Goal: Task Accomplishment & Management: Complete application form

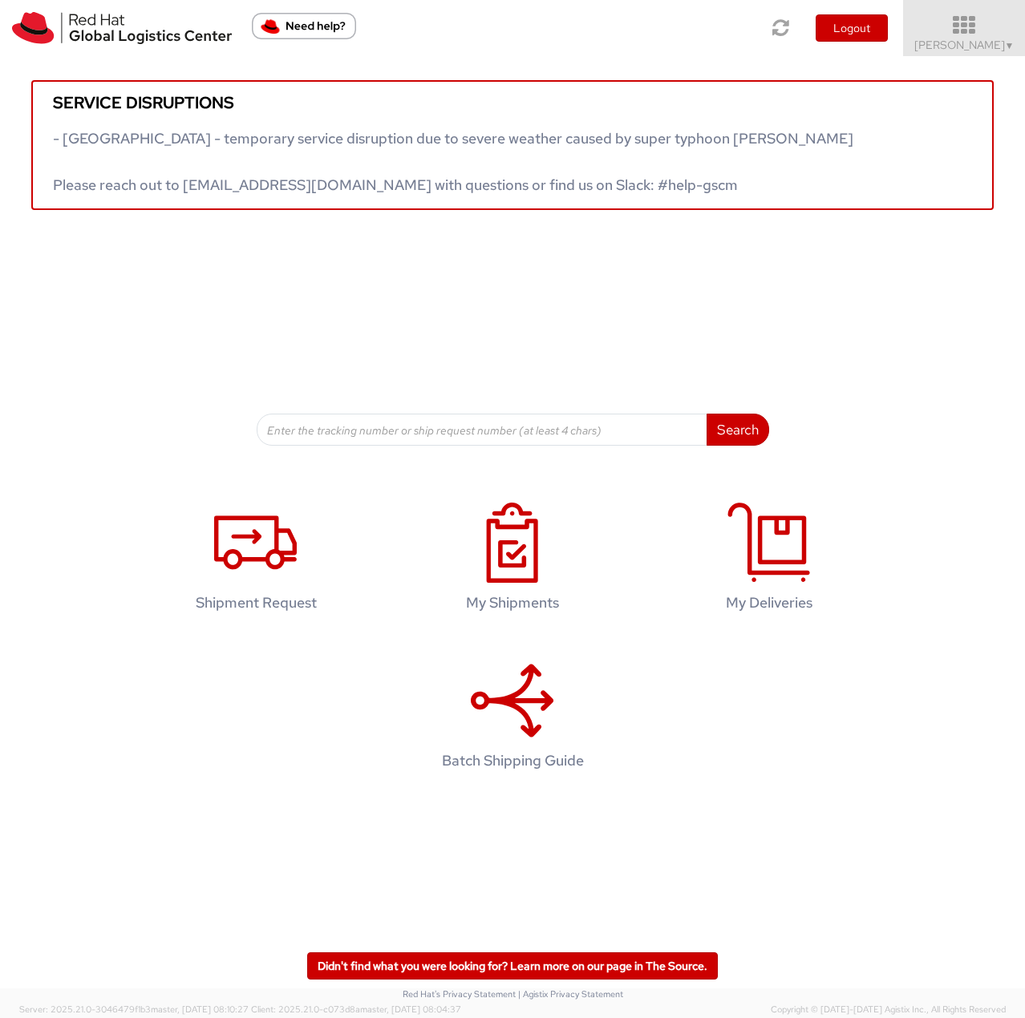
click at [975, 30] on icon at bounding box center [964, 25] width 140 height 22
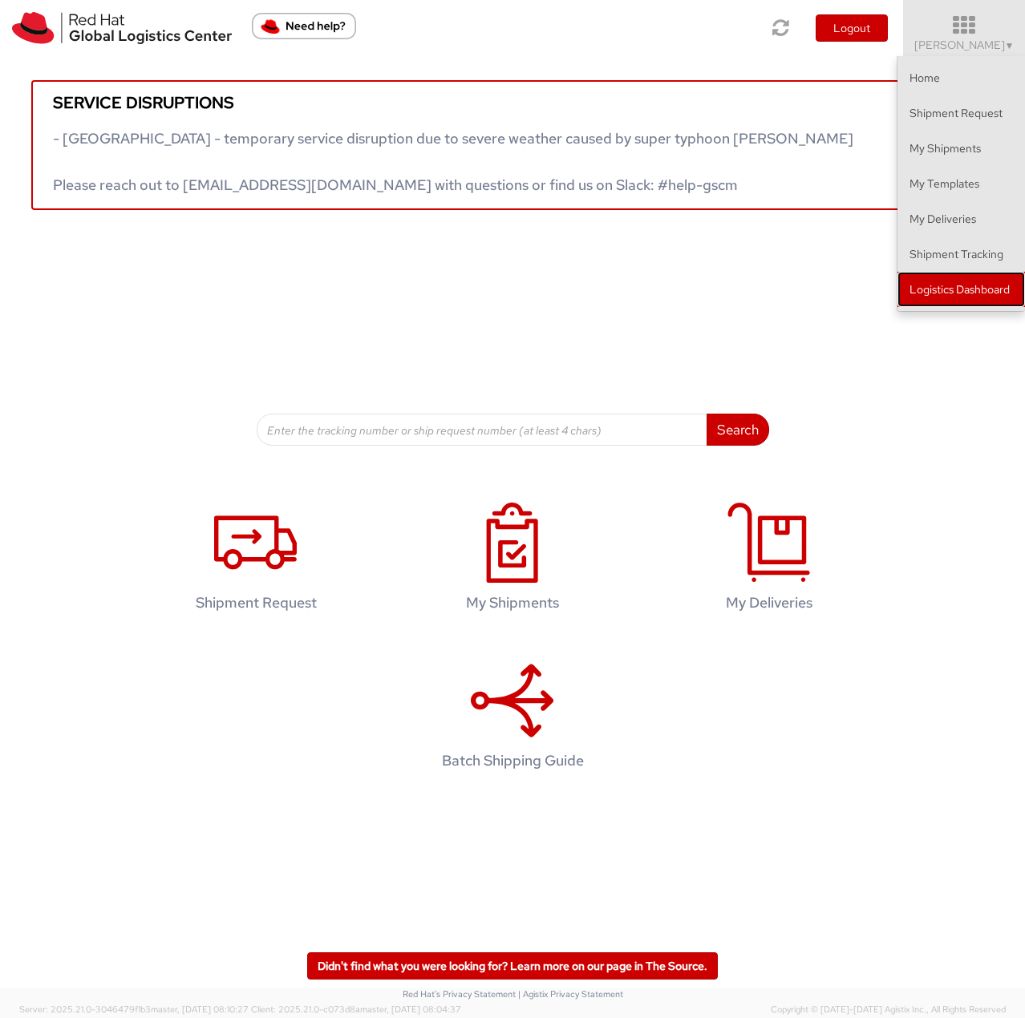
click at [990, 291] on link "Logistics Dashboard" at bounding box center [960, 289] width 127 height 35
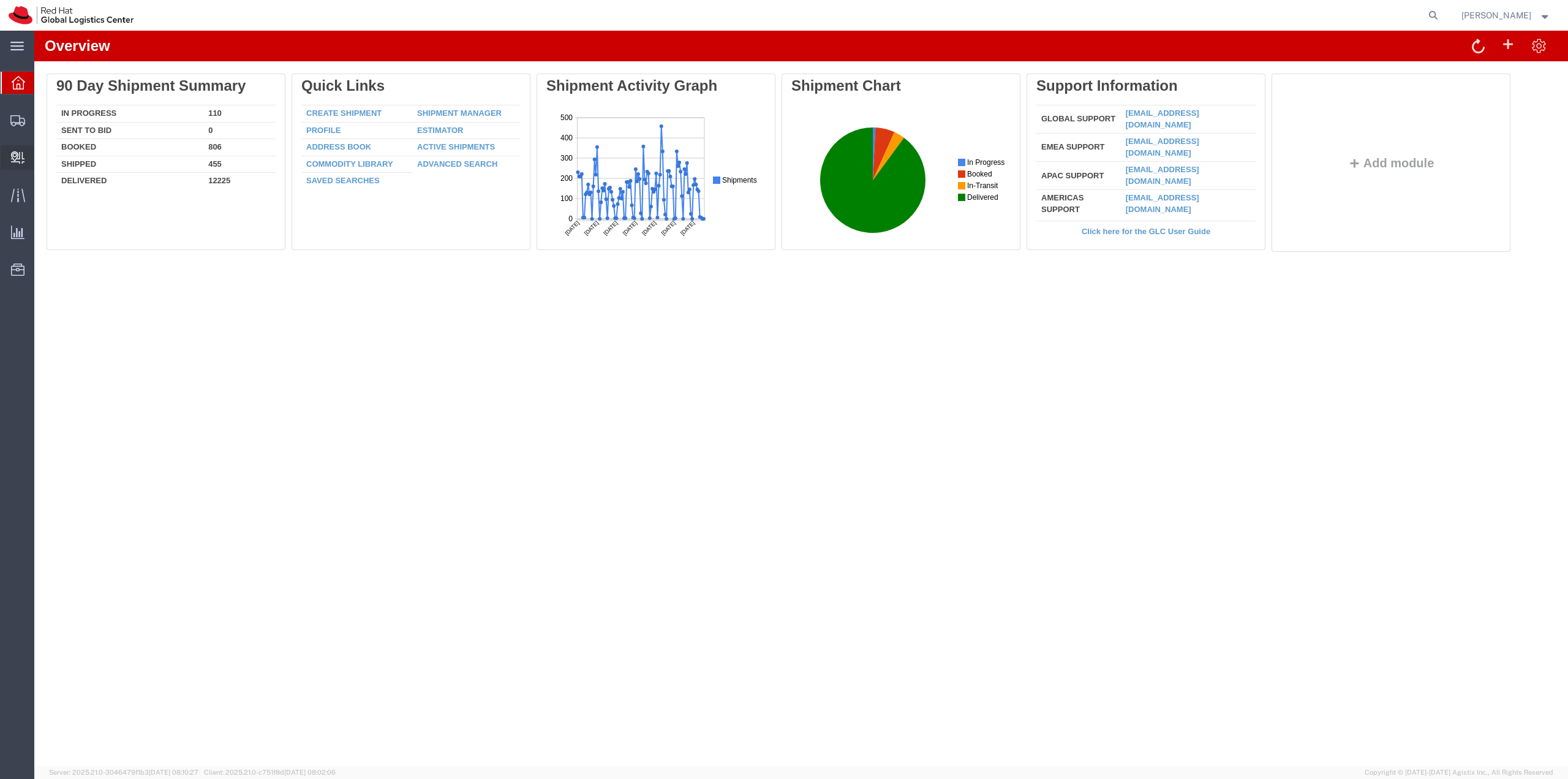
click at [0, 0] on span "Create Delivery" at bounding box center [0, 0] width 0 height 0
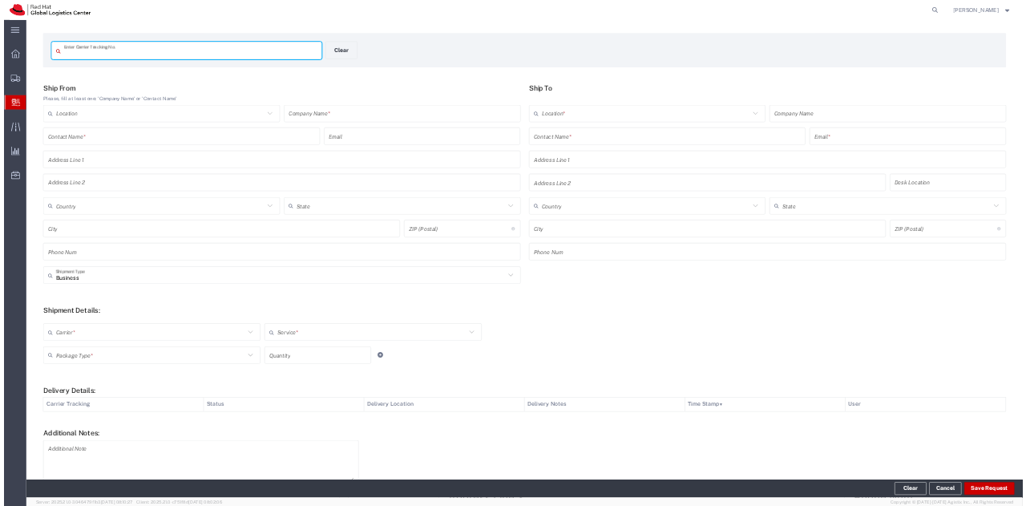
scroll to position [129, 0]
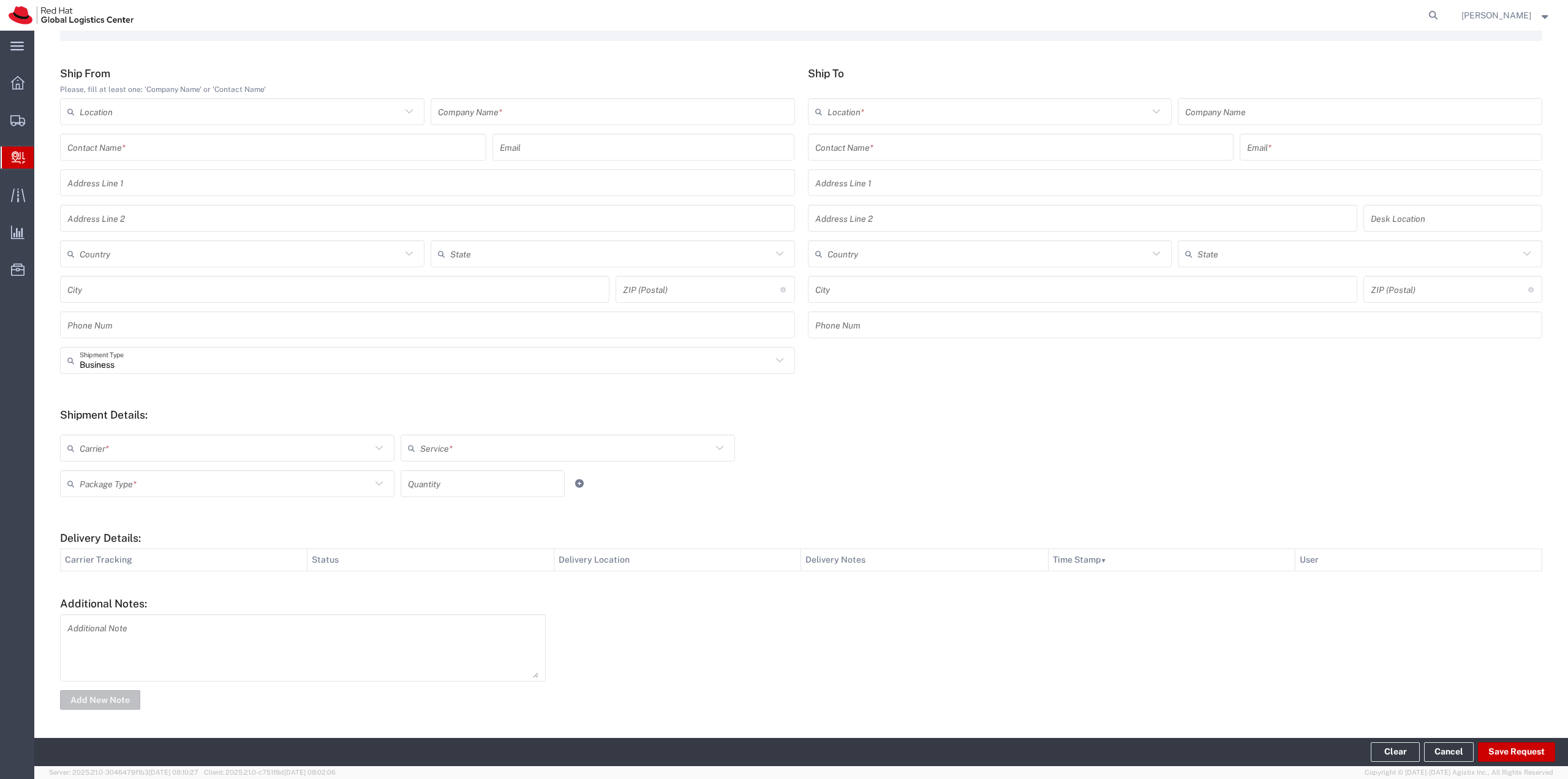
click at [375, 441] on icon at bounding box center [379, 448] width 16 height 16
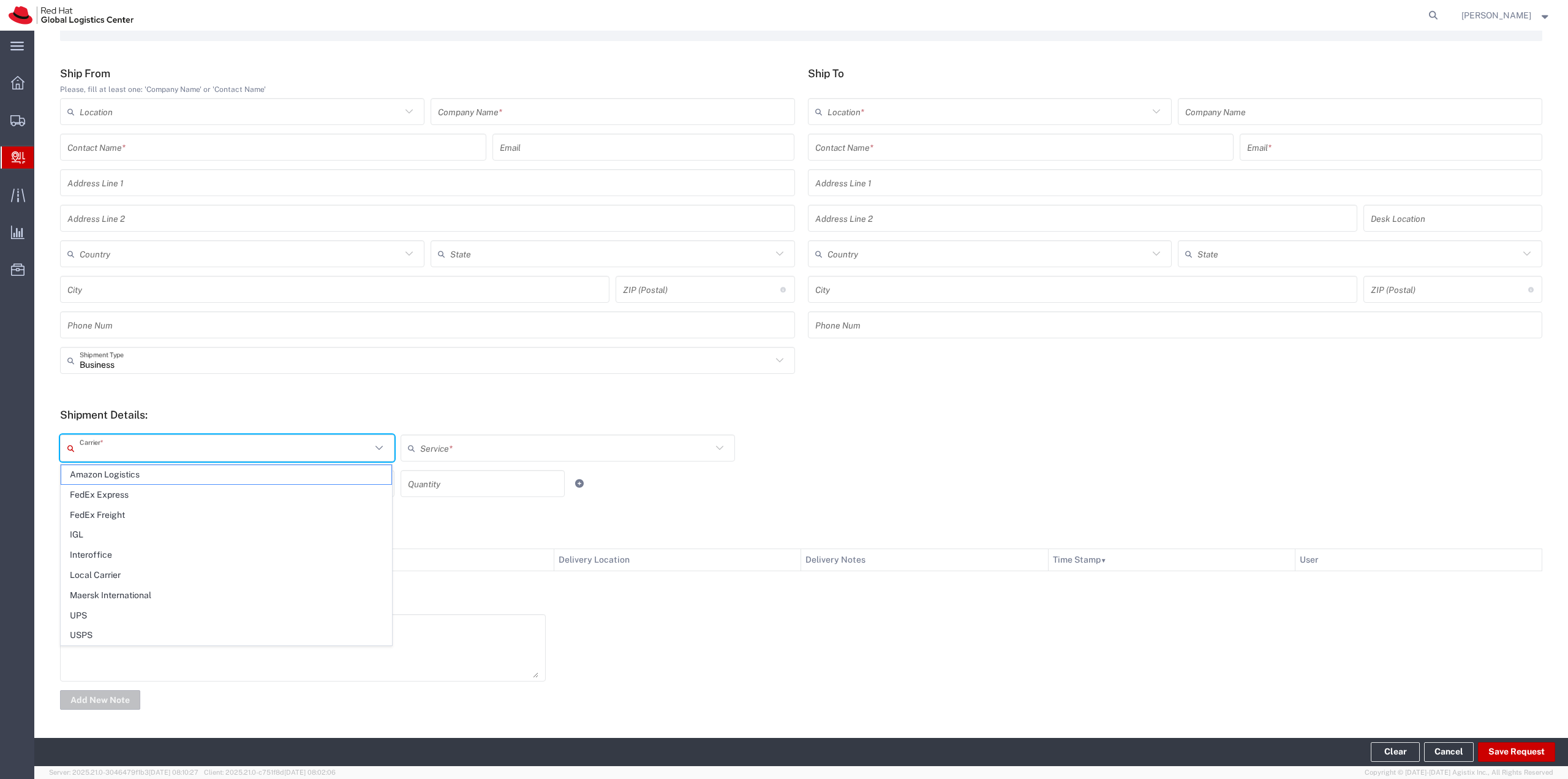
click at [375, 441] on icon at bounding box center [379, 448] width 16 height 16
click at [345, 389] on form "Ship From Please, fill at least one: 'Company Name' or 'Contact Name' Location …" at bounding box center [802, 389] width 1482 height 645
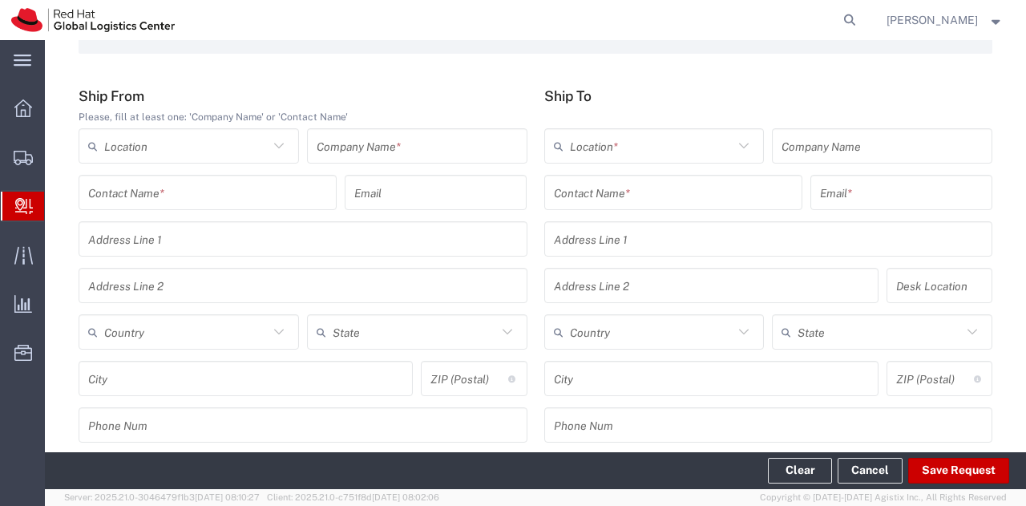
scroll to position [0, 0]
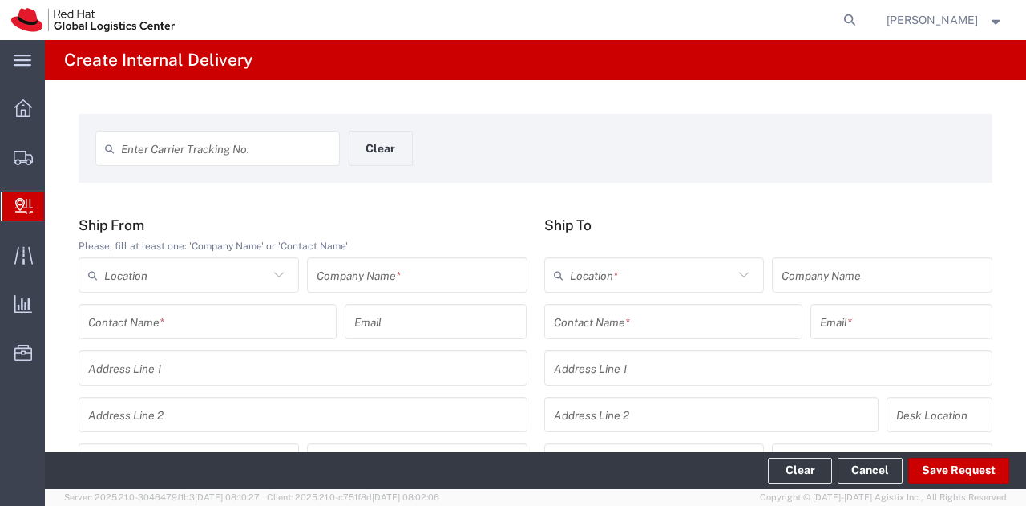
click at [198, 144] on input "text" at bounding box center [225, 149] width 209 height 28
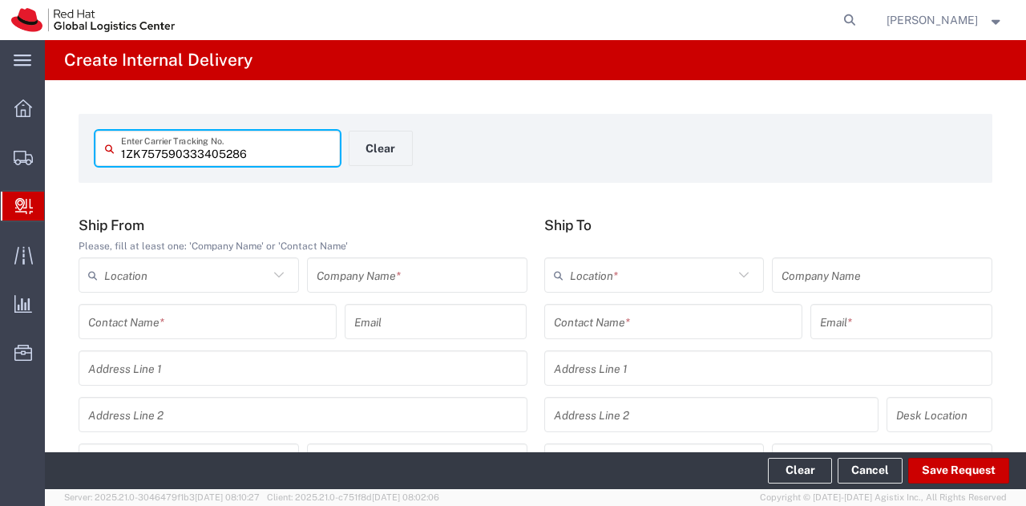
type input "1ZK757590333405286"
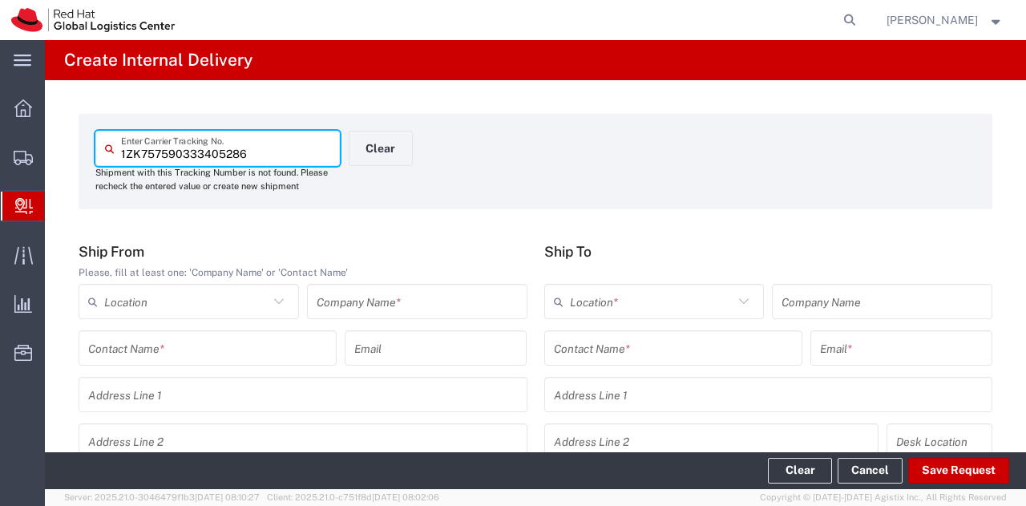
click at [430, 286] on div "Company Name *" at bounding box center [417, 301] width 220 height 35
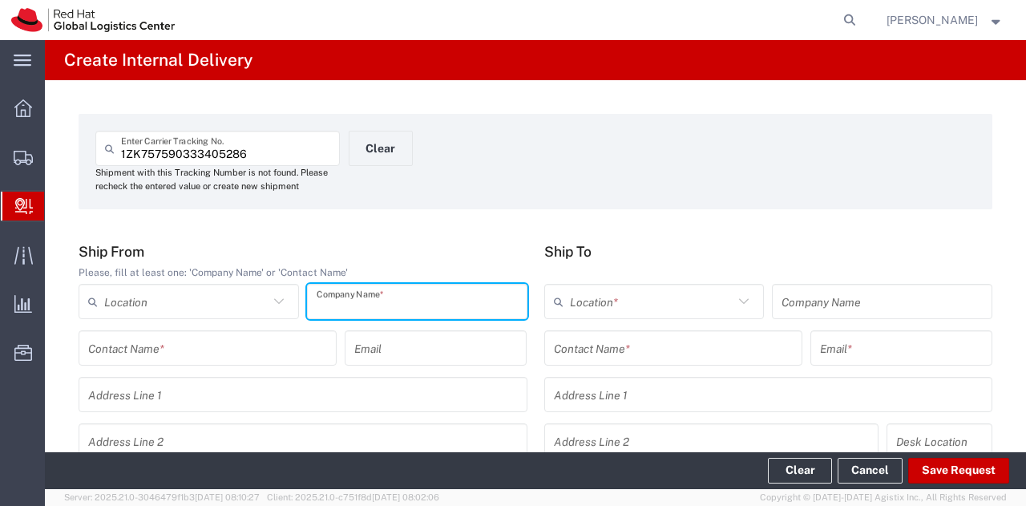
click at [430, 286] on div "Company Name *" at bounding box center [417, 301] width 220 height 35
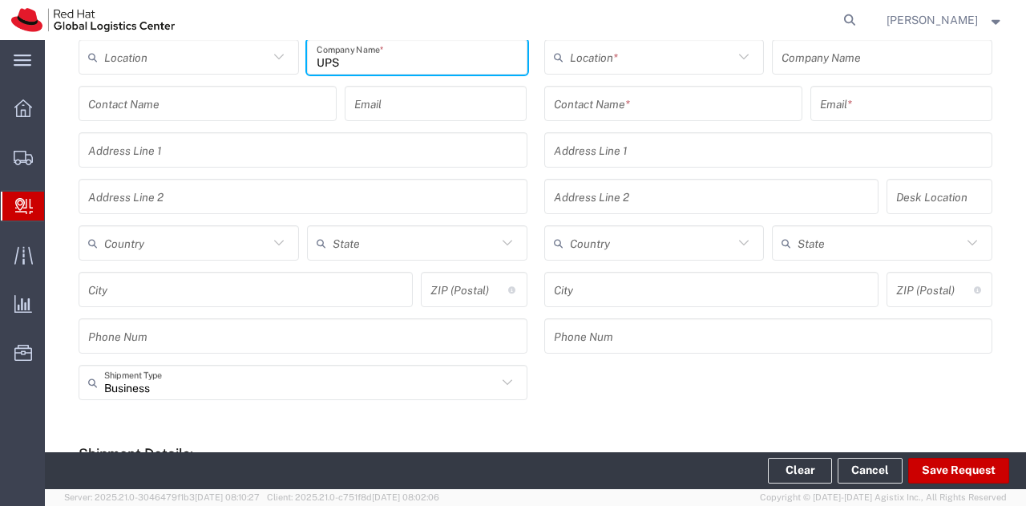
scroll to position [245, 0]
type input "UPS"
click at [168, 245] on input "text" at bounding box center [186, 242] width 164 height 28
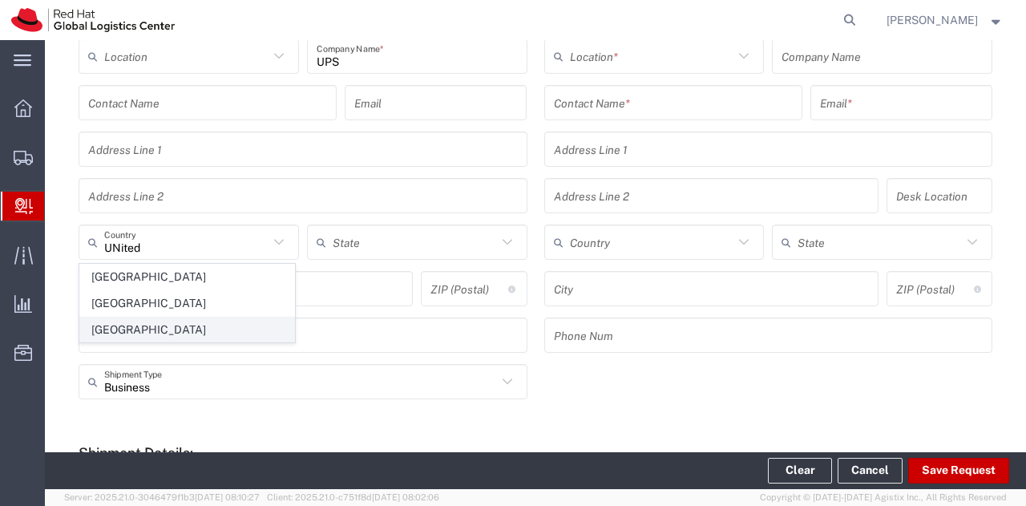
click at [135, 320] on span "United States" at bounding box center [187, 329] width 214 height 25
type input "United States"
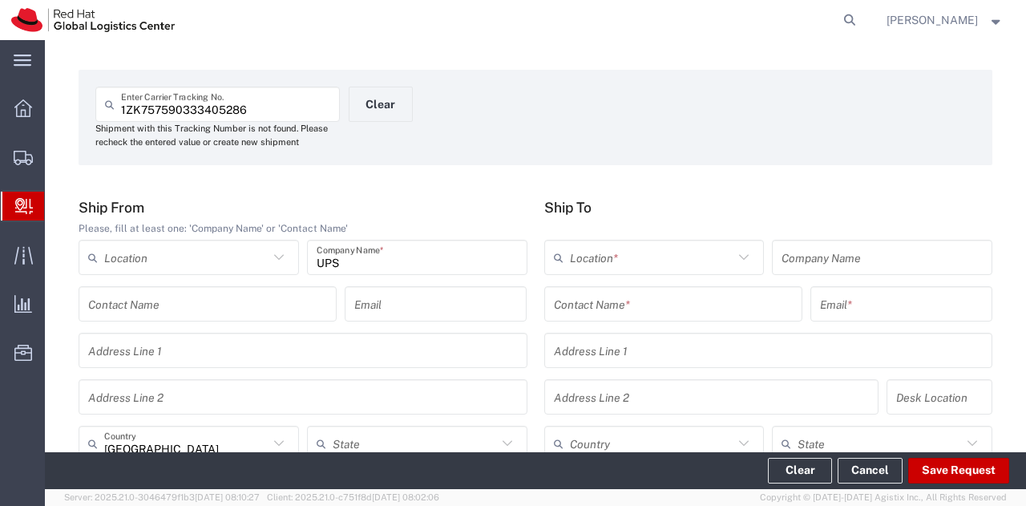
scroll to position [0, 0]
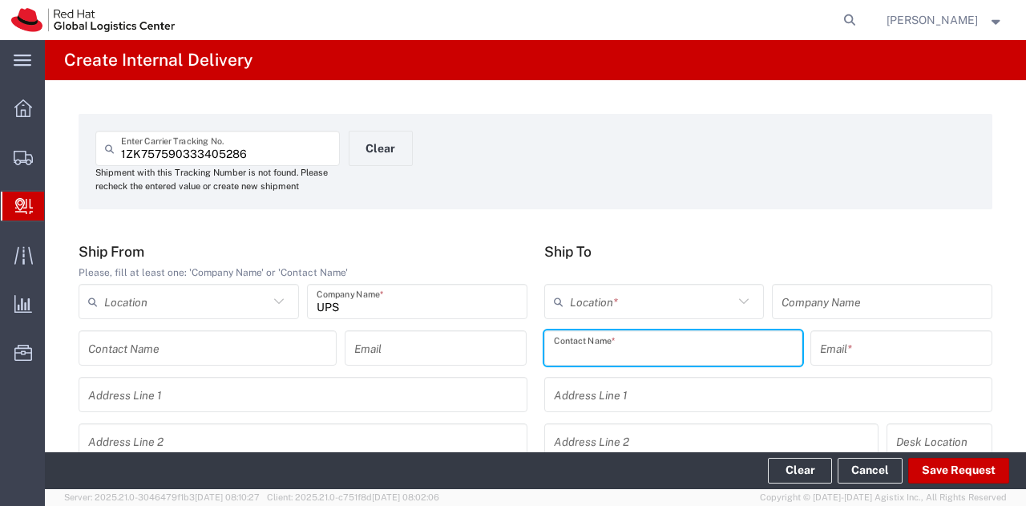
click at [633, 357] on input "text" at bounding box center [673, 348] width 239 height 28
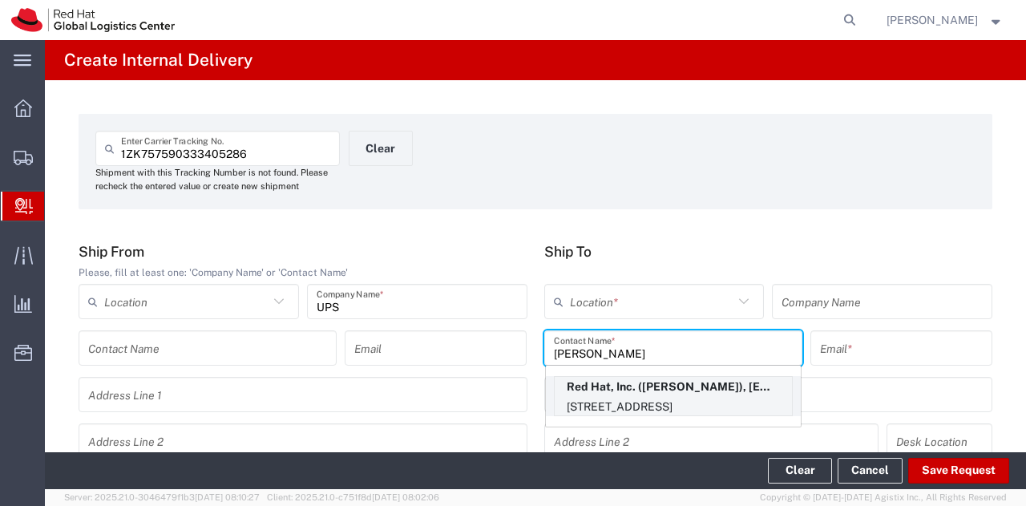
type input "Albert Mirich"
click at [625, 397] on p "100 East Davie Street, FLEX, RALEIGH, NC, 27601, US" at bounding box center [673, 407] width 237 height 20
type input "RH - Raleigh"
type input "Red Hat, Inc."
type input "amirich@redhat.com"
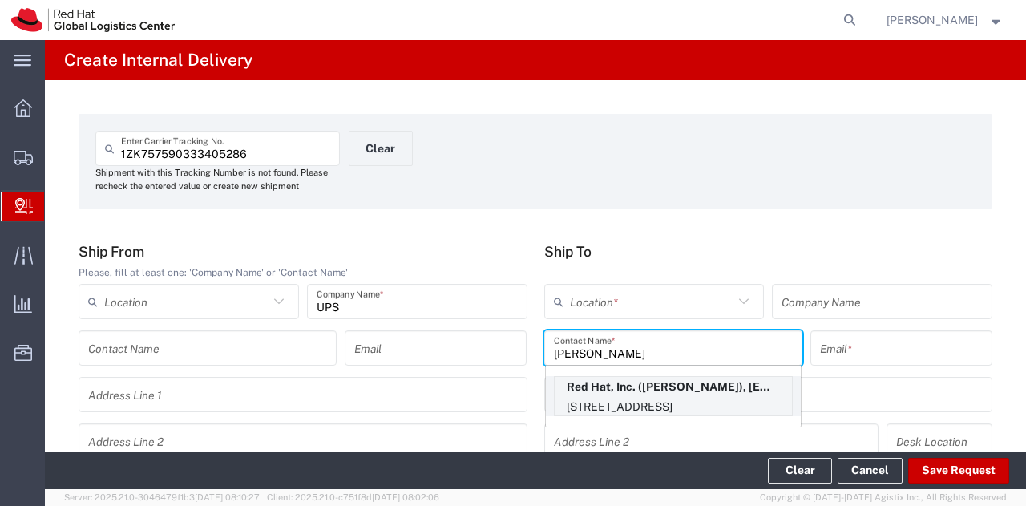
type input "100 East Davie Street"
type input "FLEX"
type input "United States"
type input "RALEIGH"
type input "27601"
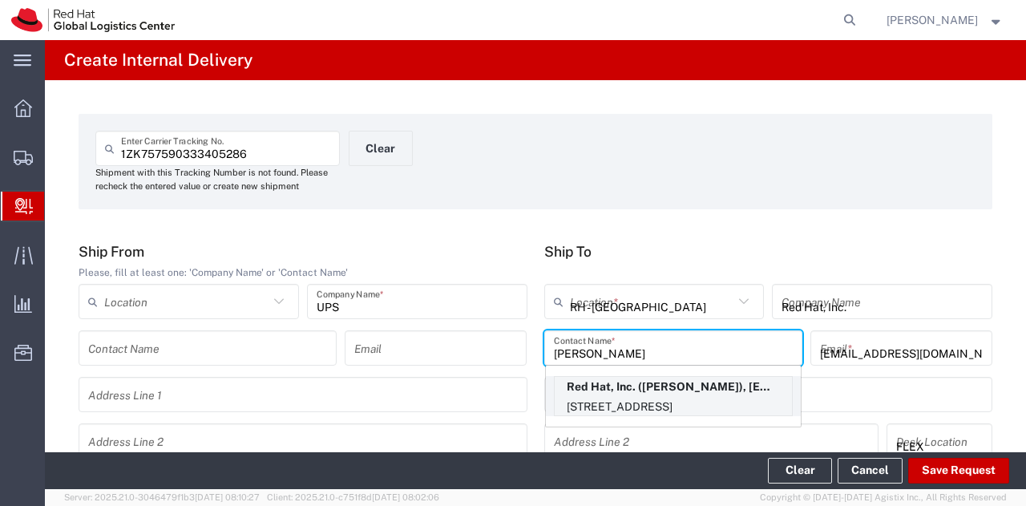
type input "North Carolina"
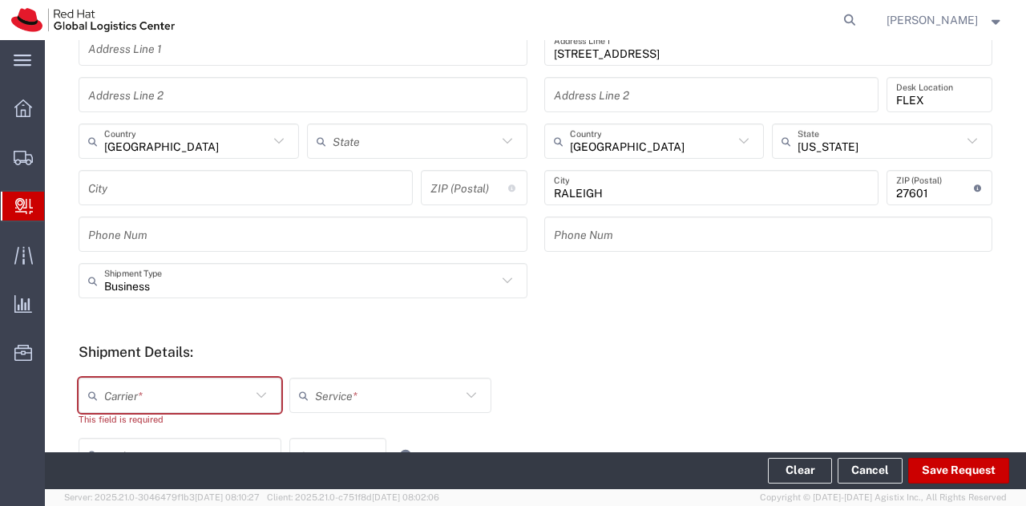
scroll to position [512, 0]
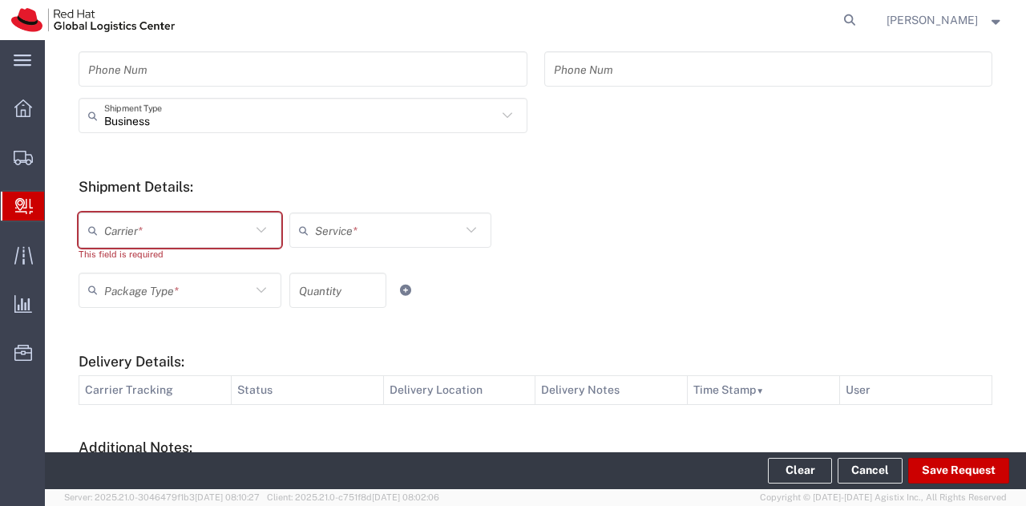
click at [251, 225] on icon at bounding box center [261, 230] width 21 height 21
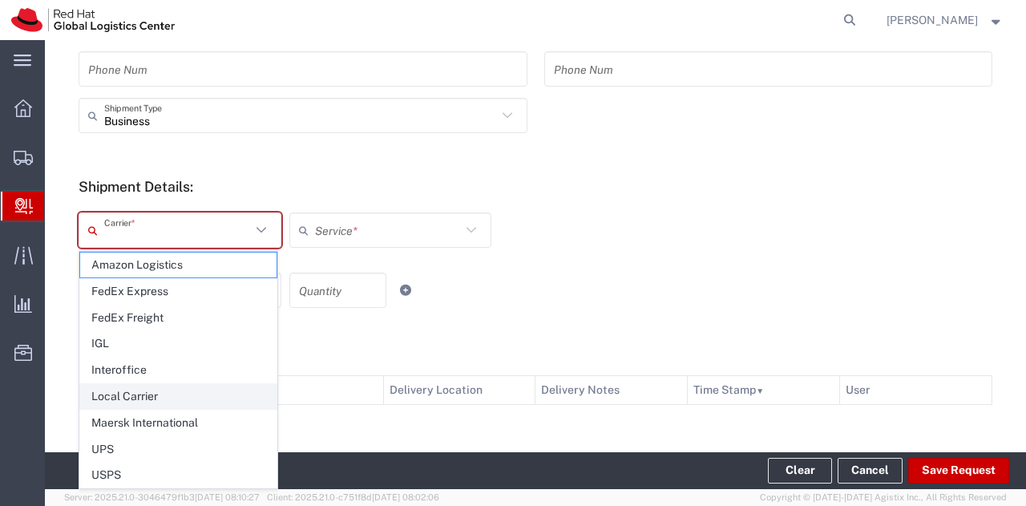
click at [170, 392] on span "Local Carrier" at bounding box center [178, 396] width 196 height 25
type input "Local Carrier"
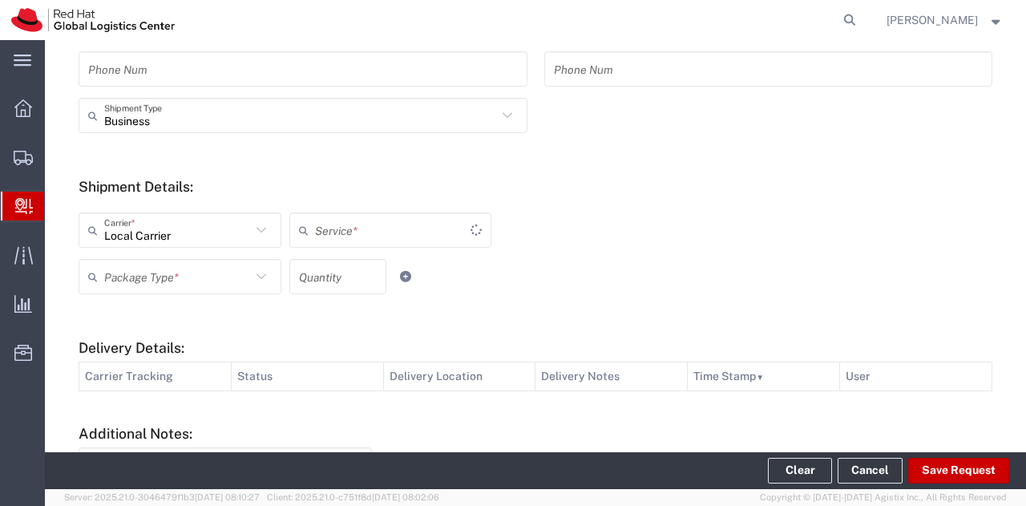
type input "Local_Ground"
click at [223, 275] on input "text" at bounding box center [177, 277] width 147 height 28
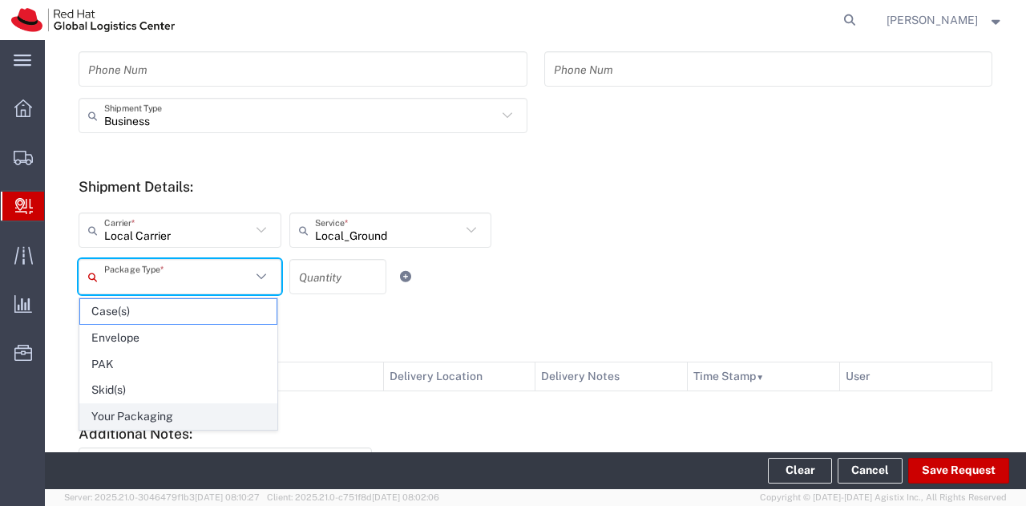
click at [170, 408] on span "Your Packaging" at bounding box center [178, 416] width 196 height 25
type input "Your Packaging"
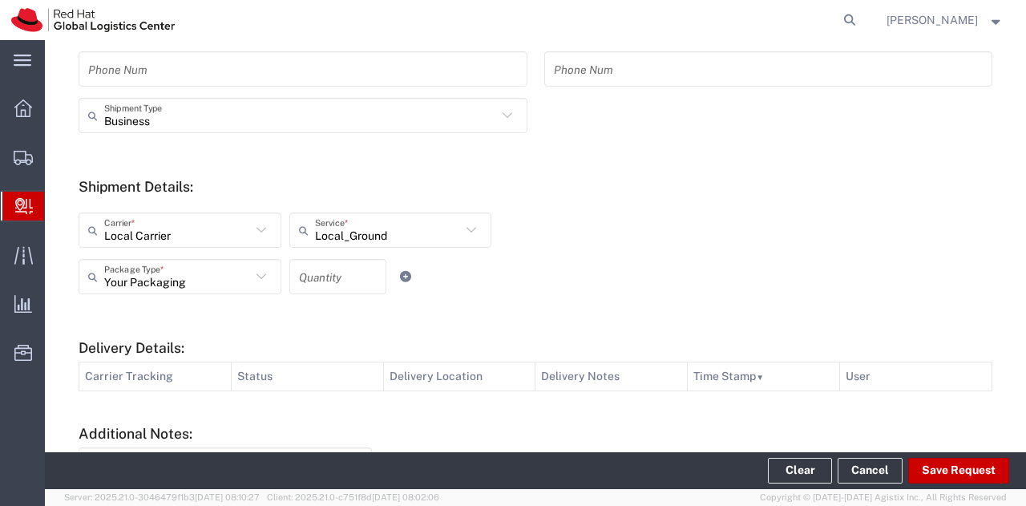
click at [309, 277] on input "number" at bounding box center [338, 277] width 78 height 28
type input "1"
click at [954, 475] on button "Save Request" at bounding box center [958, 471] width 101 height 26
type input "United States"
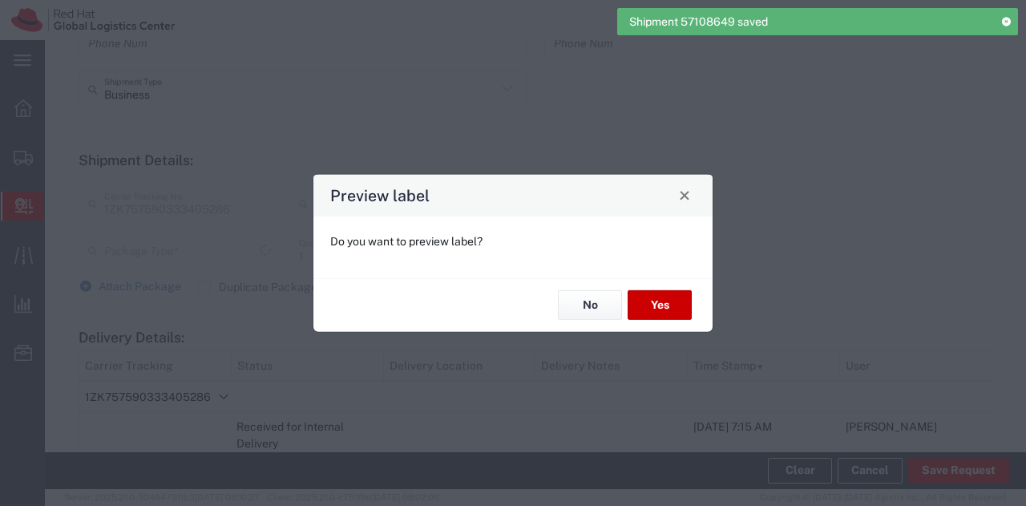
type input "Your Packaging"
type input "Local_Ground"
click at [259, 224] on div "Preview label Do you want to preview label? No Yes" at bounding box center [513, 253] width 1026 height 506
click at [580, 305] on button "No" at bounding box center [590, 305] width 64 height 30
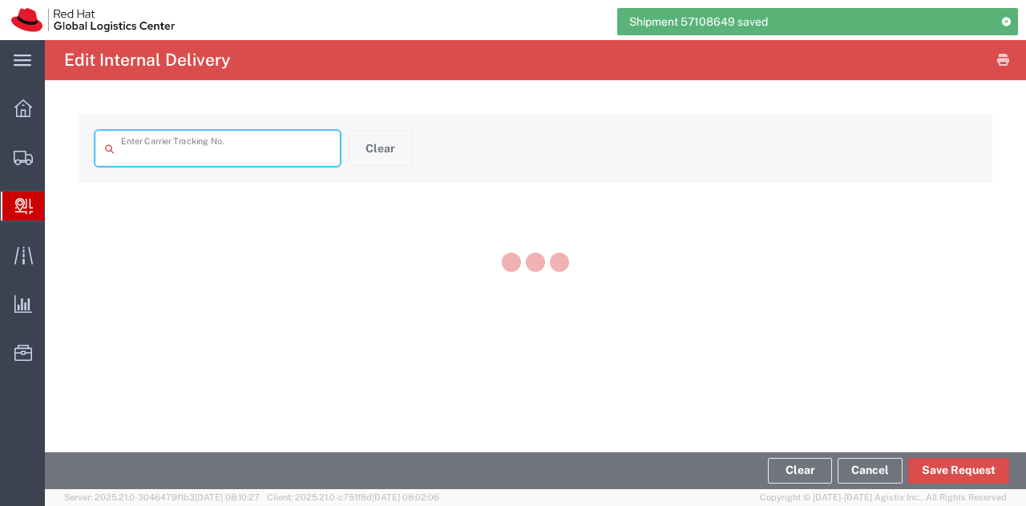
type input "1ZK757590333405286"
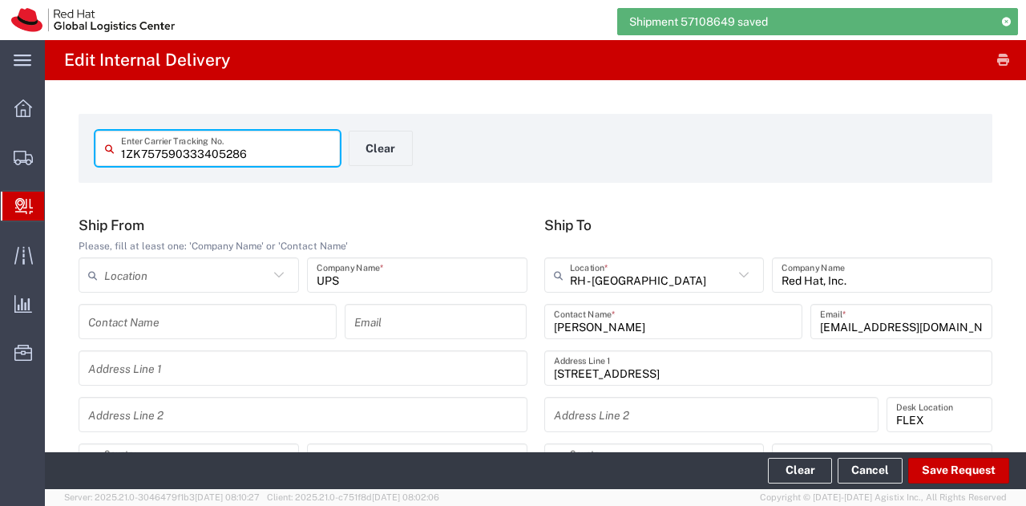
type input "North Carolina"
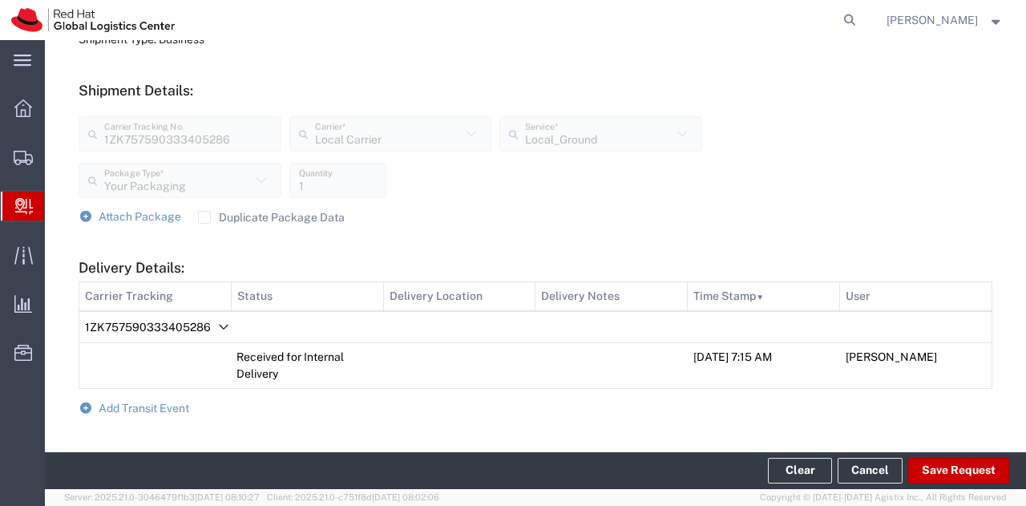
scroll to position [563, 0]
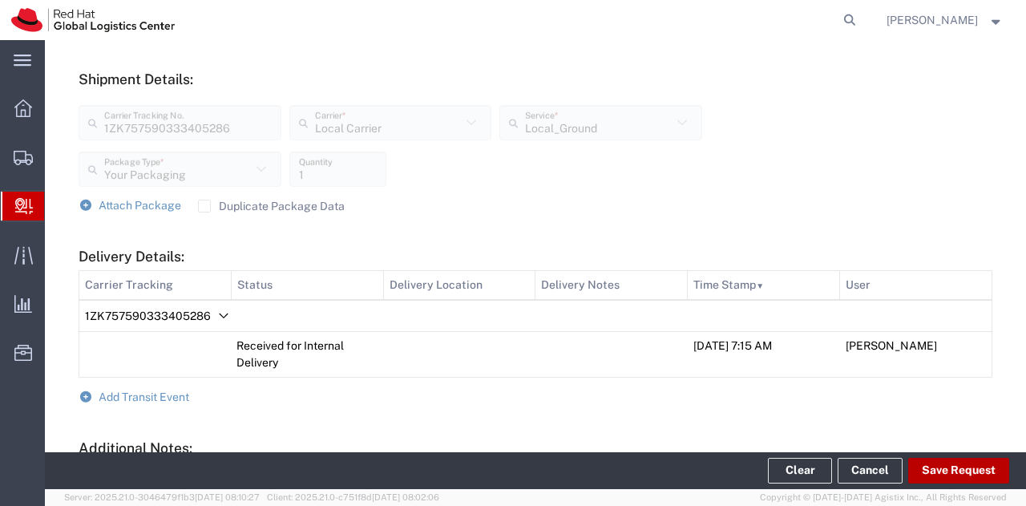
click at [940, 475] on button "Save Request" at bounding box center [958, 471] width 101 height 26
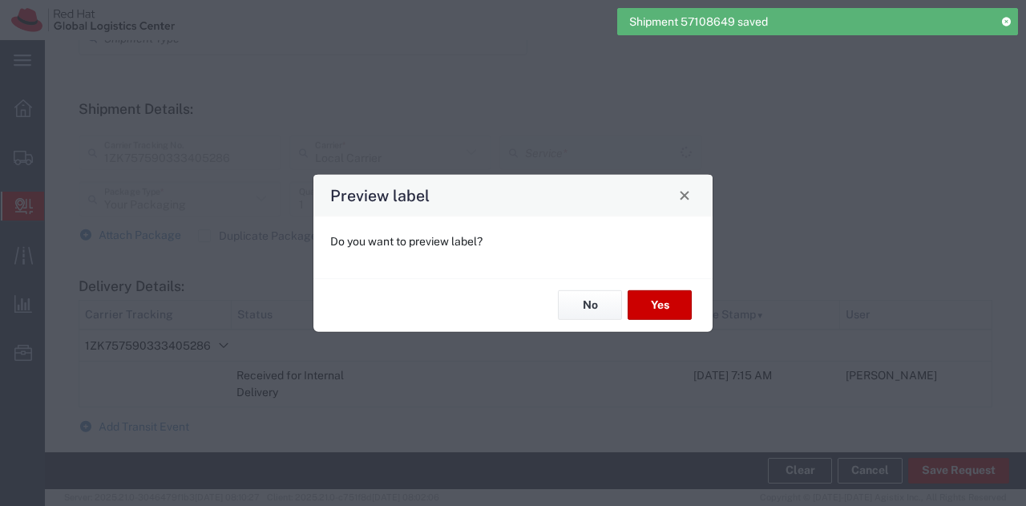
type input "Local_Ground"
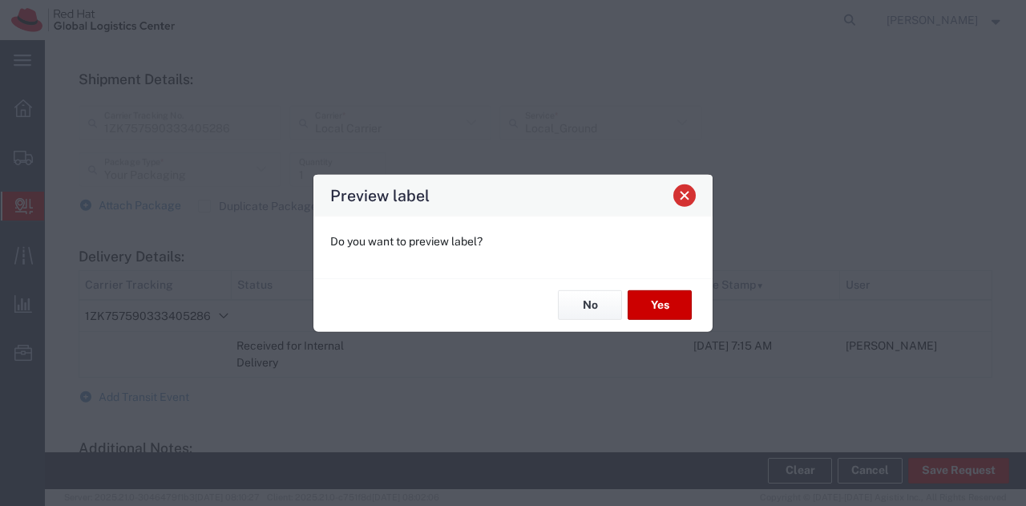
click at [688, 198] on span "Close" at bounding box center [684, 195] width 11 height 11
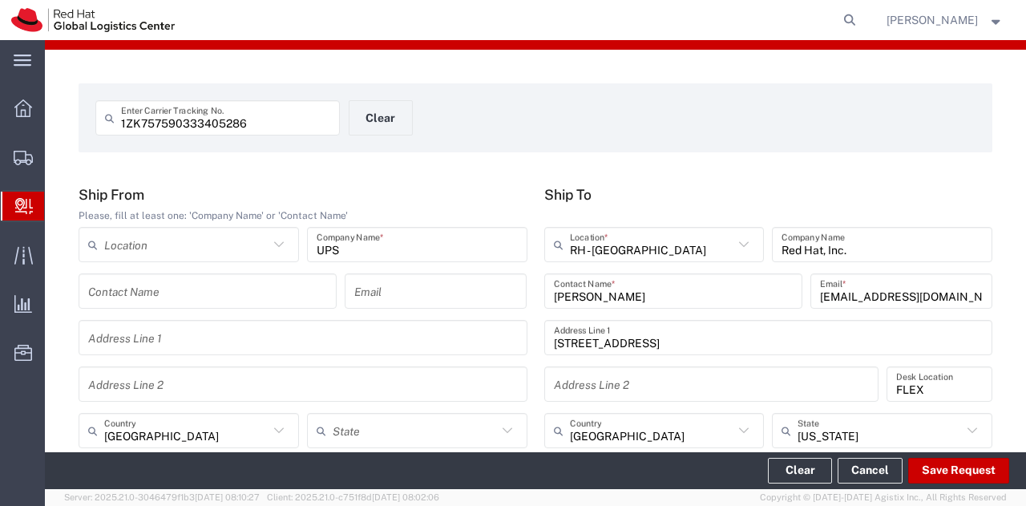
scroll to position [0, 0]
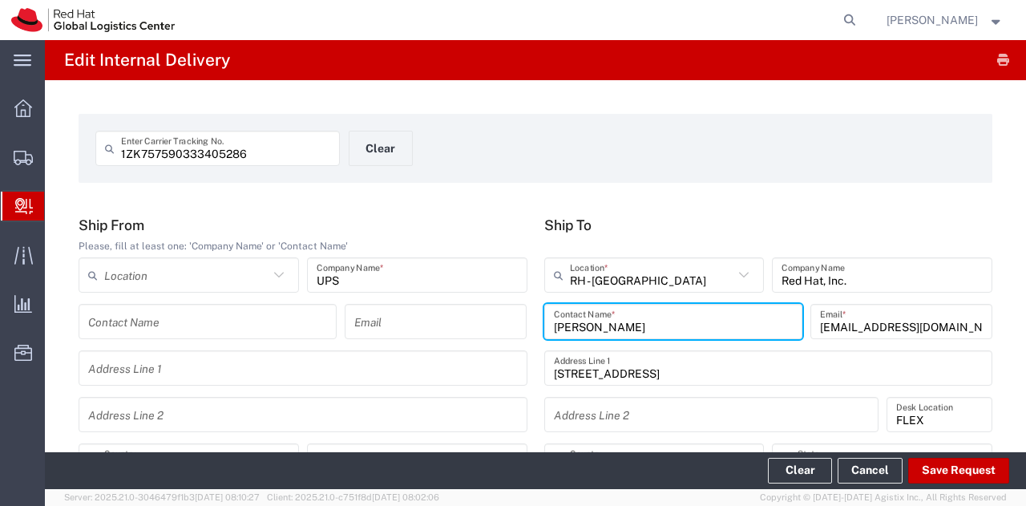
drag, startPoint x: 629, startPoint y: 320, endPoint x: 474, endPoint y: 290, distance: 158.3
click at [474, 290] on div "Ship From Please, fill at least one: 'Company Name' or 'Contact Name' Location …" at bounding box center [536, 399] width 931 height 366
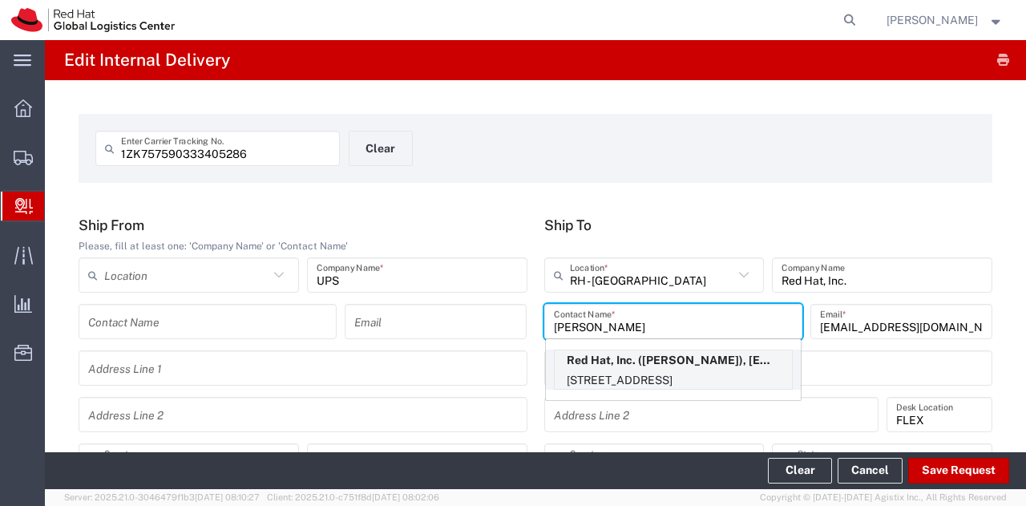
click at [593, 360] on p "Red Hat, Inc. (Scott Suehle), ssuehle@redhat.com" at bounding box center [673, 360] width 237 height 20
type input "Scott Suehle"
type input "ssuehle@redhat.com"
type input "15S249"
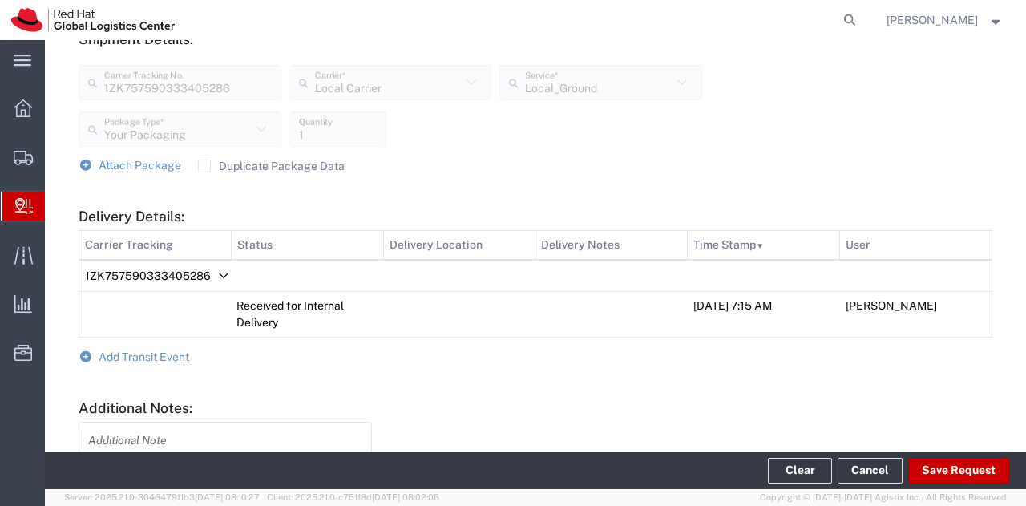
scroll to position [633, 0]
click at [978, 485] on footer "Clear Cancel Save Request" at bounding box center [535, 470] width 981 height 37
click at [978, 479] on button "Save Request" at bounding box center [958, 471] width 101 height 26
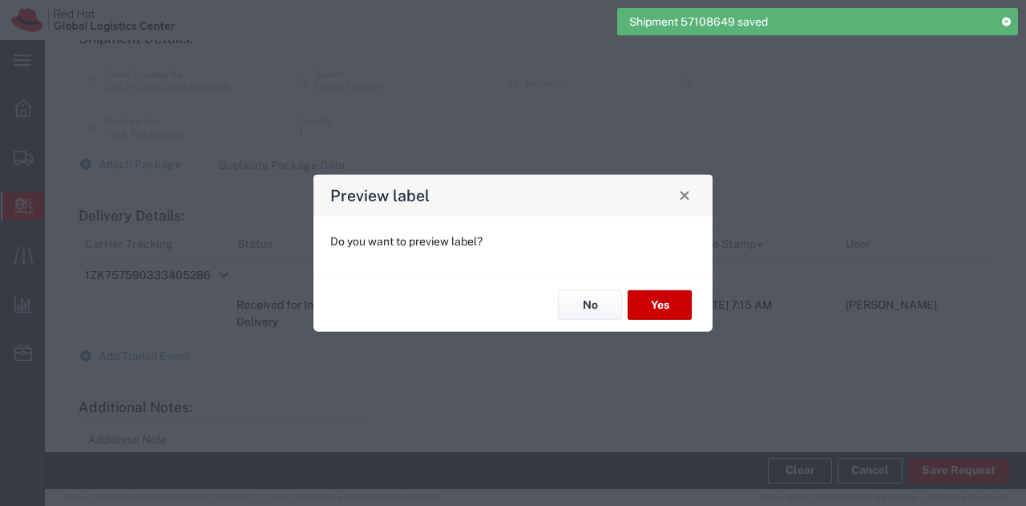
type input "Local_Ground"
click at [670, 311] on button "Yes" at bounding box center [660, 305] width 64 height 30
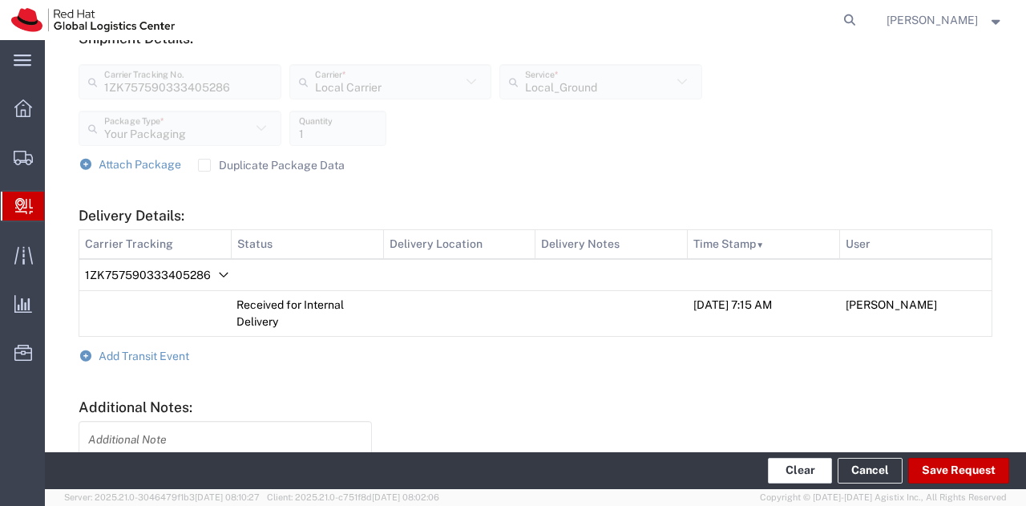
click at [821, 471] on button "Clear" at bounding box center [800, 471] width 64 height 26
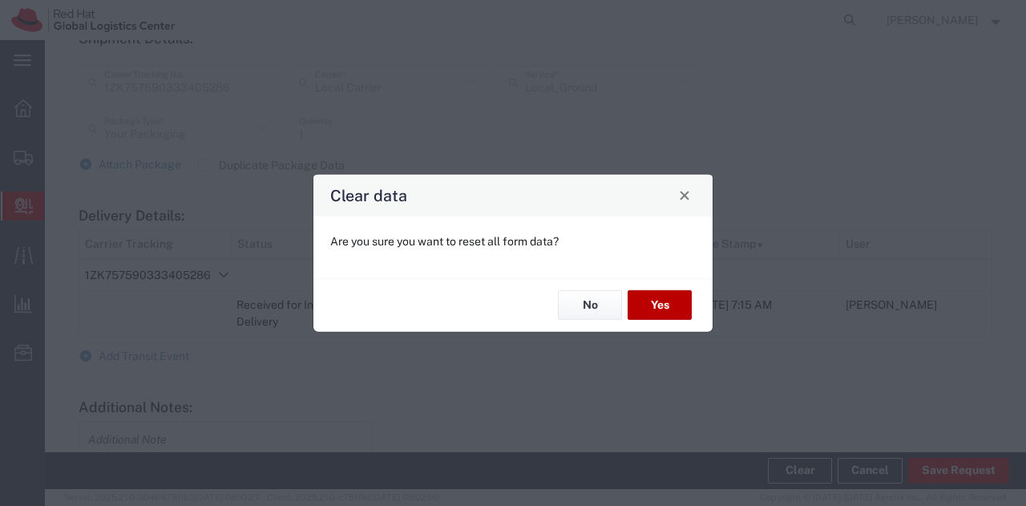
click at [653, 310] on button "Yes" at bounding box center [660, 305] width 64 height 30
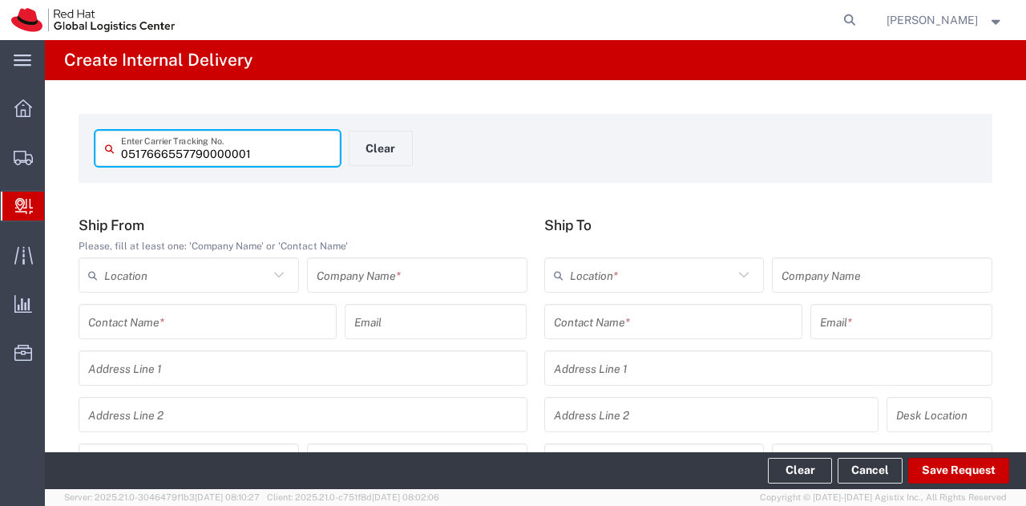
type input "0517666557790000001"
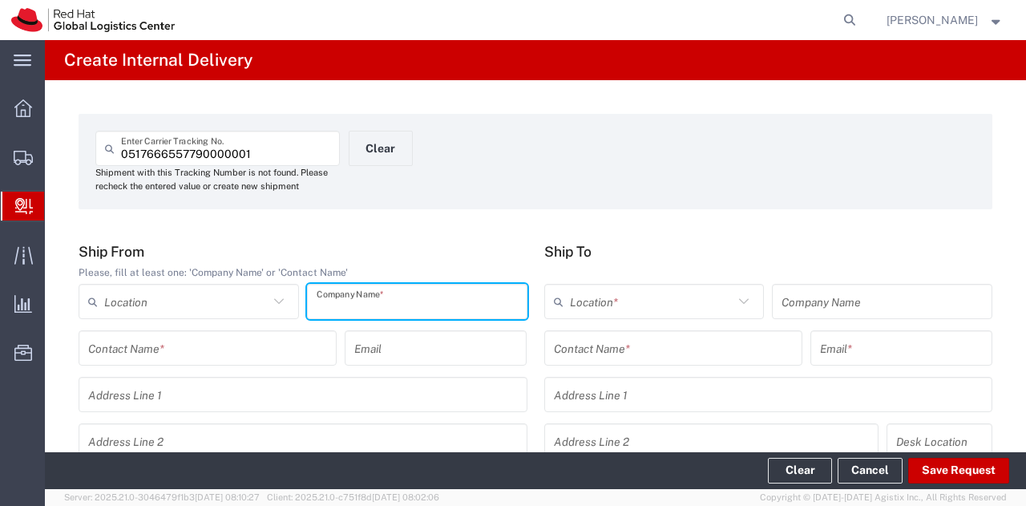
click at [481, 291] on input "text" at bounding box center [417, 302] width 201 height 28
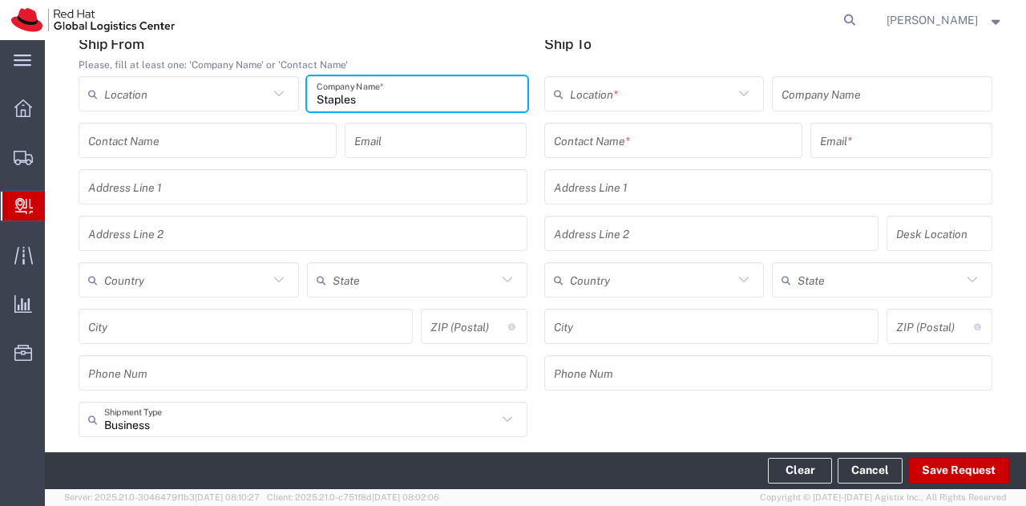
scroll to position [225, 0]
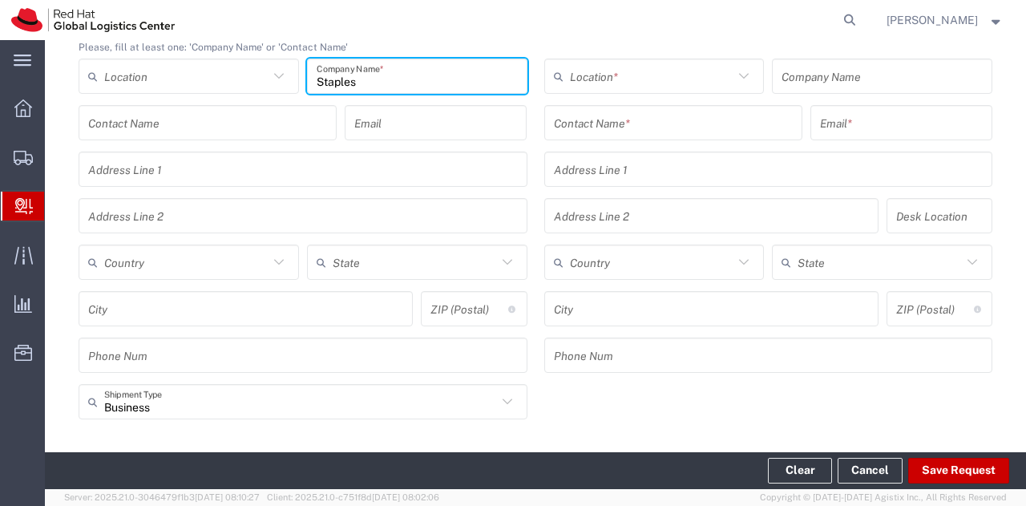
type input "Staples"
click at [199, 265] on input "text" at bounding box center [186, 263] width 164 height 28
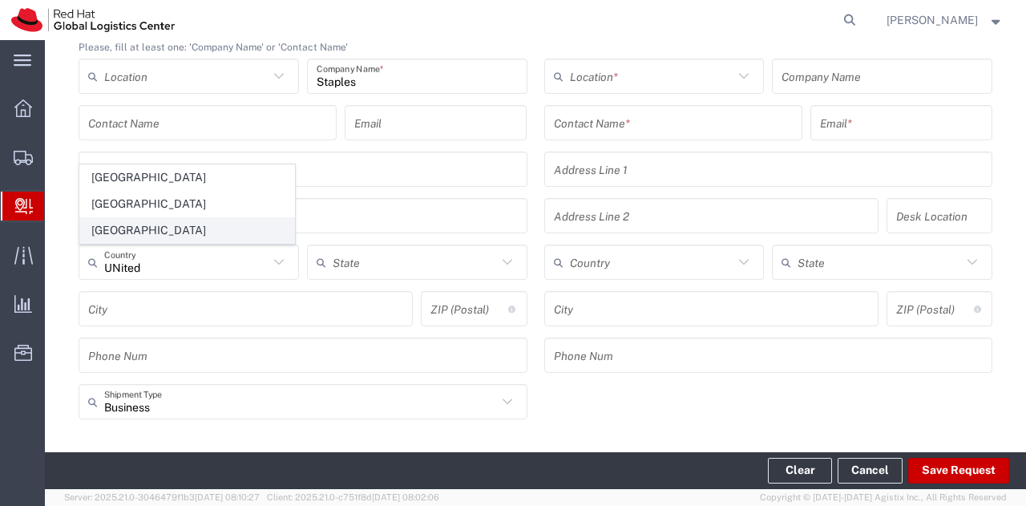
click at [180, 235] on span "United States" at bounding box center [187, 230] width 214 height 25
type input "United States"
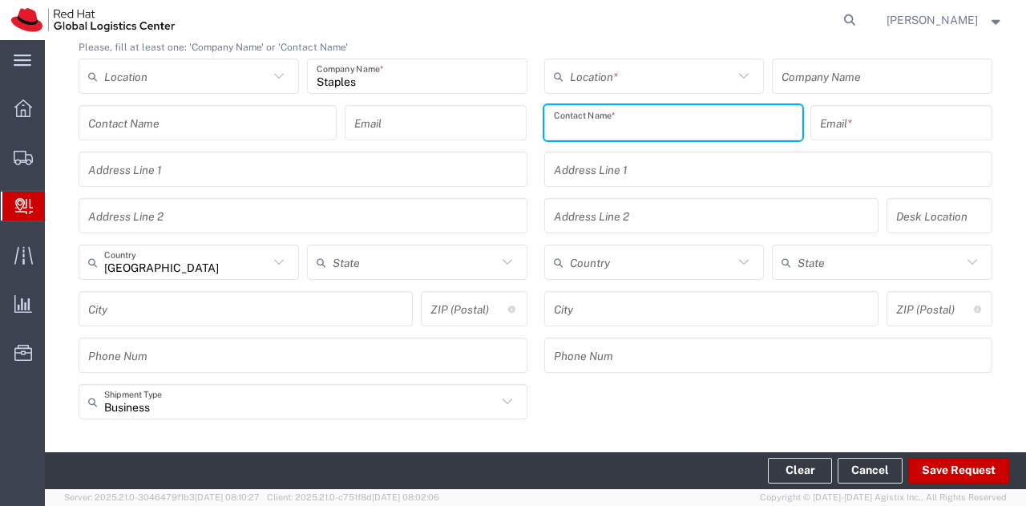
click at [671, 113] on input "text" at bounding box center [673, 123] width 239 height 28
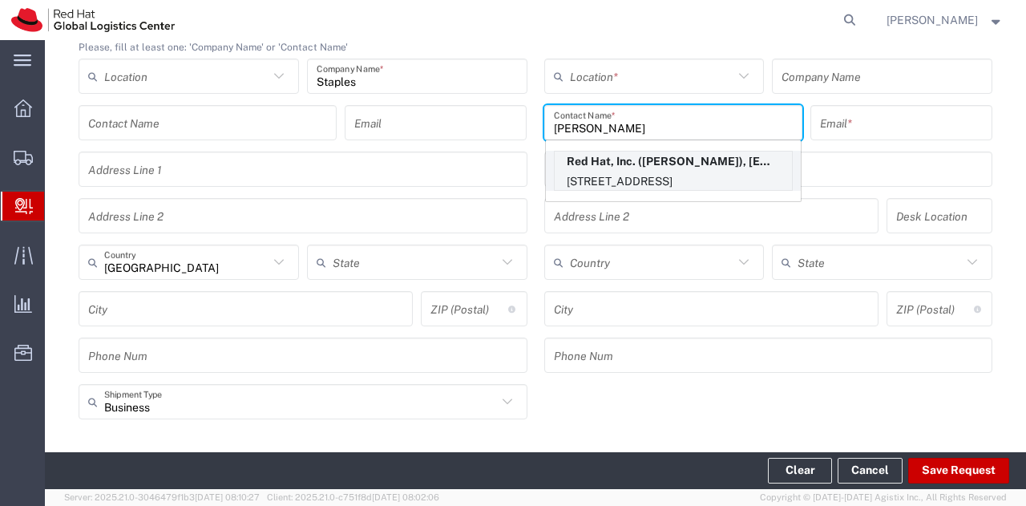
type input "albert mirich"
click at [629, 163] on p "Red Hat, Inc. (Albert Mirich), amirich@redhat.com" at bounding box center [673, 162] width 237 height 20
type input "RH - Raleigh"
type input "Red Hat, Inc."
type input "Albert Mirich"
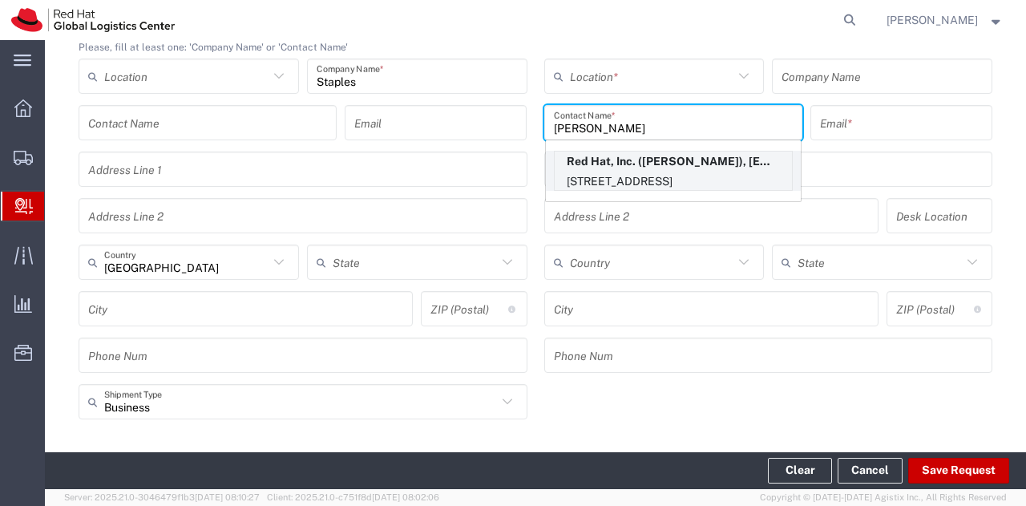
type input "amirich@redhat.com"
type input "100 East Davie Street"
type input "FLEX"
type input "United States"
type input "RALEIGH"
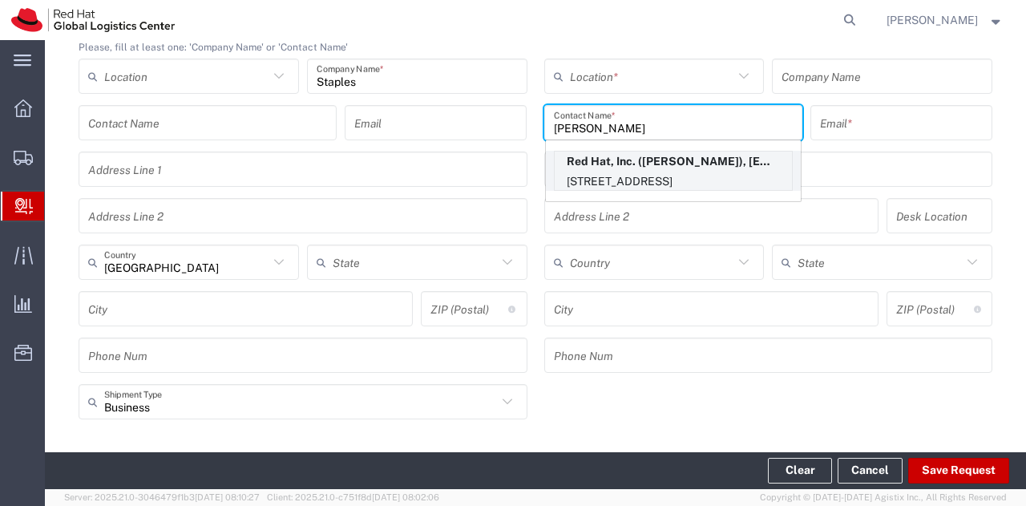
type input "27601"
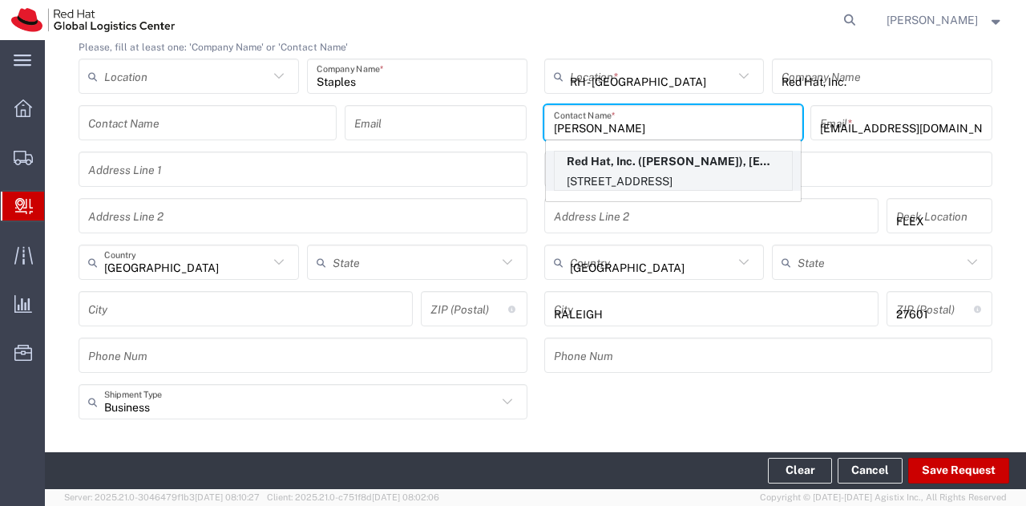
type input "North Carolina"
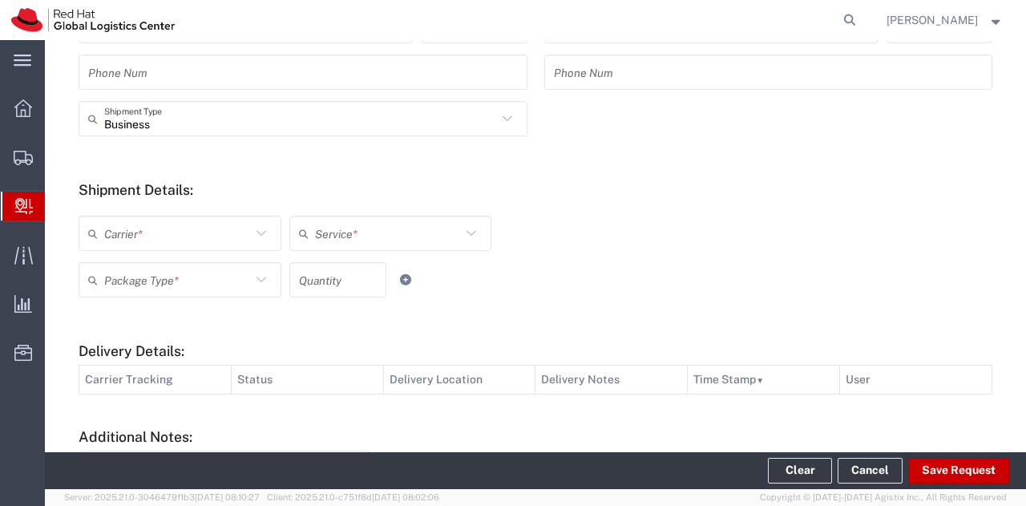
scroll to position [512, 0]
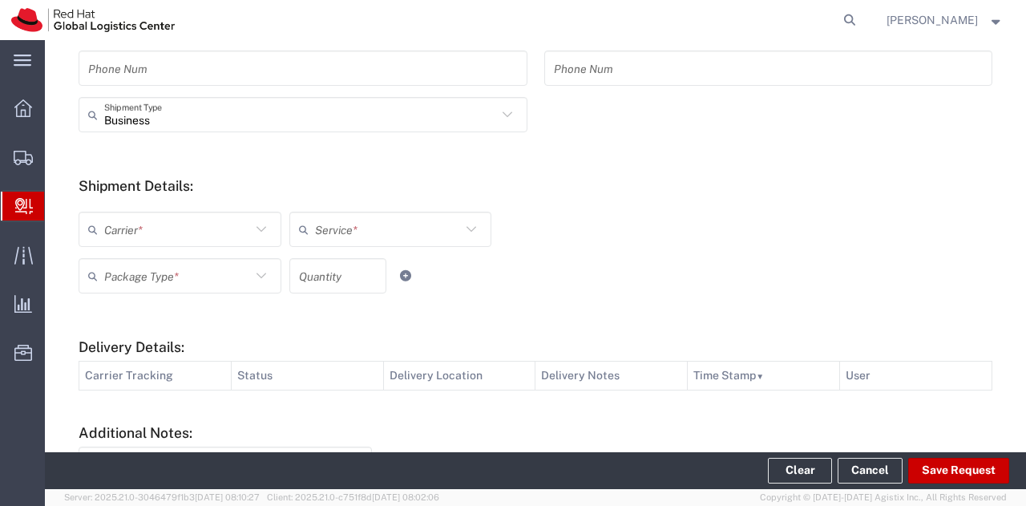
click at [252, 235] on icon at bounding box center [261, 229] width 21 height 21
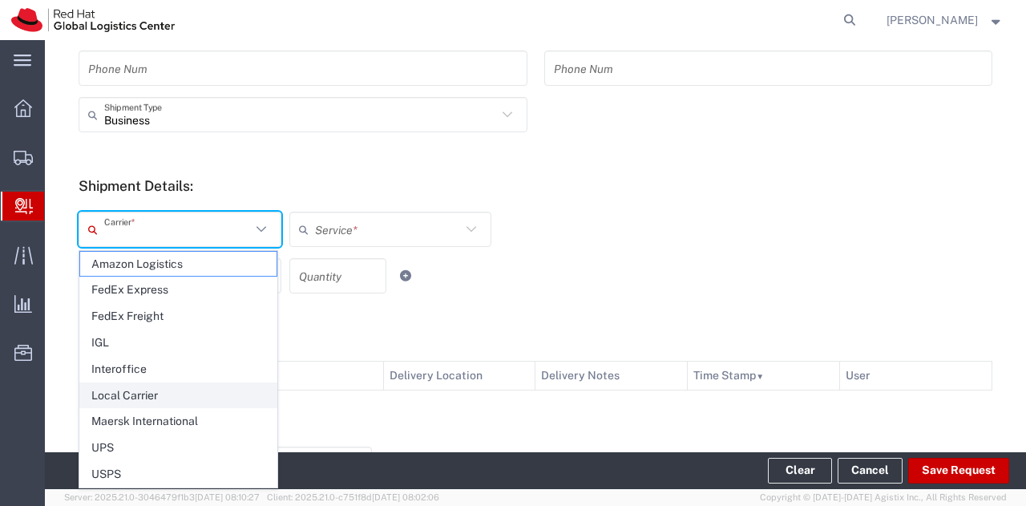
click at [146, 387] on span "Local Carrier" at bounding box center [178, 395] width 196 height 25
type input "Local Carrier"
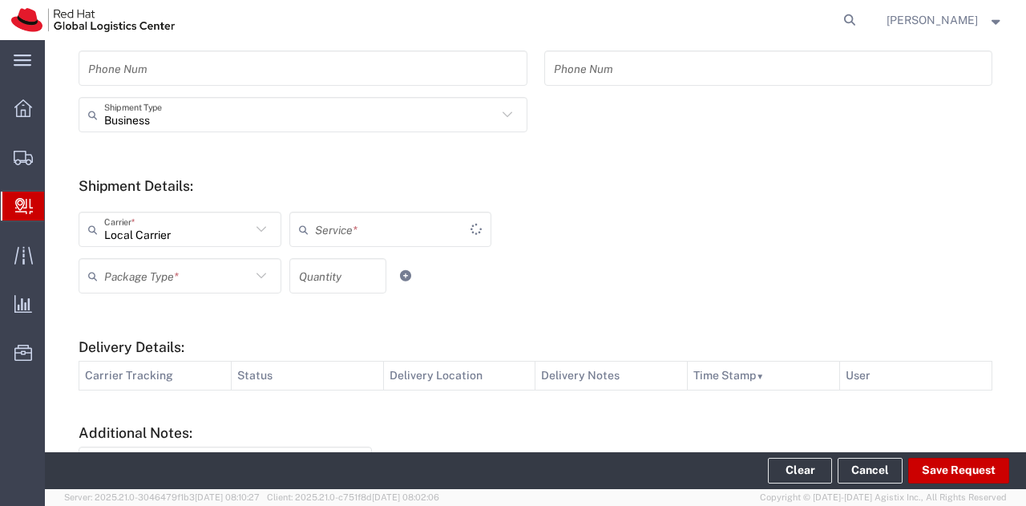
type input "Local_Ground"
click at [241, 270] on input "text" at bounding box center [177, 276] width 147 height 28
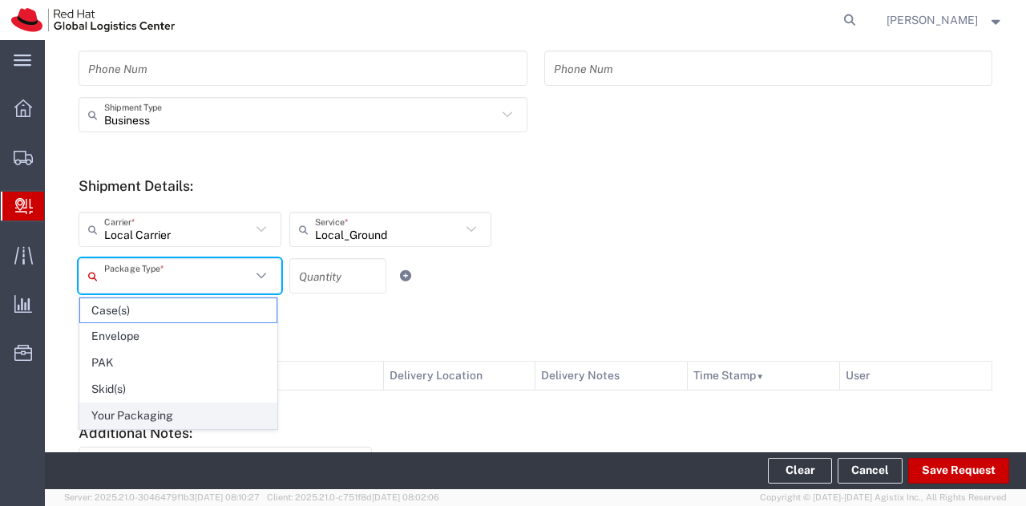
click at [151, 422] on span "Your Packaging" at bounding box center [178, 415] width 196 height 25
type input "Your Packaging"
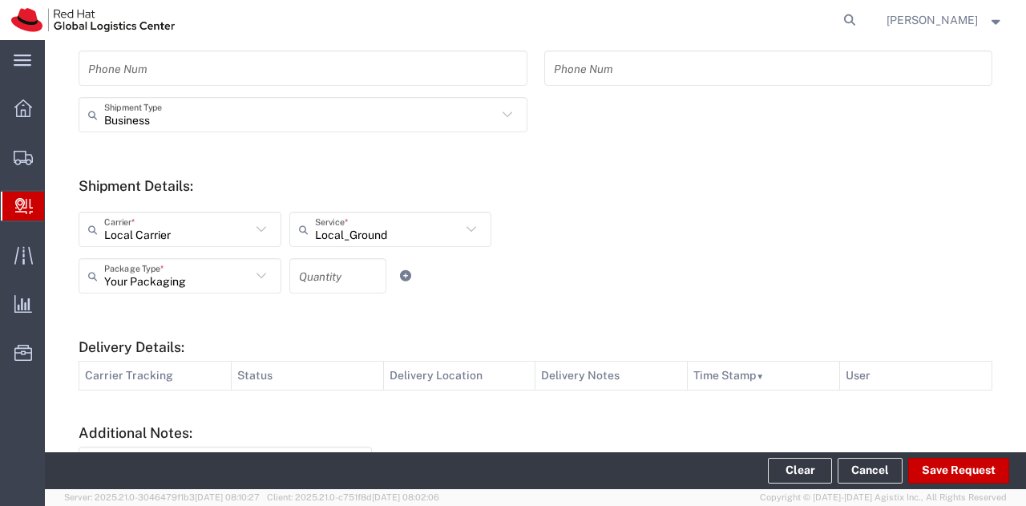
click at [324, 270] on input "number" at bounding box center [338, 276] width 78 height 28
type input "1"
click at [961, 461] on button "Save Request" at bounding box center [958, 471] width 101 height 26
type input "United States"
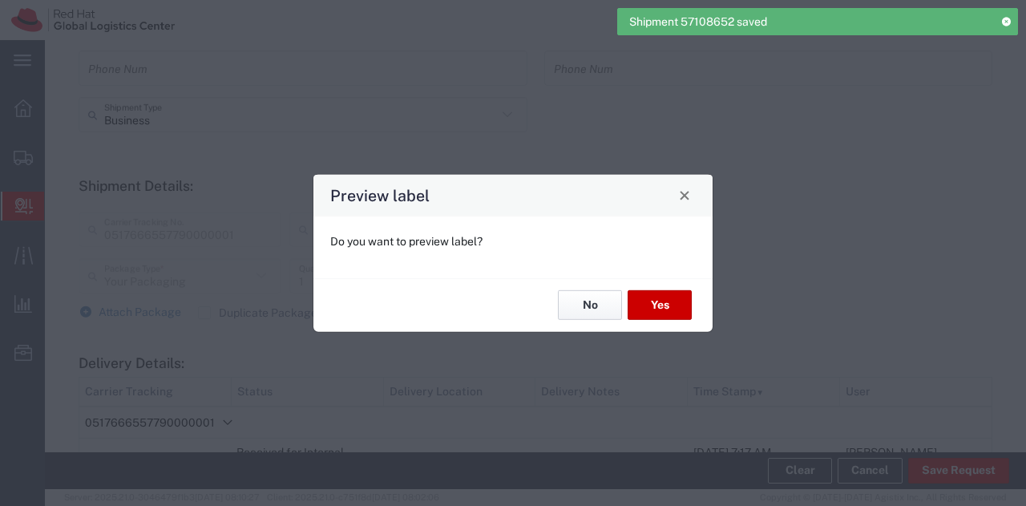
click at [605, 305] on button "No" at bounding box center [590, 305] width 64 height 30
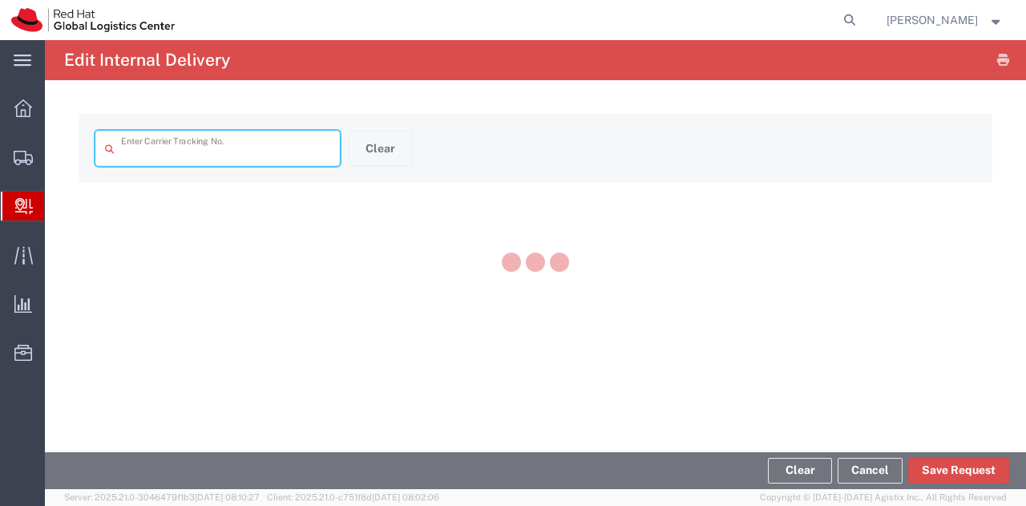
type input "0517666557790000001"
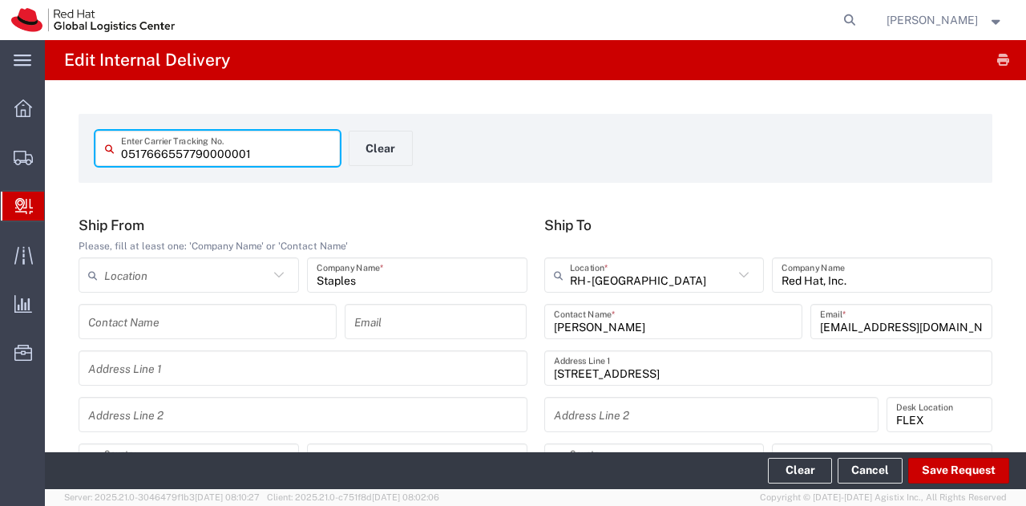
type input "Local_Ground"
type input "Your Packaging"
type input "North Carolina"
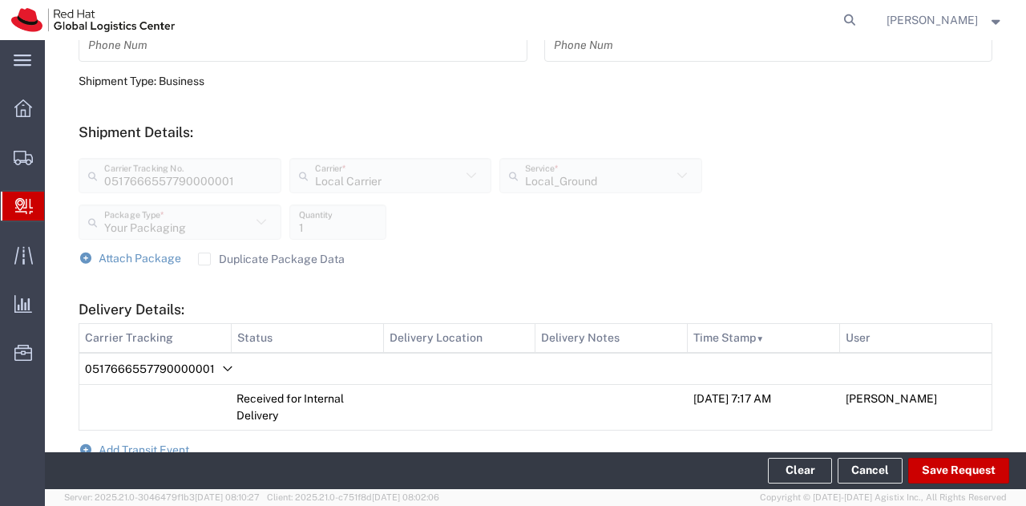
scroll to position [511, 0]
click at [158, 257] on span "Attach Package" at bounding box center [140, 257] width 83 height 13
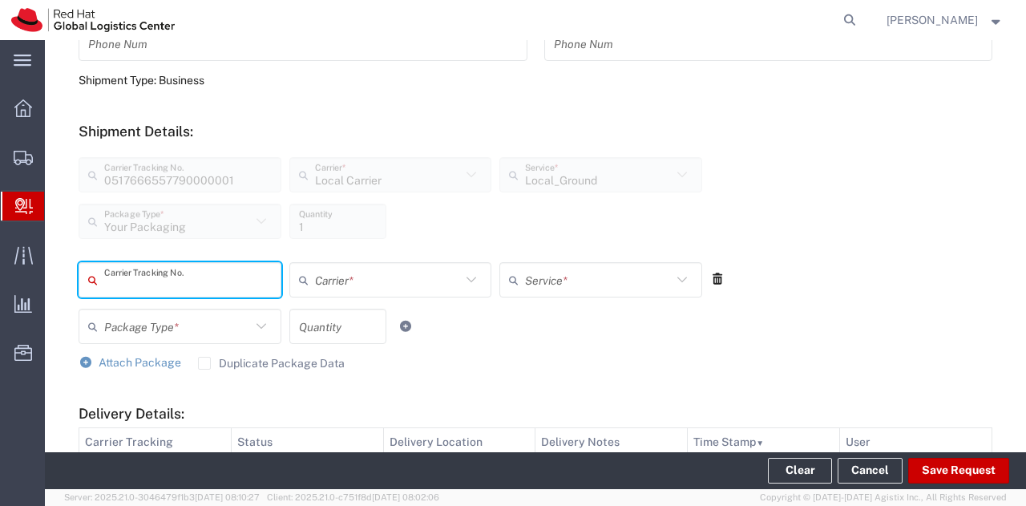
click at [178, 286] on input "text" at bounding box center [188, 280] width 168 height 28
type input "0517666557790000001"
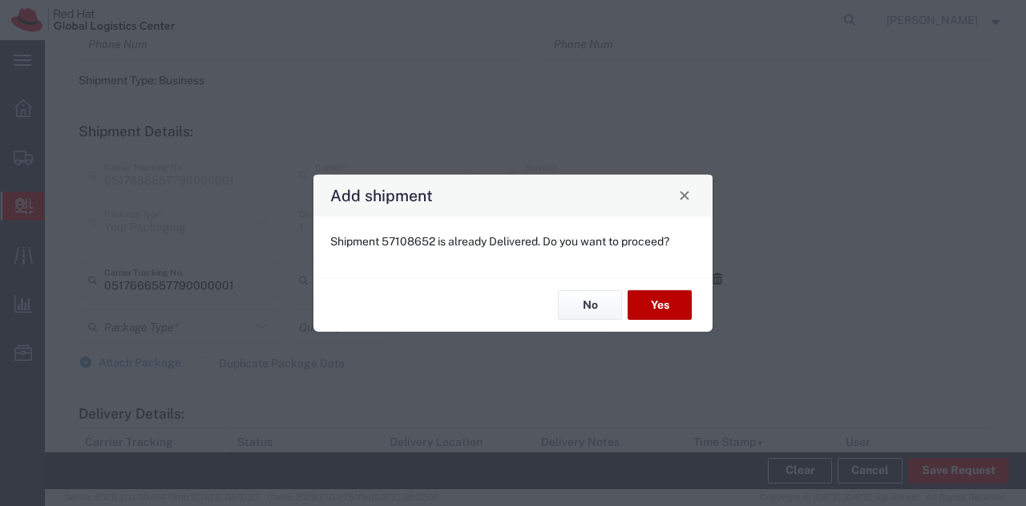
click at [656, 306] on button "Yes" at bounding box center [660, 305] width 64 height 30
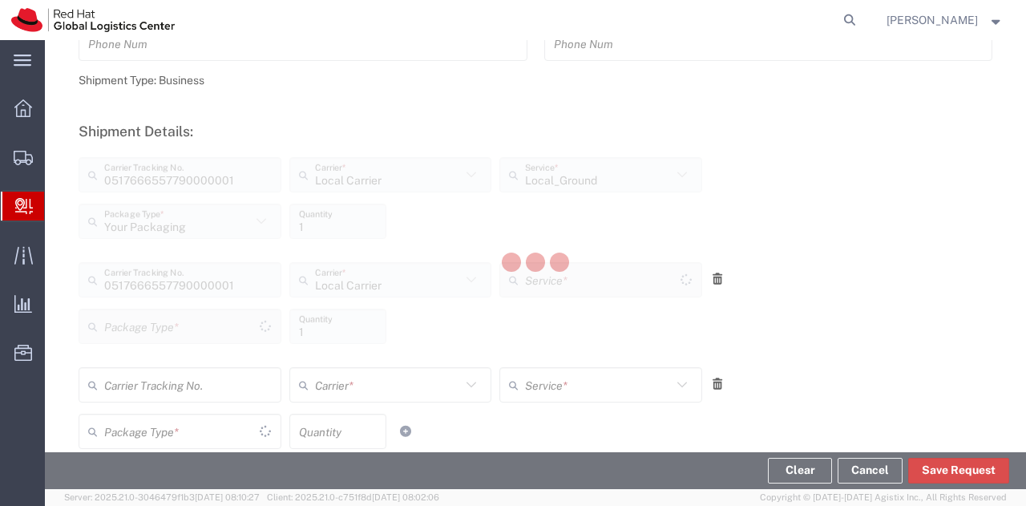
type input "Your Packaging"
type input "Local_Ground"
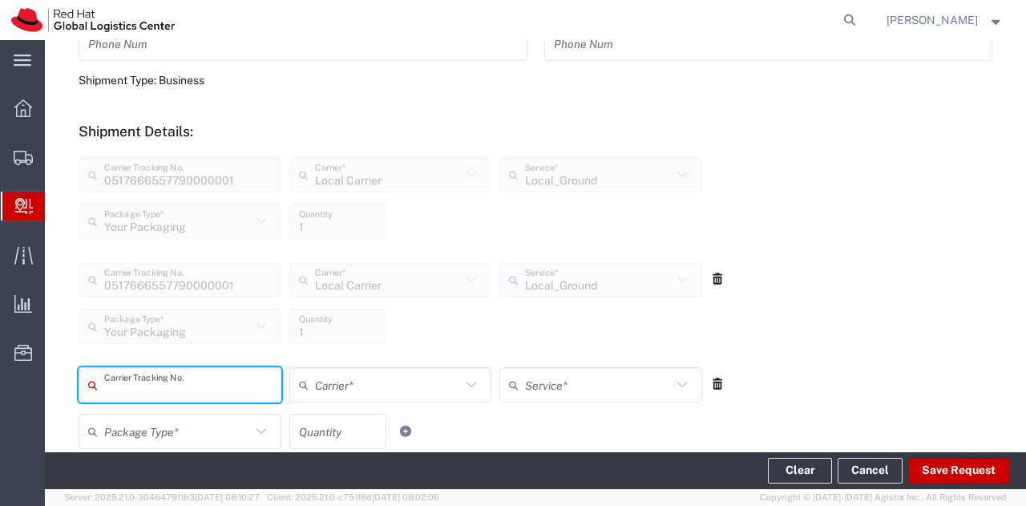
click at [744, 216] on div "Your Packaging Package Type * Your Packaging Case(s) Envelope PAK Skid(s) 1 Qua…" at bounding box center [419, 227] width 689 height 47
click at [200, 380] on input "text" at bounding box center [188, 385] width 168 height 28
type input "0517666558877000001"
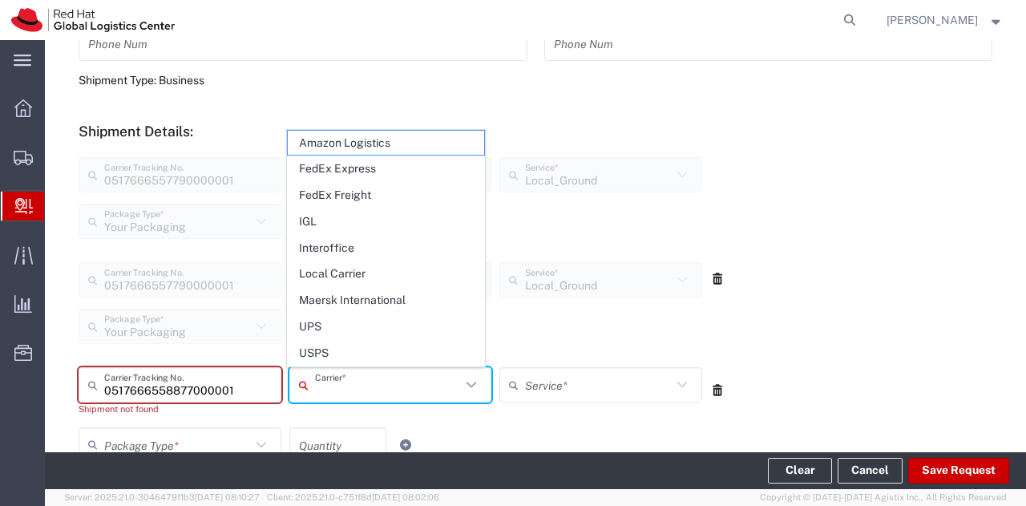
click at [369, 386] on input "text" at bounding box center [388, 385] width 147 height 28
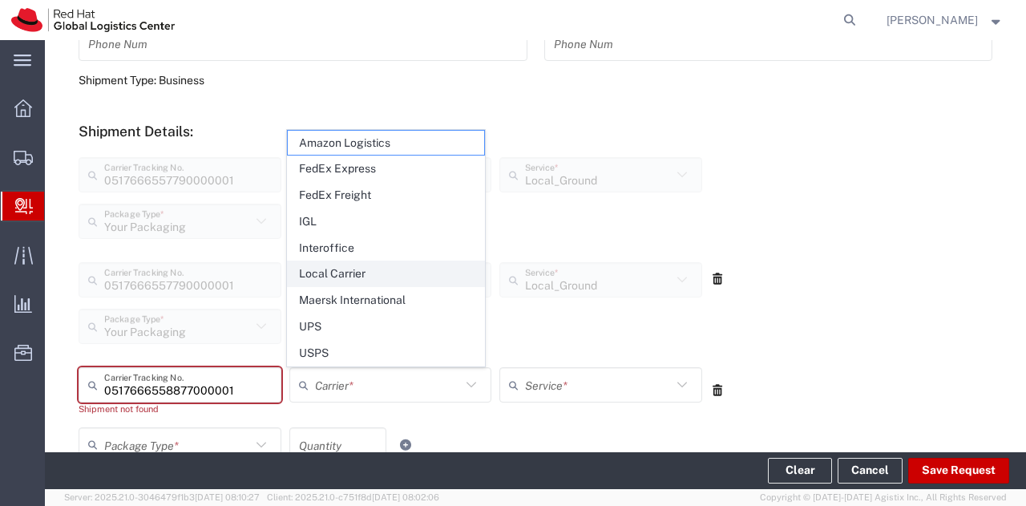
click at [355, 272] on span "Local Carrier" at bounding box center [386, 273] width 196 height 25
type input "Local Carrier"
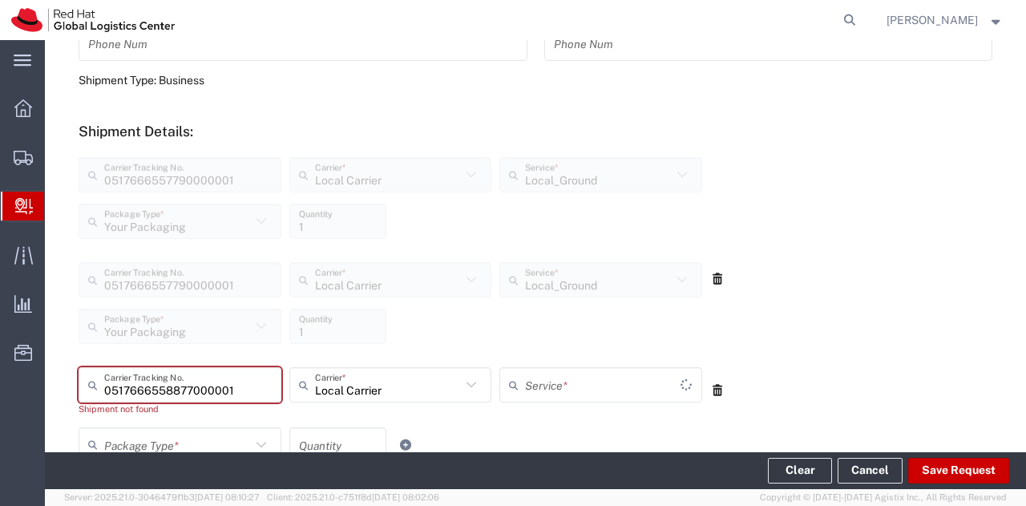
type input "Local_Ground"
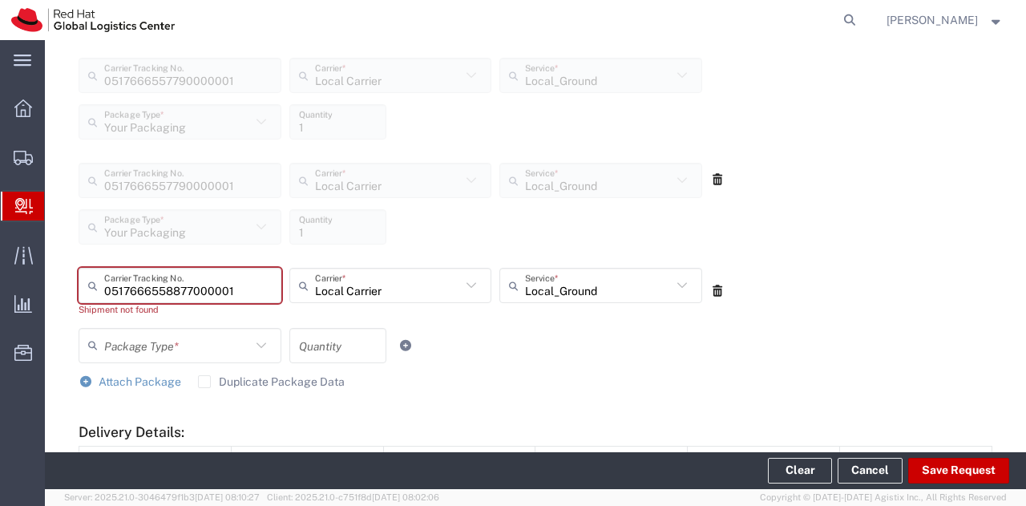
scroll to position [614, 0]
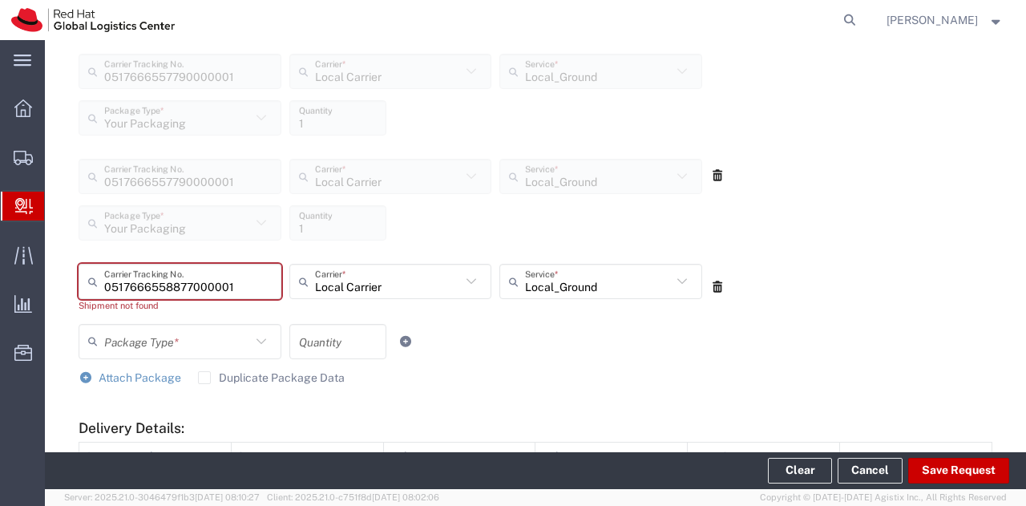
click at [261, 341] on icon at bounding box center [261, 341] width 21 height 21
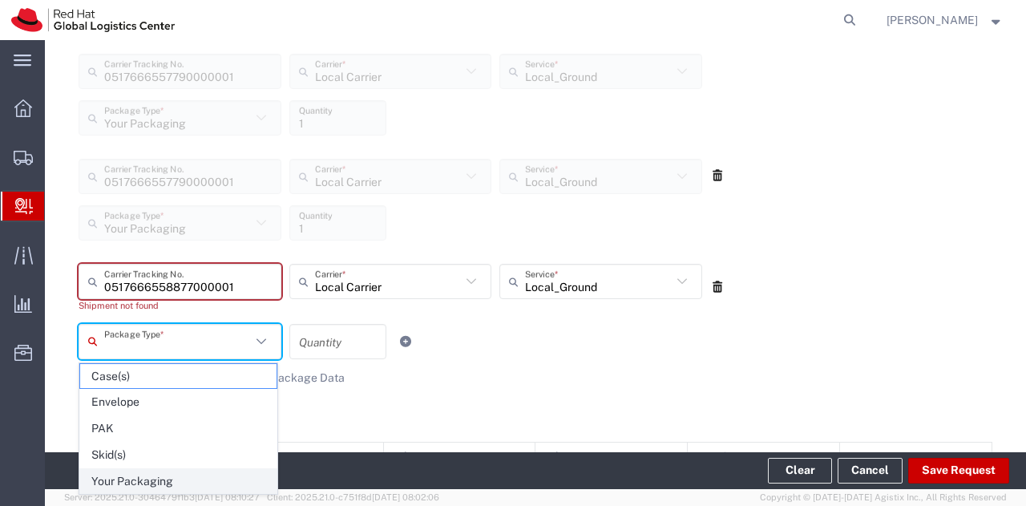
click at [135, 481] on span "Your Packaging" at bounding box center [178, 481] width 196 height 25
type input "Your Packaging"
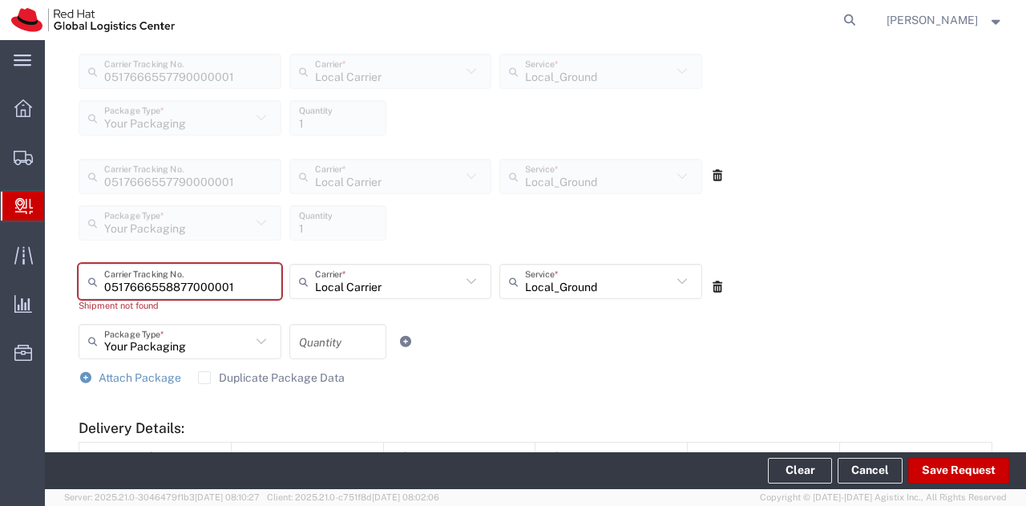
click at [198, 378] on label "Duplicate Package Data" at bounding box center [271, 377] width 147 height 13
click at [204, 378] on input "Duplicate Package Data" at bounding box center [204, 378] width 0 height 0
click at [334, 346] on input "number" at bounding box center [338, 341] width 78 height 28
type input "1"
click at [154, 376] on span "Attach Package" at bounding box center [140, 377] width 83 height 13
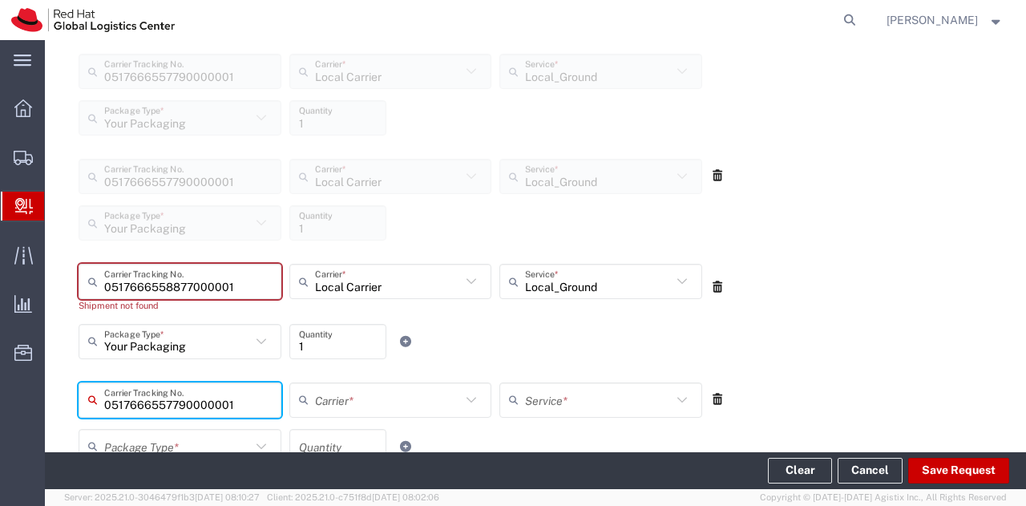
type input "0517666557790000001"
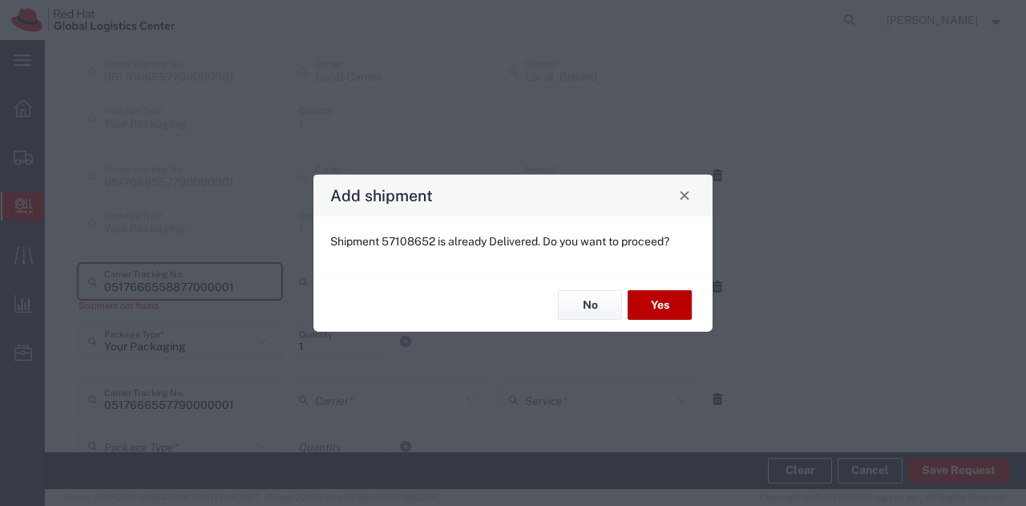
click at [665, 313] on button "Yes" at bounding box center [660, 305] width 64 height 30
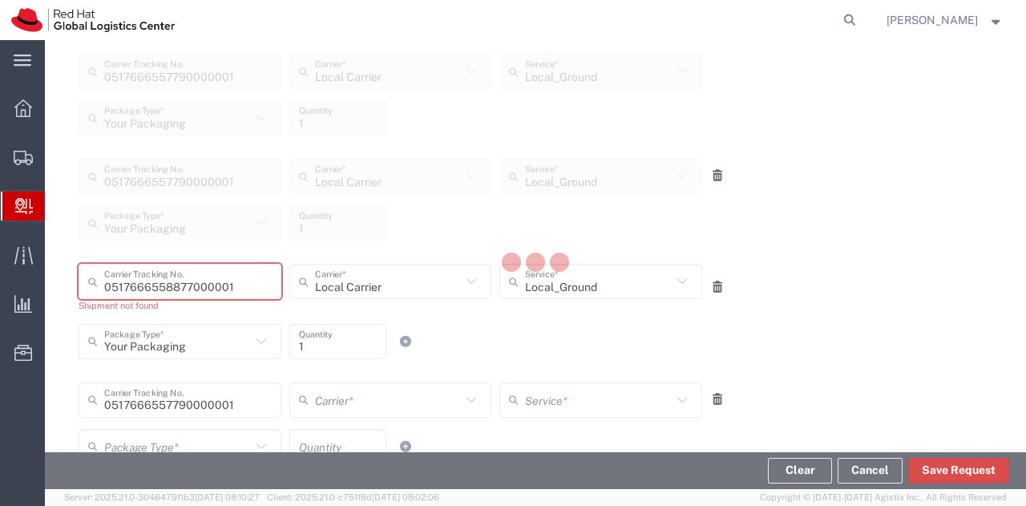
scroll to position [872, 0]
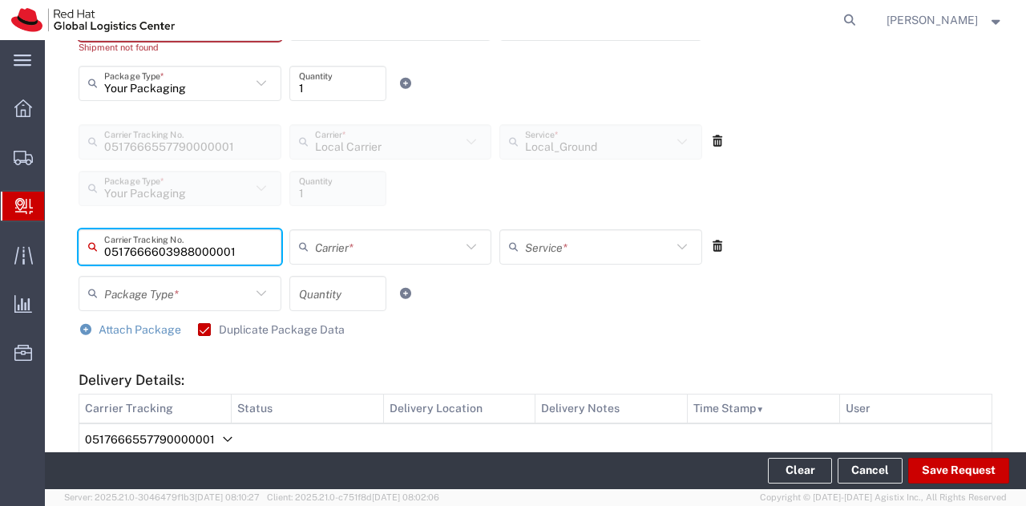
type input "0517666603988000001"
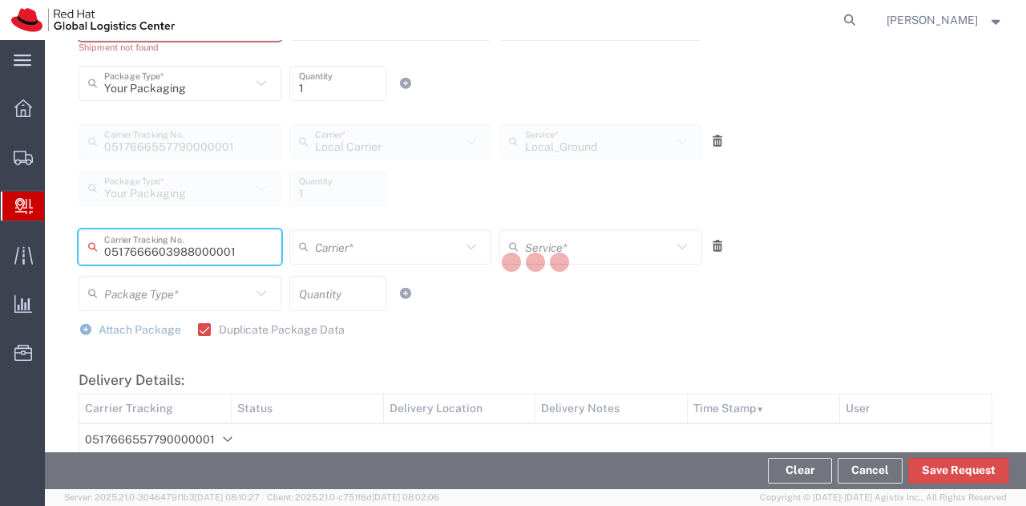
type input "Local Carrier"
type input "Your Packaging"
type input "1"
type input "Local_Ground"
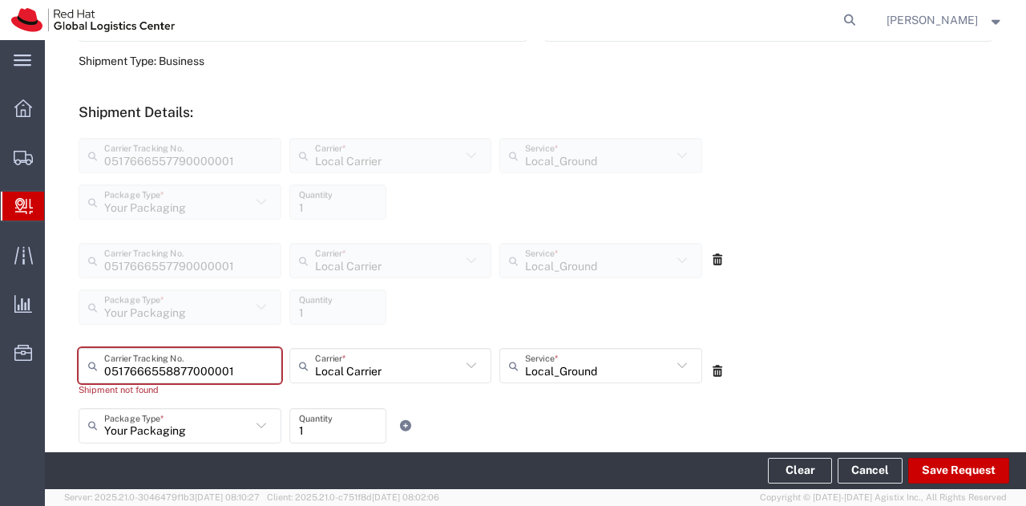
scroll to position [529, 0]
click at [710, 264] on icon at bounding box center [717, 260] width 14 height 11
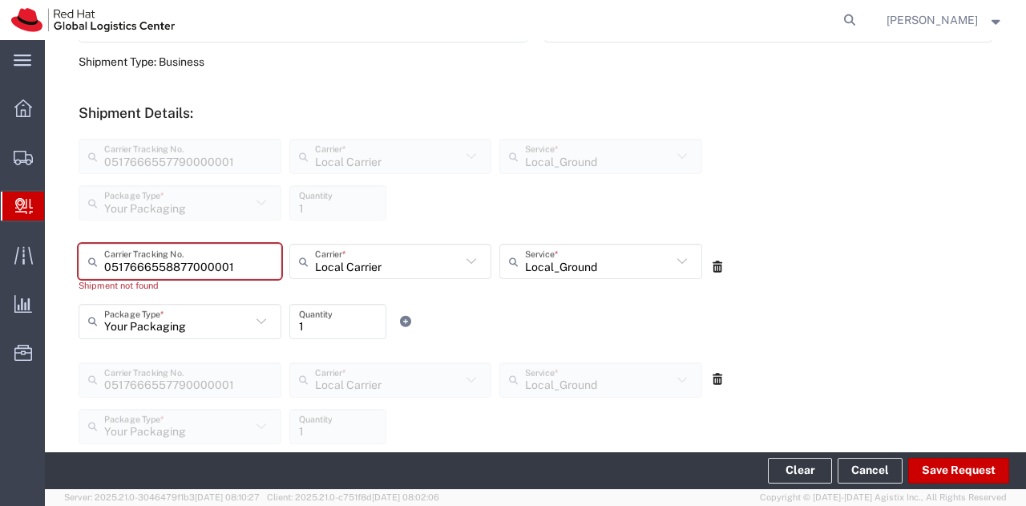
click at [710, 264] on icon at bounding box center [717, 266] width 14 height 11
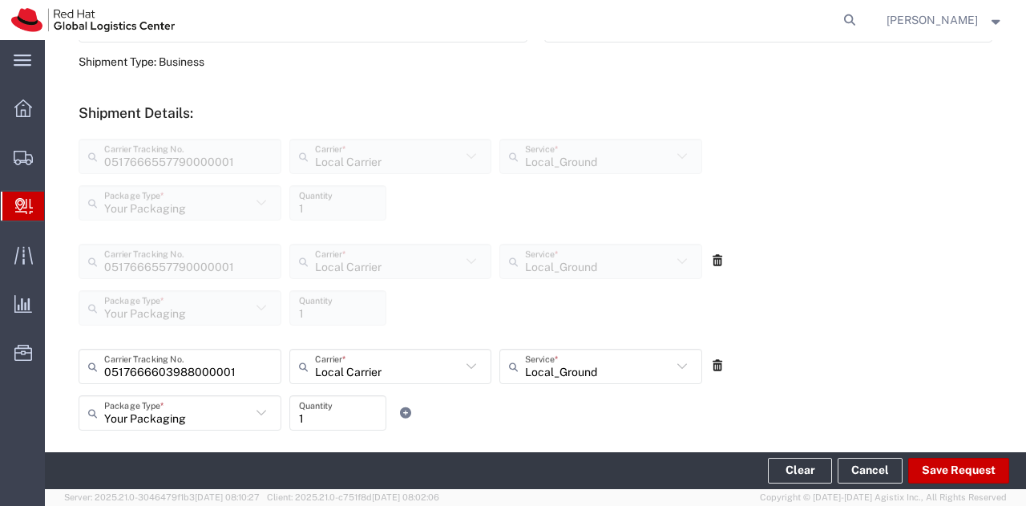
click at [710, 264] on icon at bounding box center [717, 260] width 14 height 11
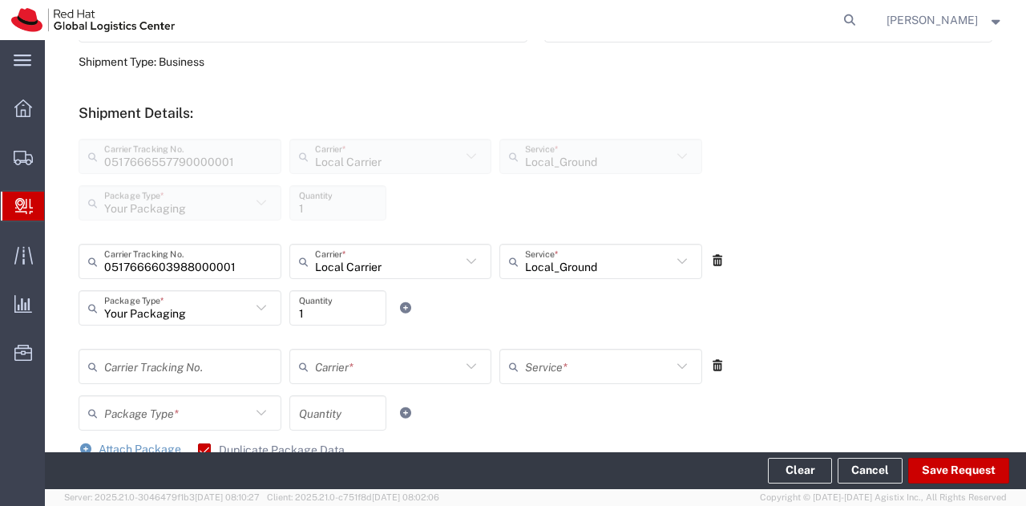
click at [710, 264] on icon at bounding box center [717, 260] width 14 height 11
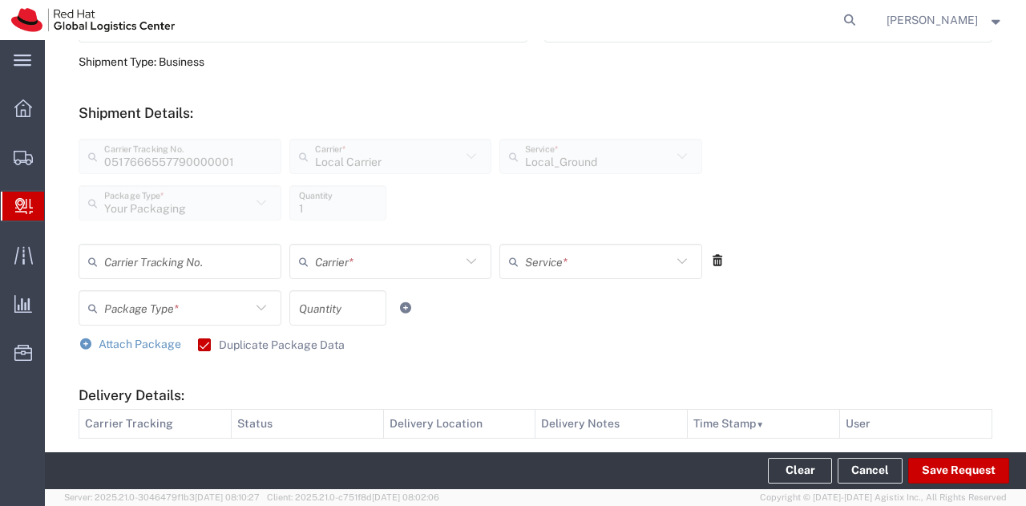
scroll to position [0, 0]
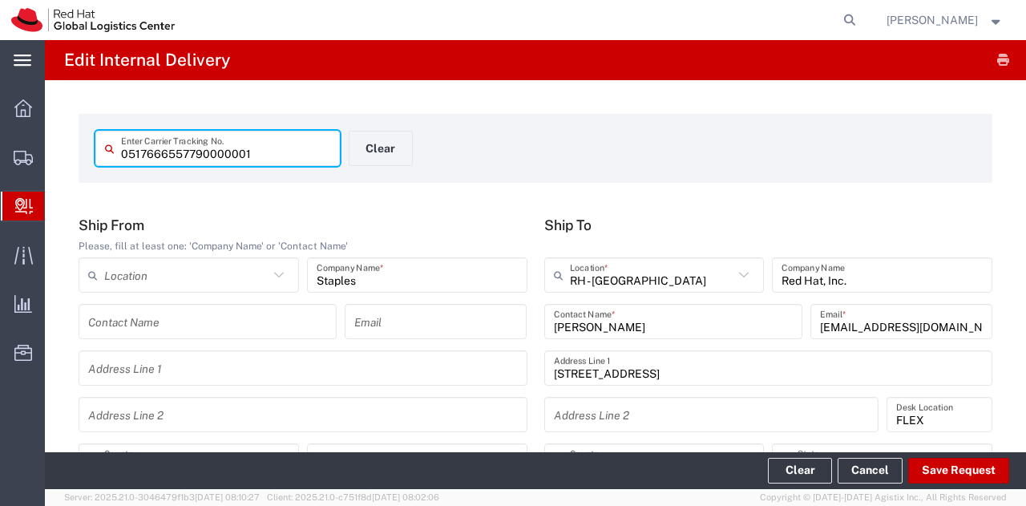
drag, startPoint x: 267, startPoint y: 150, endPoint x: 0, endPoint y: 71, distance: 278.3
click at [0, 71] on div "main_menu Created with Sketch. Collapse Menu Overview Shipments Shipment Manage…" at bounding box center [513, 273] width 1026 height 466
type input "00000009770550435737"
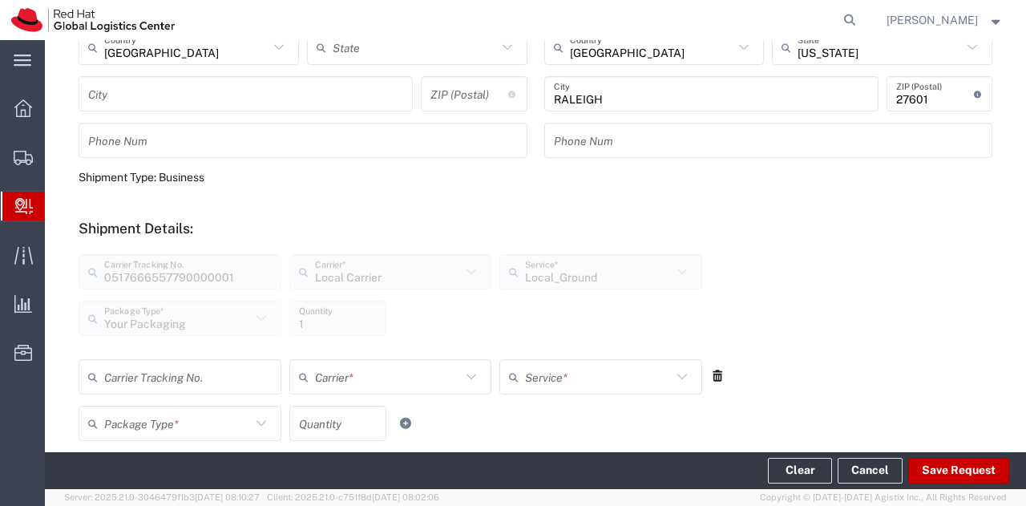
scroll to position [463, 0]
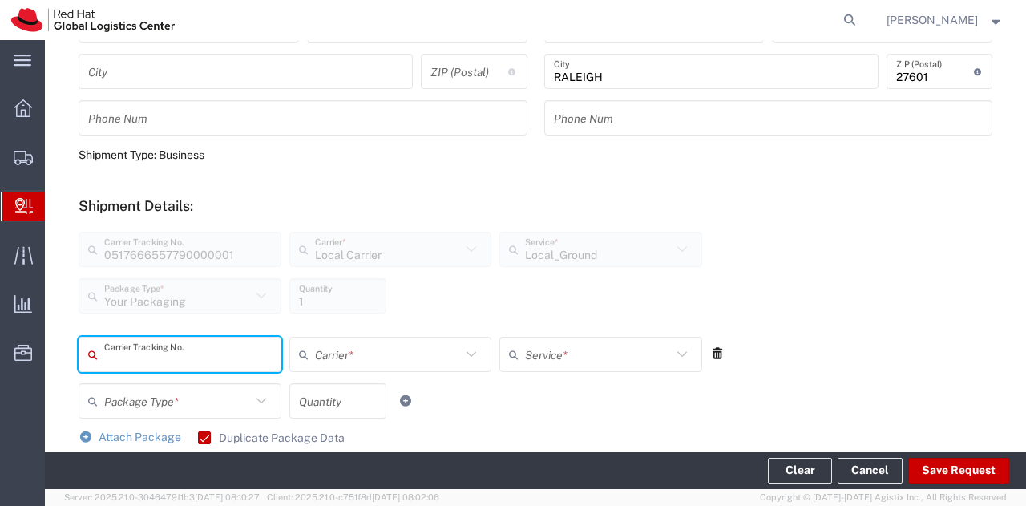
click at [231, 353] on input "text" at bounding box center [188, 355] width 168 height 28
type input "00000009770550435812"
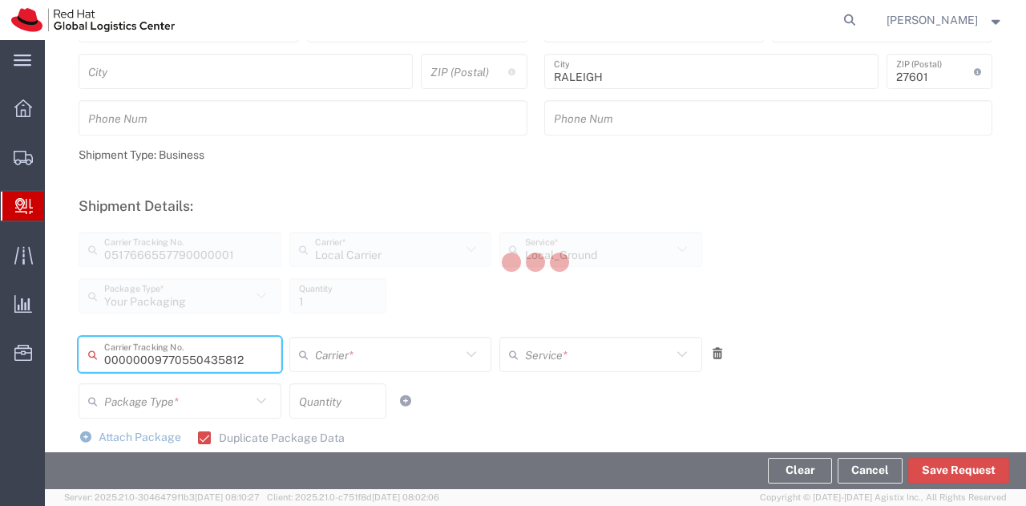
type input "Local Carrier"
type input "Your Packaging"
type input "1"
type input "Local_Ground"
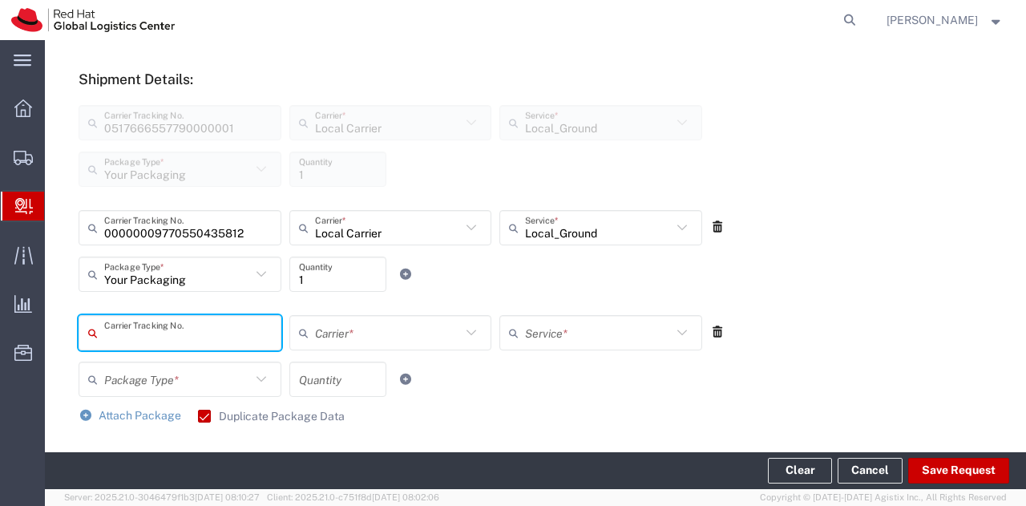
scroll to position [590, 0]
type input "00000009770550435744"
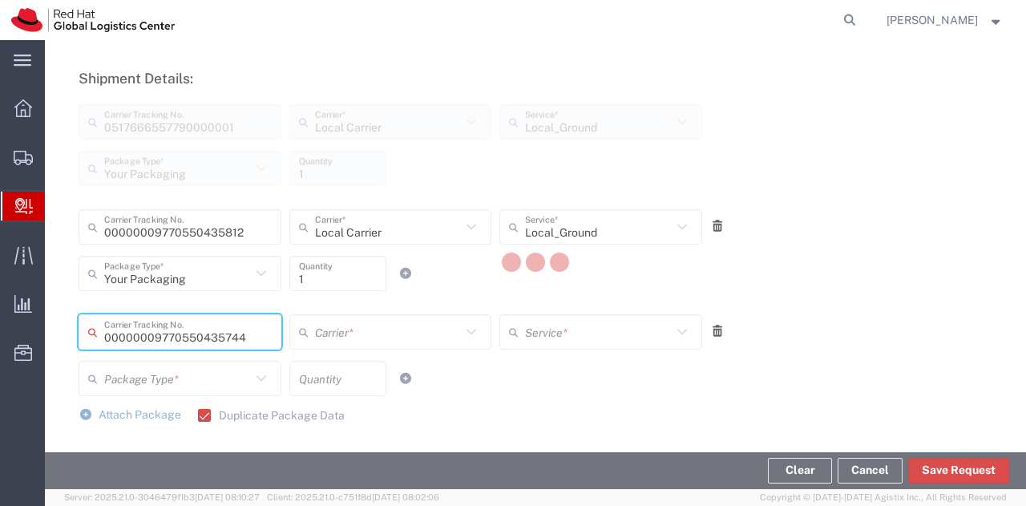
type input "Local Carrier"
type input "Your Packaging"
type input "1"
type input "Local_Ground"
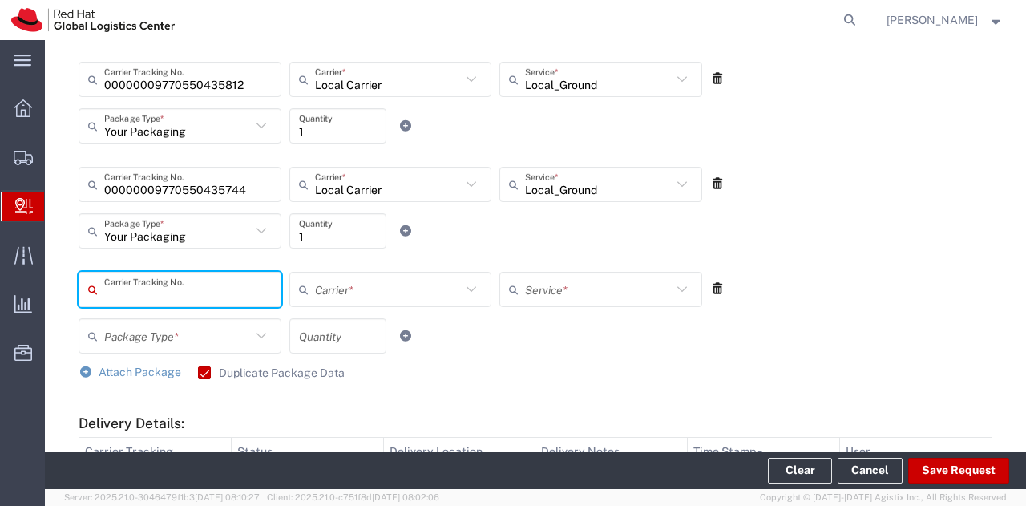
scroll to position [738, 0]
type input "00000009770550648502"
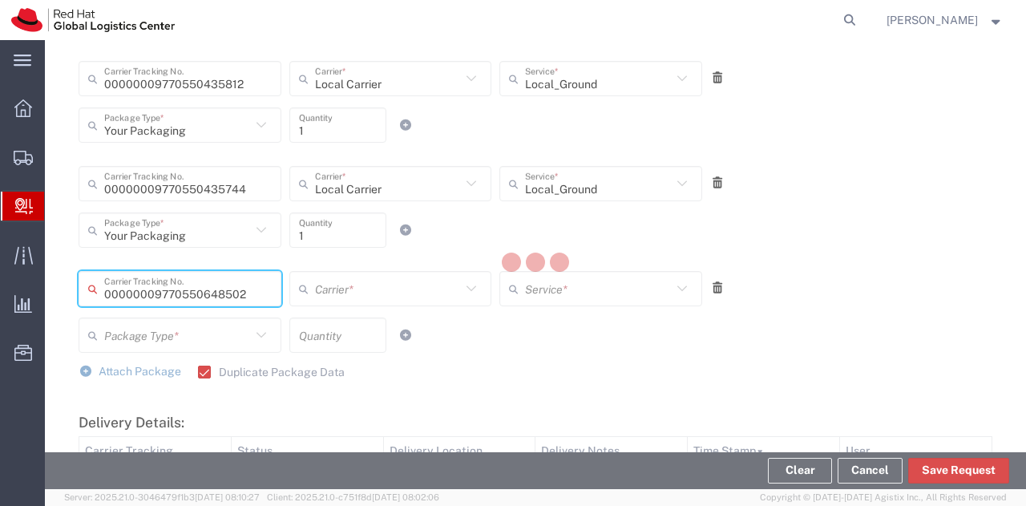
type input "Local Carrier"
type input "Your Packaging"
type input "1"
type input "Local_Ground"
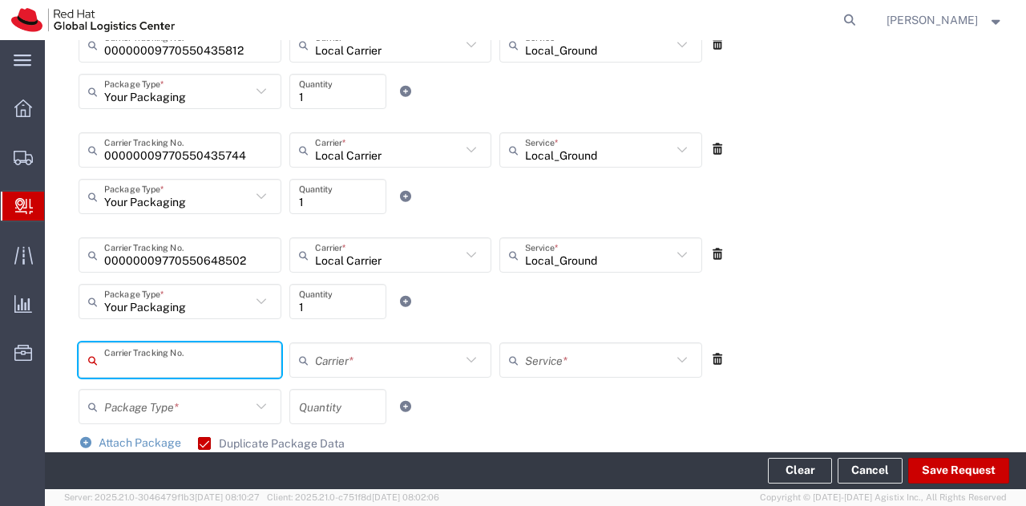
scroll to position [786, 0]
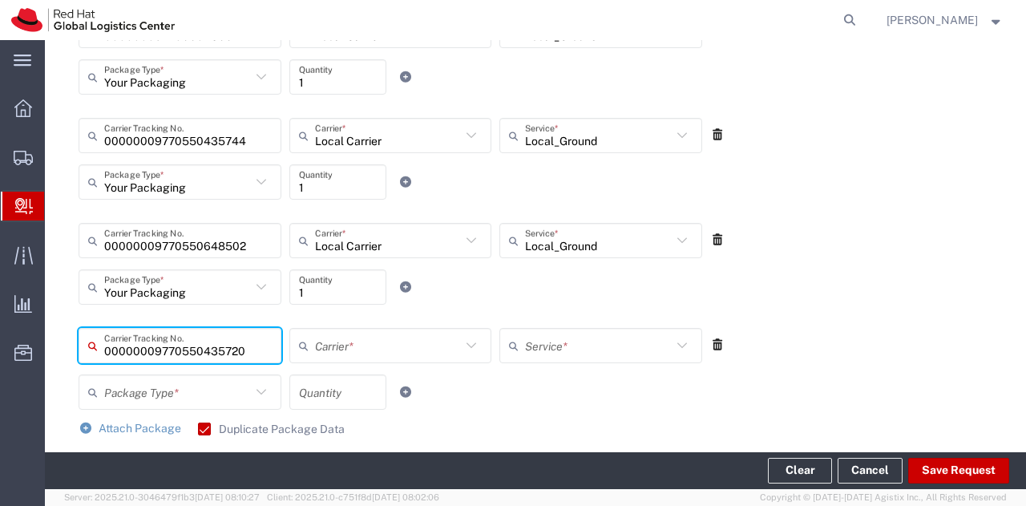
type input "00000009770550435720"
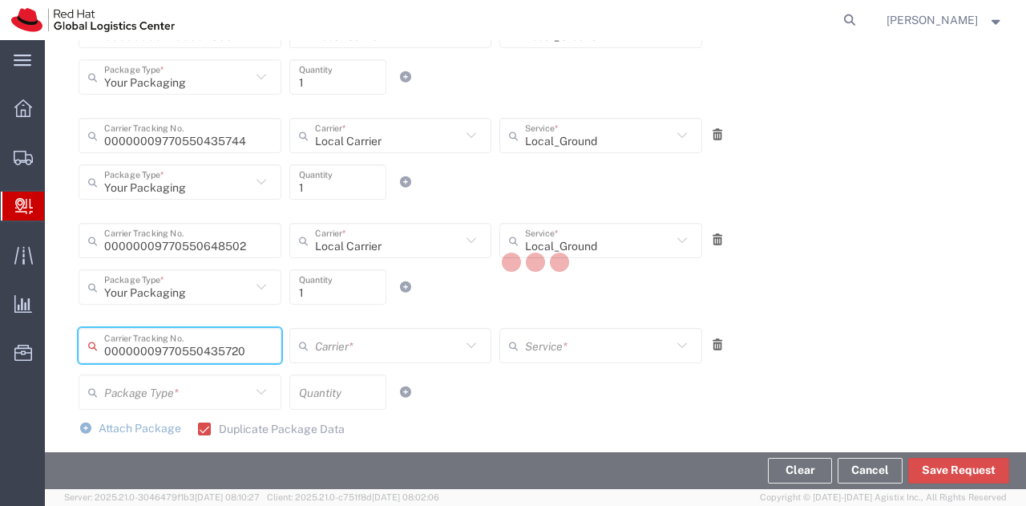
type input "Local Carrier"
type input "Your Packaging"
type input "1"
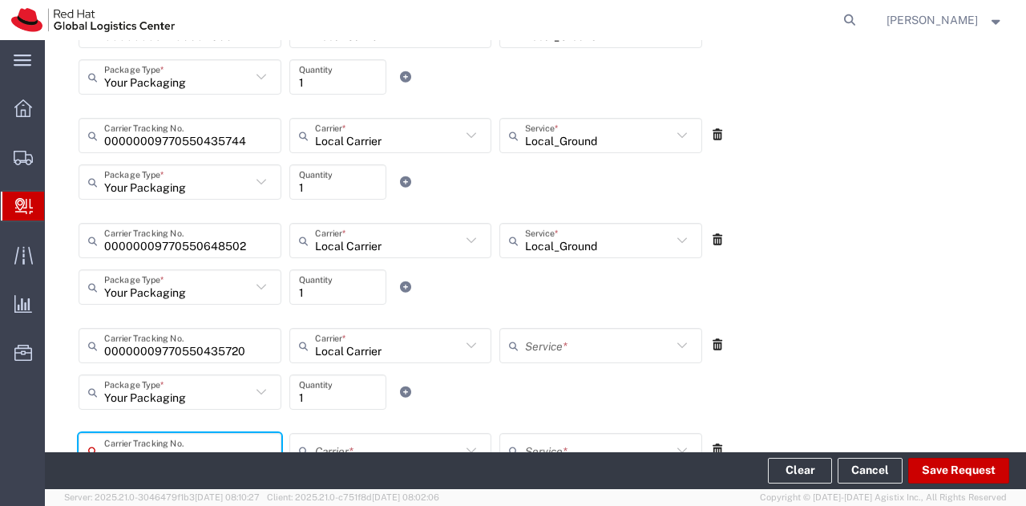
type input "Local_Ground"
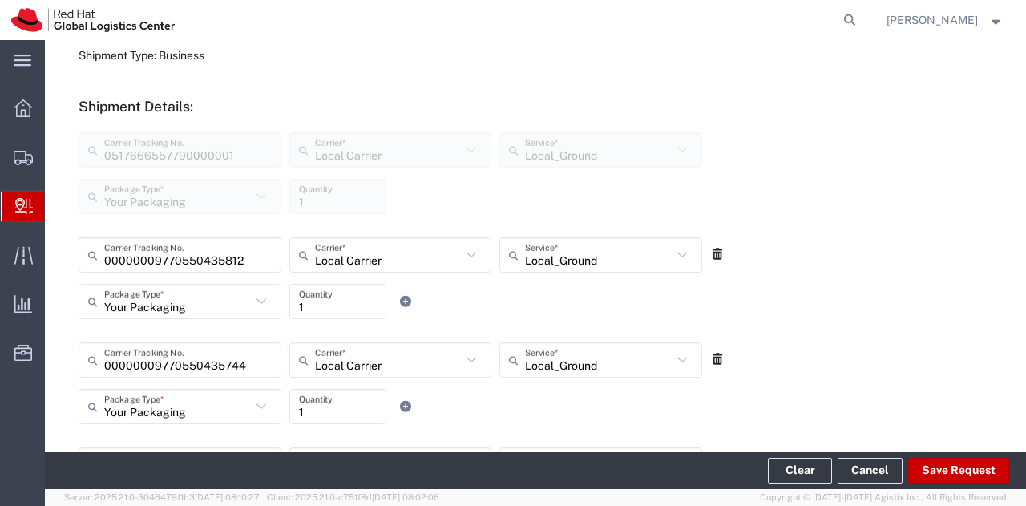
scroll to position [561, 0]
click at [945, 469] on button "Save Request" at bounding box center [958, 471] width 101 height 26
type input "0517666557790000001"
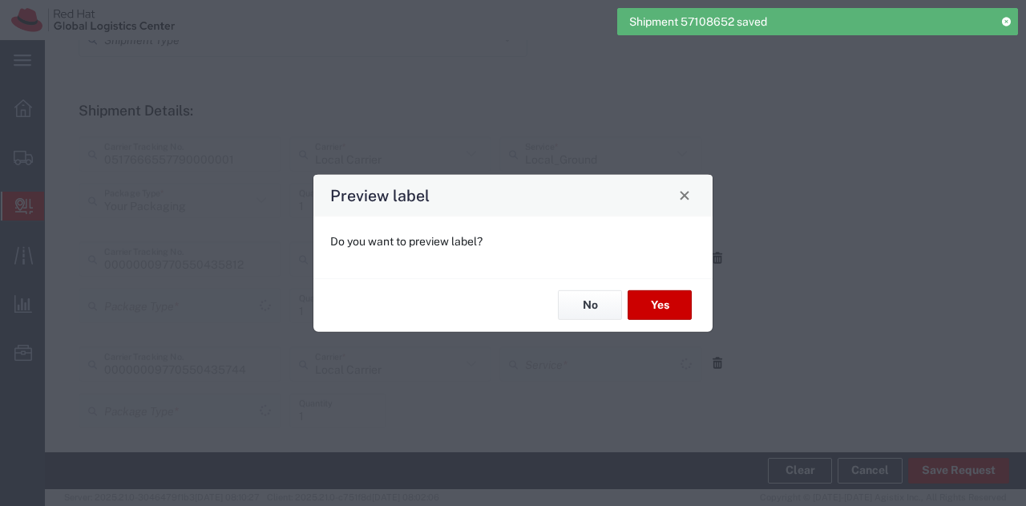
scroll to position [534, 0]
type input "Your Packaging"
type input "Local_Ground"
type input "Your Packaging"
type input "Local_Ground"
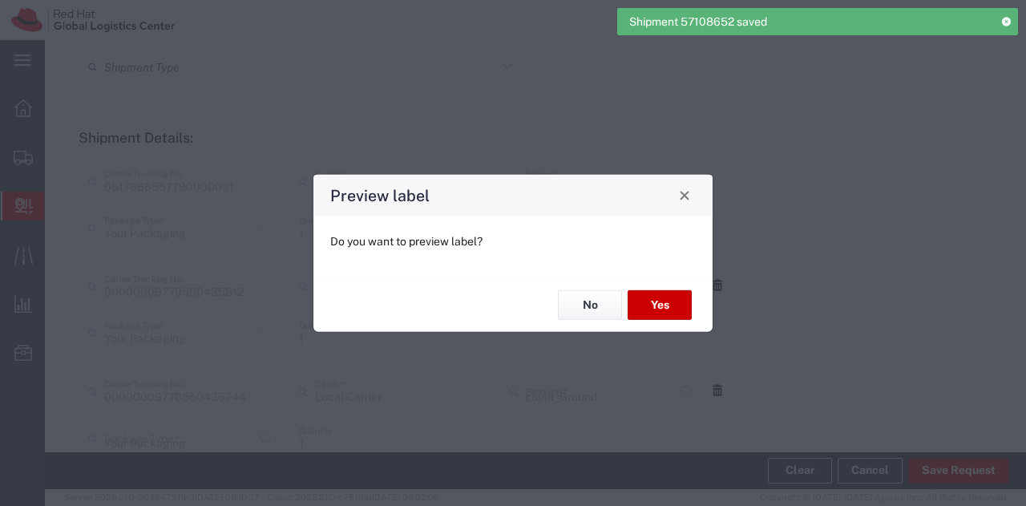
type input "Your Packaging"
type input "Local_Ground"
type input "Your Packaging"
type input "Local_Ground"
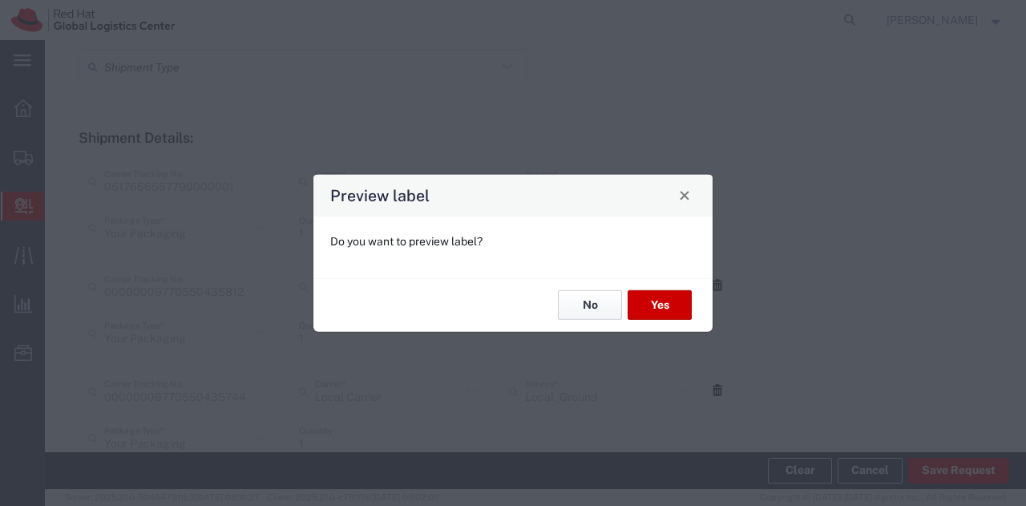
click at [605, 317] on button "No" at bounding box center [590, 305] width 64 height 30
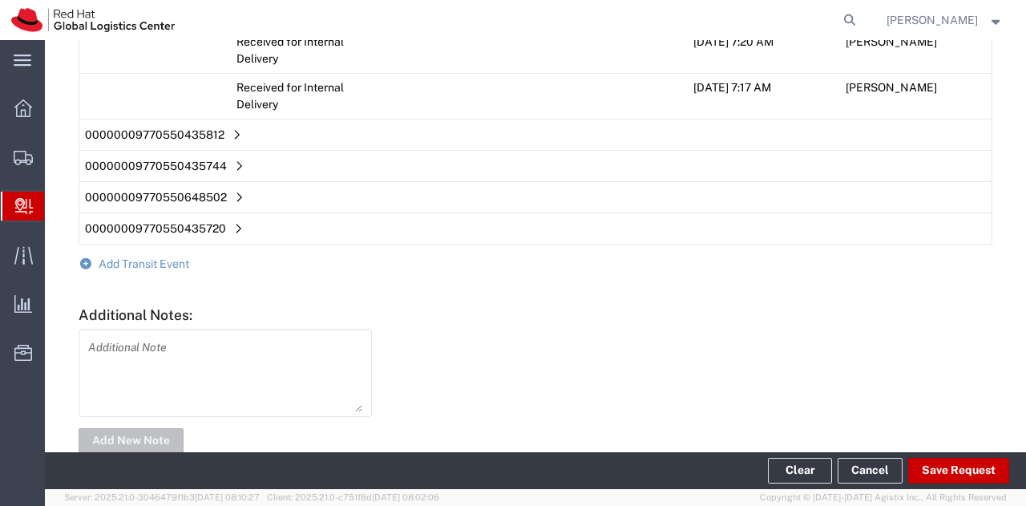
scroll to position [1321, 0]
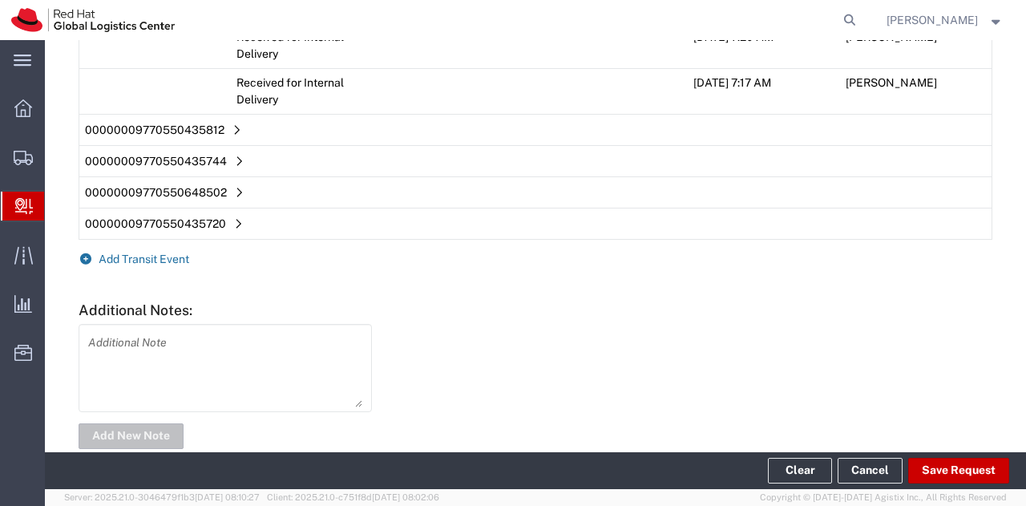
click at [151, 253] on span "Add Transit Event" at bounding box center [144, 259] width 91 height 13
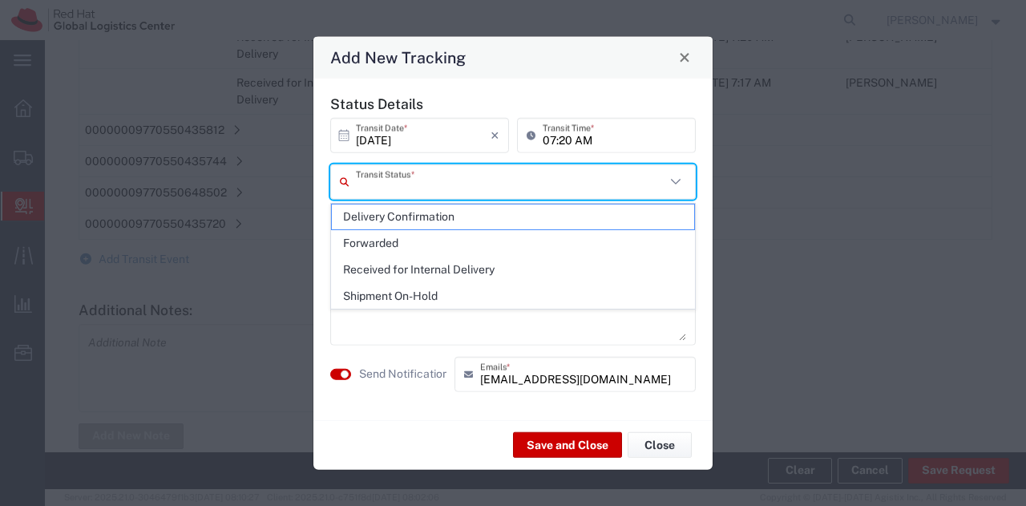
click at [519, 187] on input "text" at bounding box center [510, 182] width 309 height 28
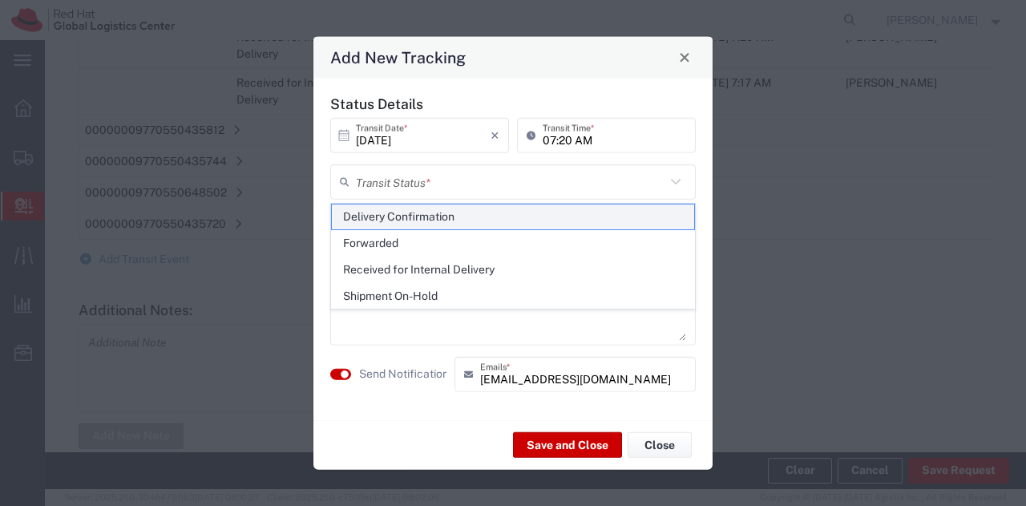
click at [471, 219] on span "Delivery Confirmation" at bounding box center [513, 216] width 363 height 25
type input "Delivery Confirmation"
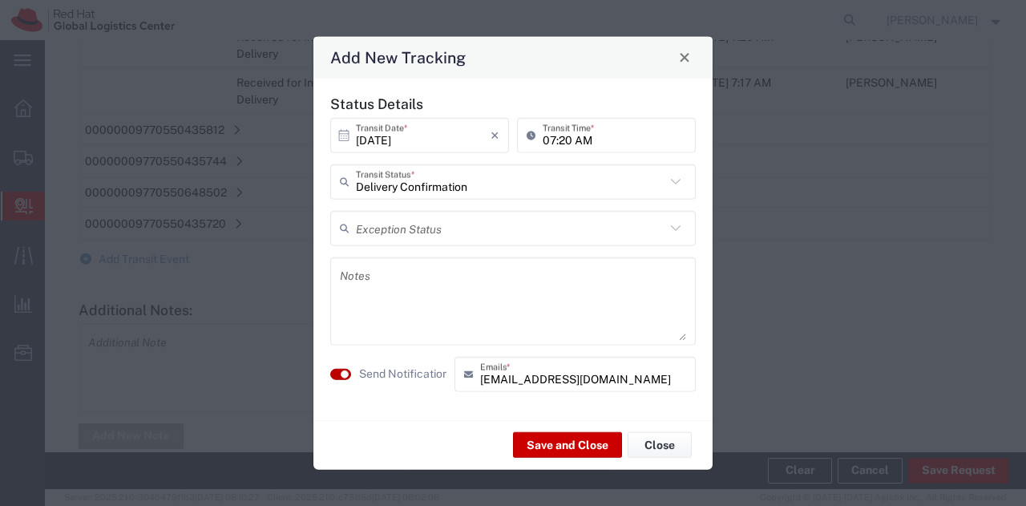
click at [346, 375] on small "button" at bounding box center [345, 374] width 8 height 8
click at [543, 446] on button "Save and Close" at bounding box center [567, 445] width 109 height 26
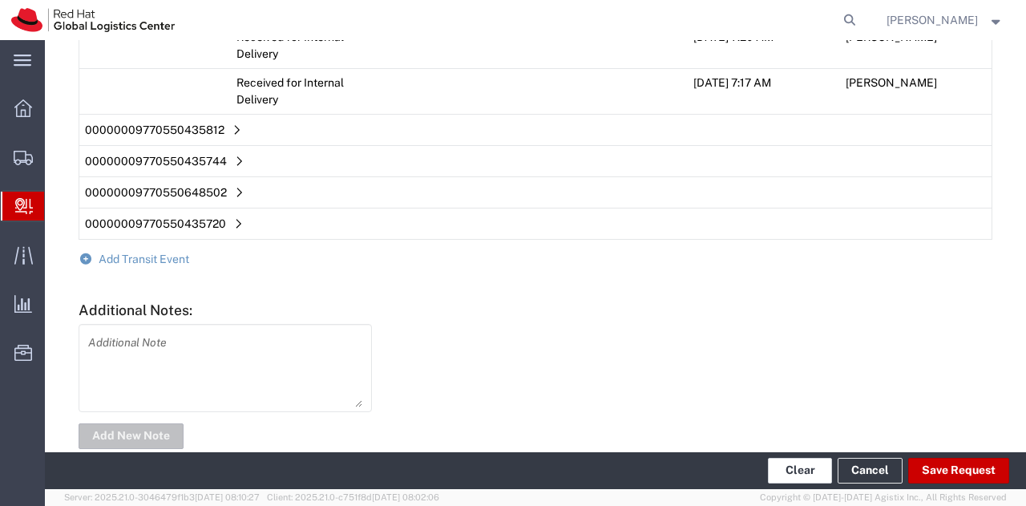
scroll to position [1350, 0]
click at [791, 469] on button "Clear" at bounding box center [800, 471] width 64 height 26
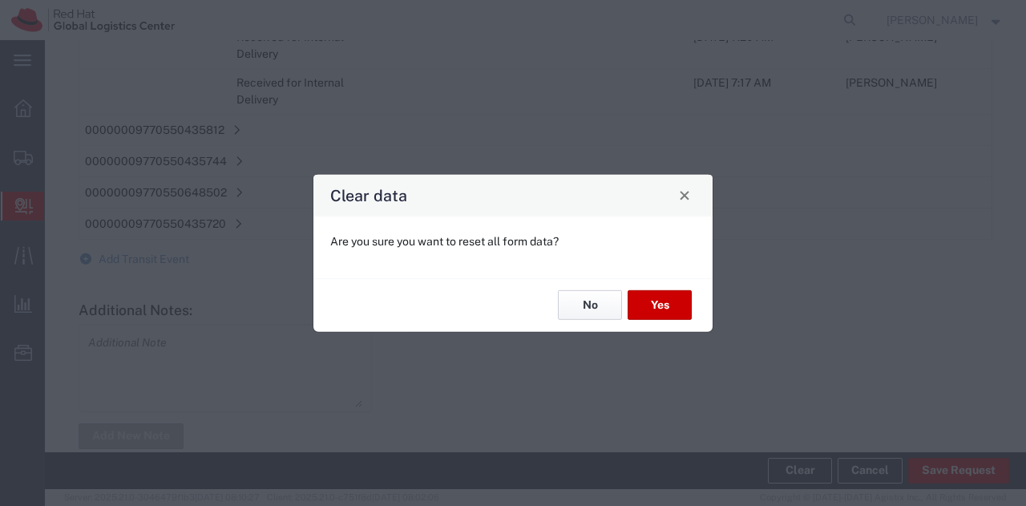
click at [587, 290] on button "No" at bounding box center [590, 305] width 64 height 30
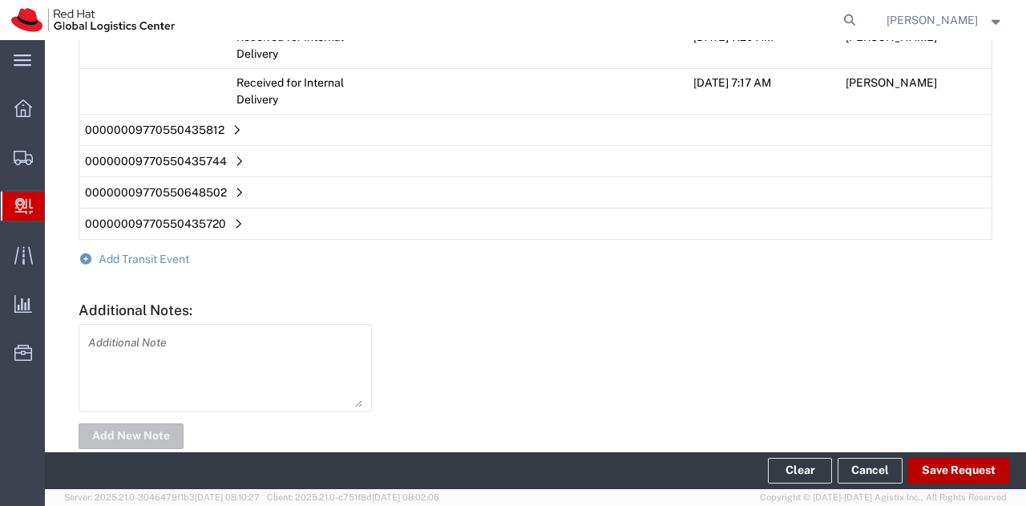
click at [955, 471] on button "Save Request" at bounding box center [958, 471] width 101 height 26
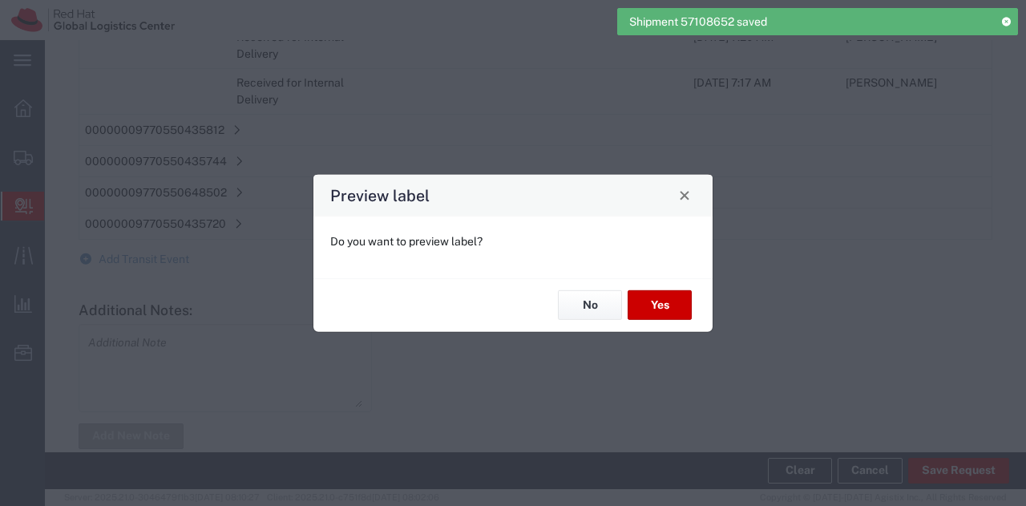
type input "Local_Ground"
type input "Your Packaging"
type input "Local_Ground"
type input "Your Packaging"
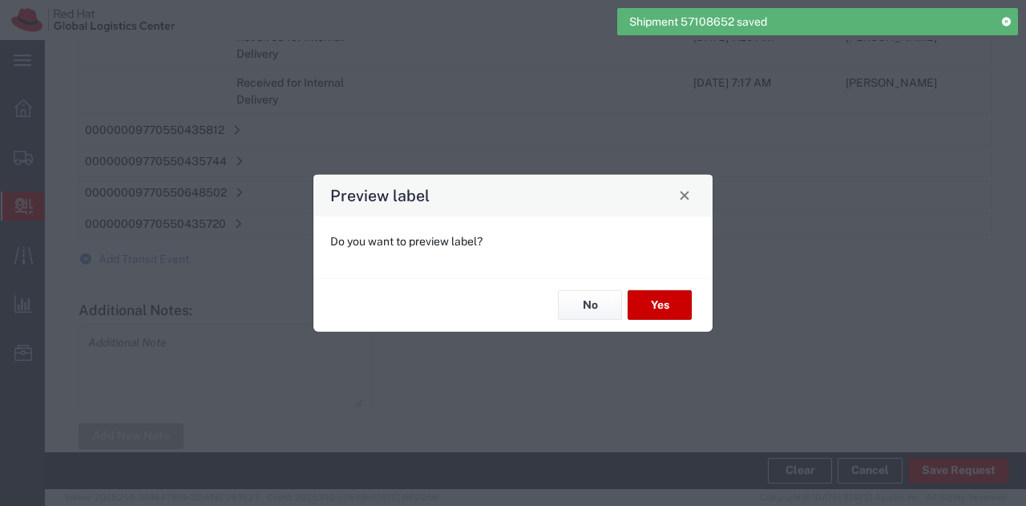
type input "Local_Ground"
type input "Your Packaging"
type input "Local_Ground"
type input "Your Packaging"
type input "Local_Ground"
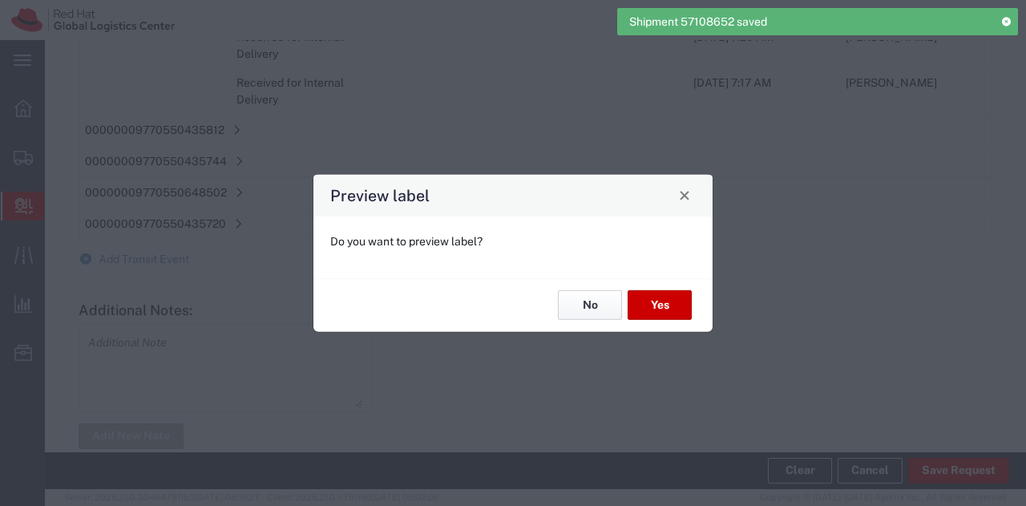
click at [578, 298] on button "No" at bounding box center [590, 305] width 64 height 30
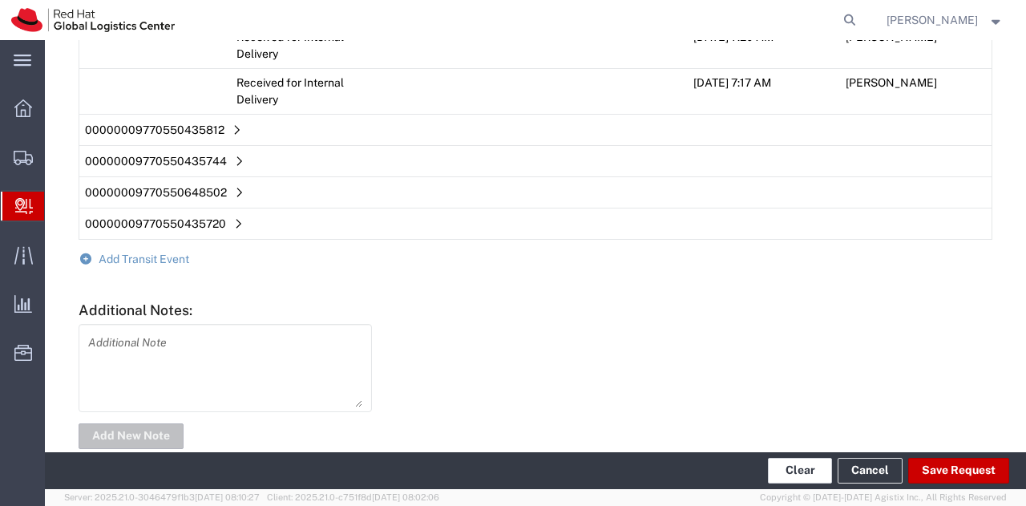
click at [799, 478] on button "Clear" at bounding box center [800, 471] width 64 height 26
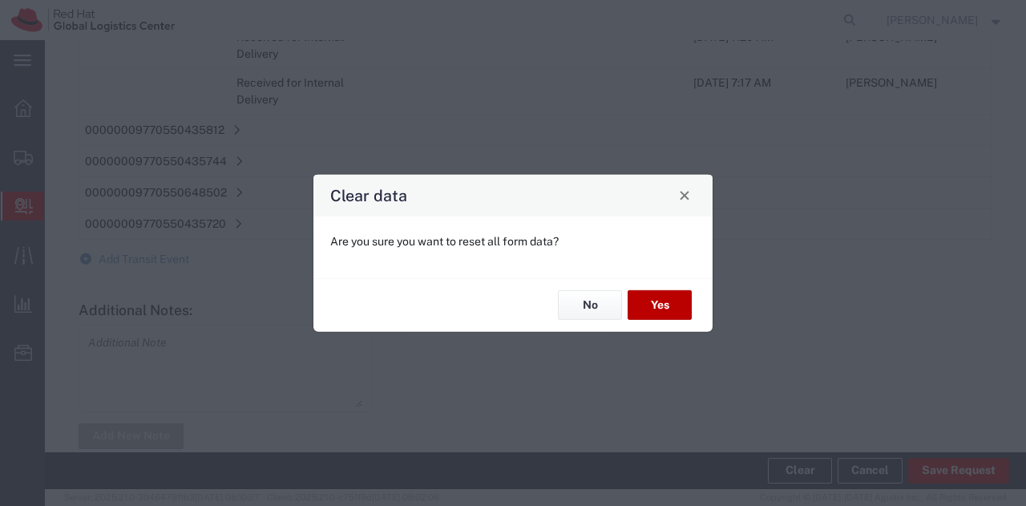
click at [661, 314] on button "Yes" at bounding box center [660, 305] width 64 height 30
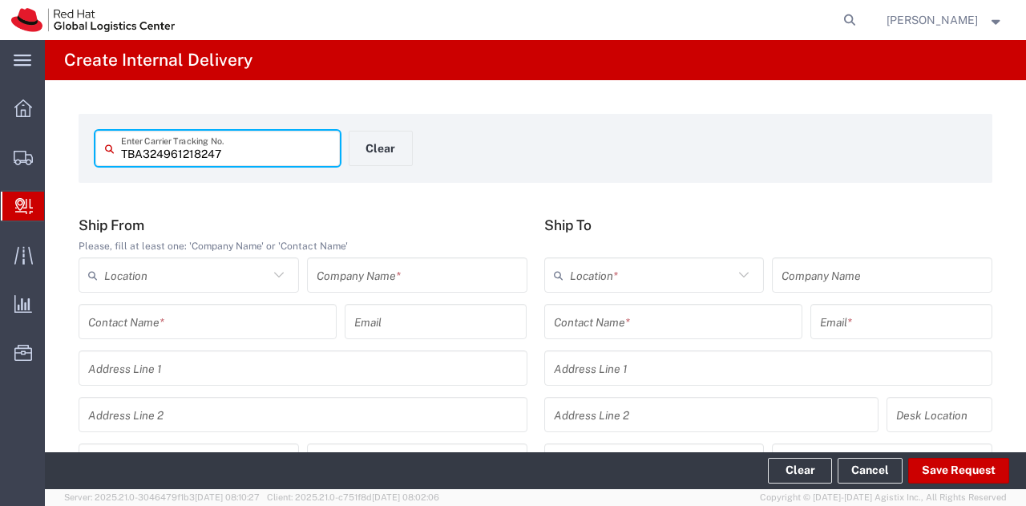
type input "TBA324961218247"
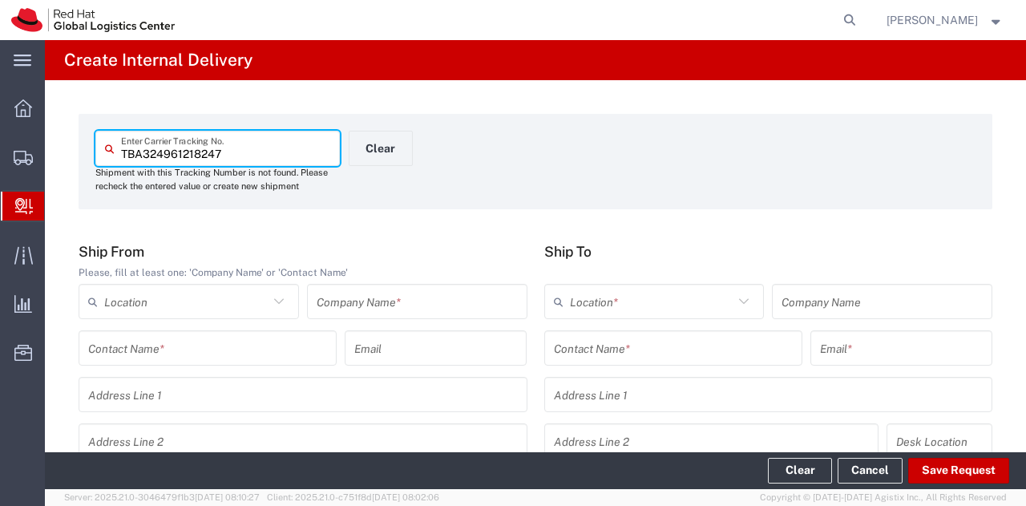
click at [360, 313] on input "text" at bounding box center [417, 302] width 201 height 28
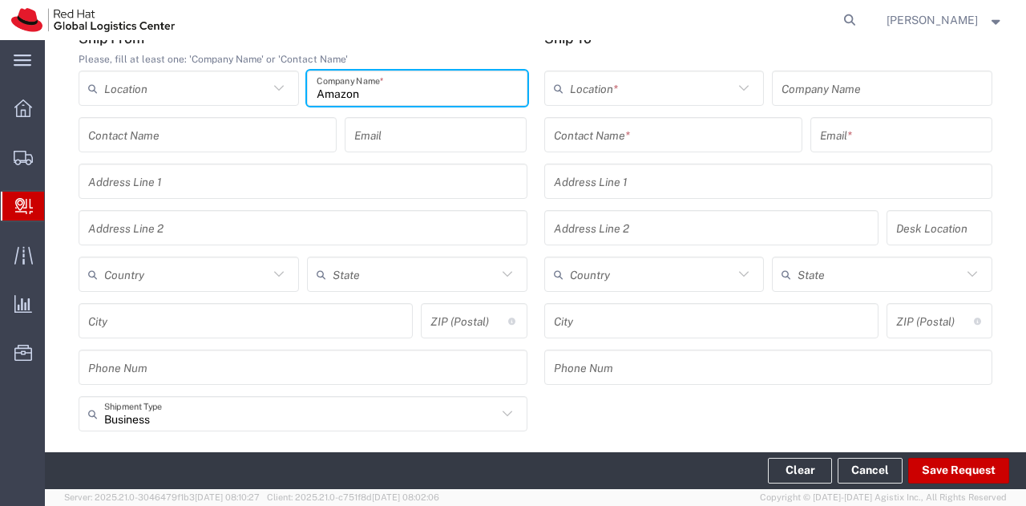
scroll to position [214, 0]
type input "Amazon"
click at [148, 281] on input "text" at bounding box center [186, 274] width 164 height 28
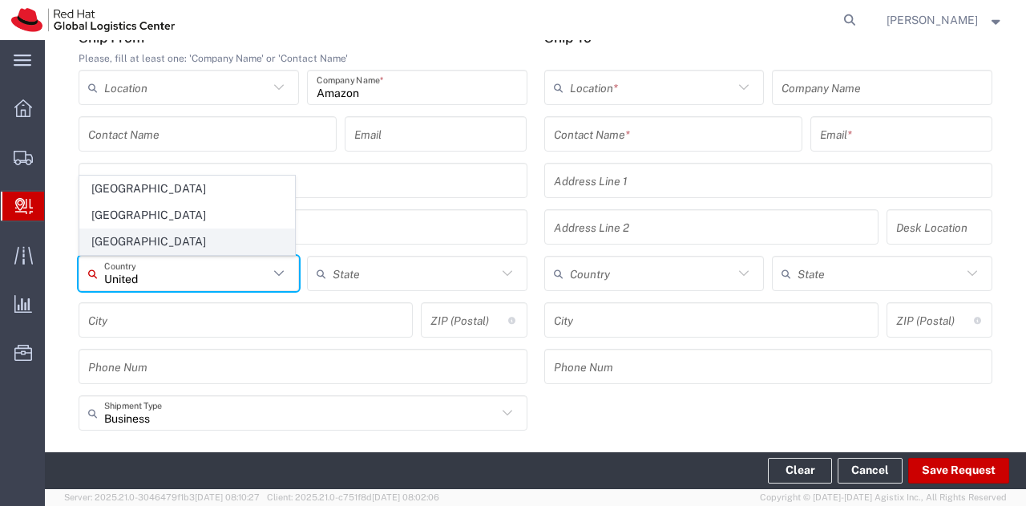
click at [140, 242] on span "United States" at bounding box center [187, 241] width 214 height 25
type input "United States"
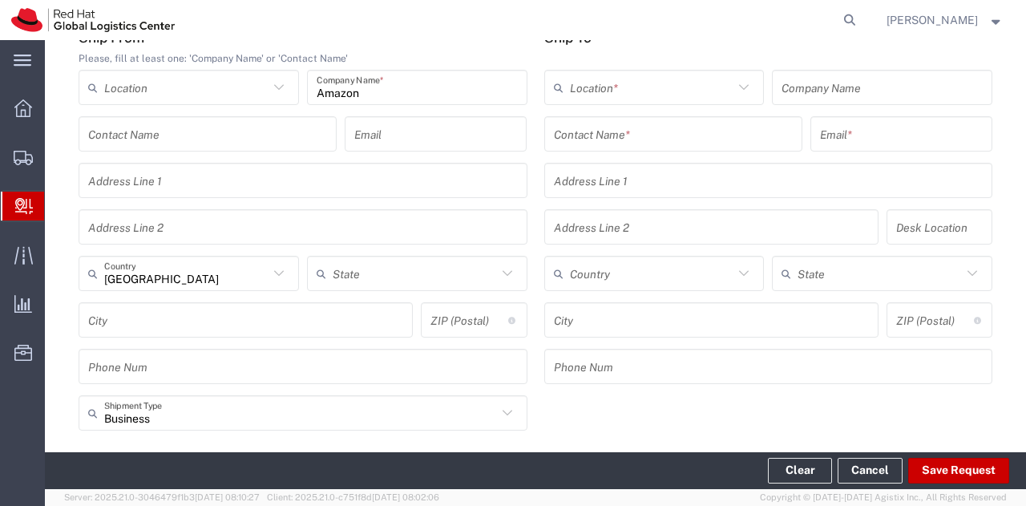
scroll to position [206, 0]
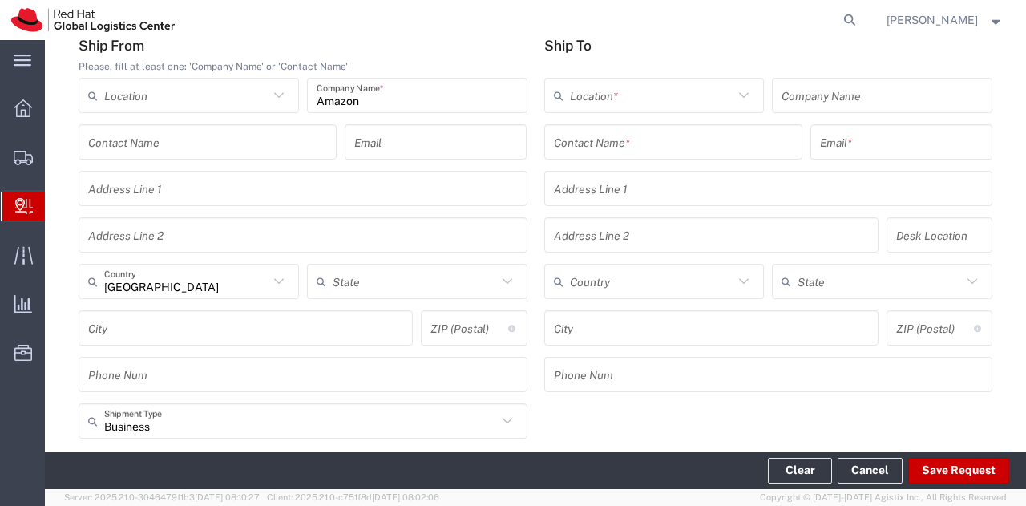
click at [629, 152] on input "text" at bounding box center [673, 142] width 239 height 28
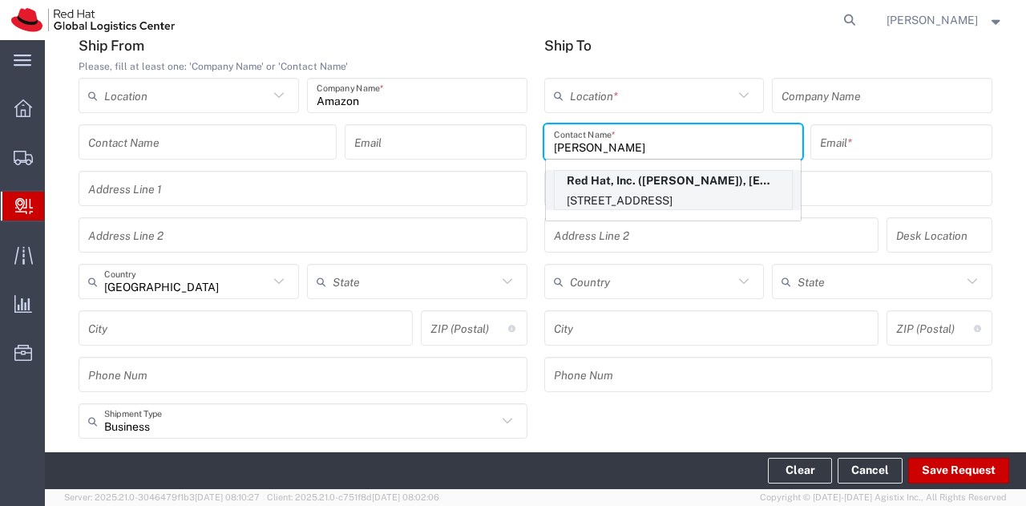
type input "Raquel Led"
click at [632, 191] on p "100 East Davie Street, 19S361, RALEIGH, NC, 27601, US" at bounding box center [673, 201] width 237 height 20
type input "RH - Raleigh"
type input "Red Hat, Inc."
type input "Raquel Ledbetter"
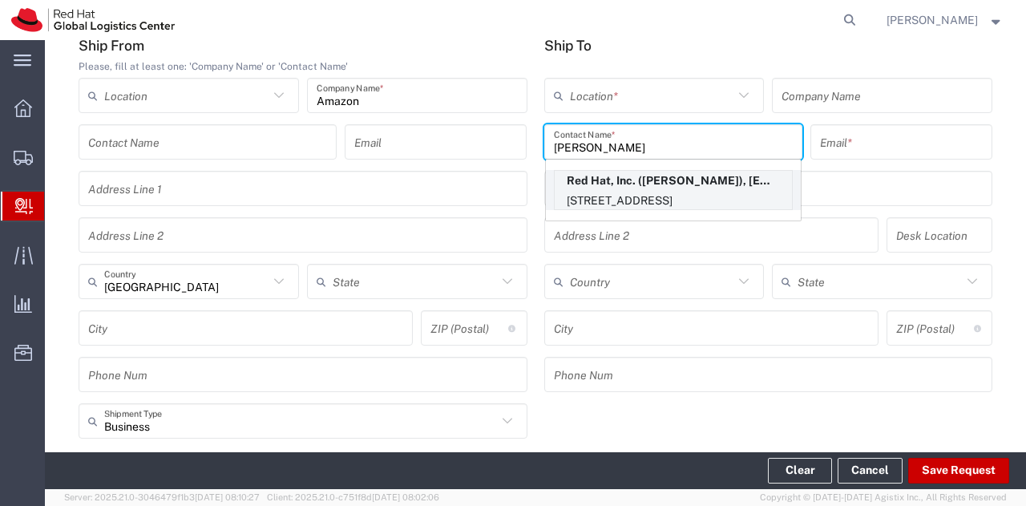
type input "rreyes@redhat.com"
type input "100 East Davie Street"
type input "19S361"
type input "United States"
type input "RALEIGH"
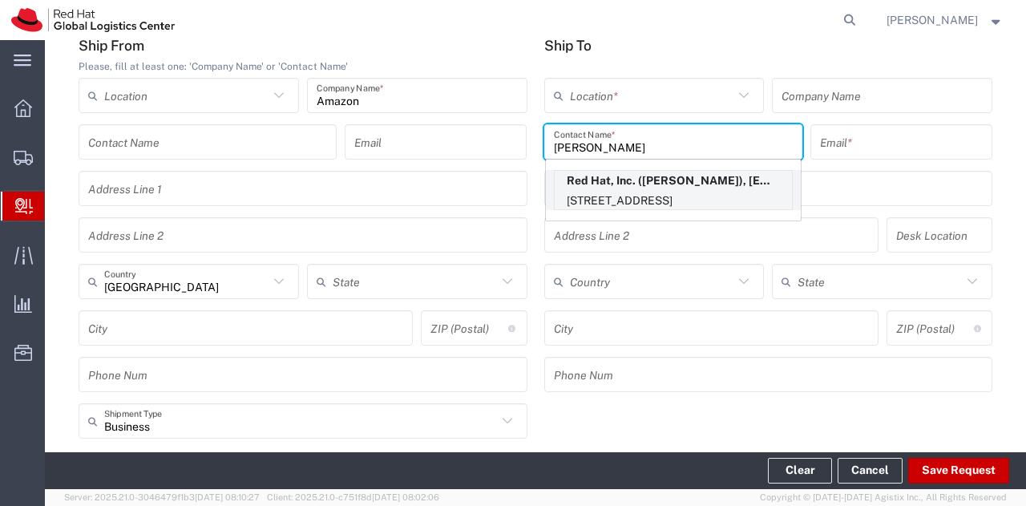
type input "27601"
type input "19196478534"
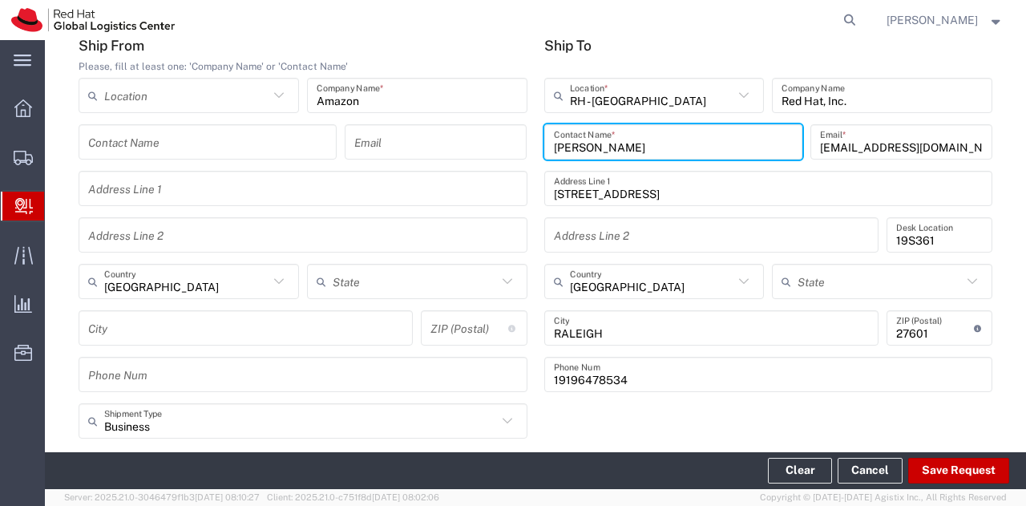
type input "North Carolina"
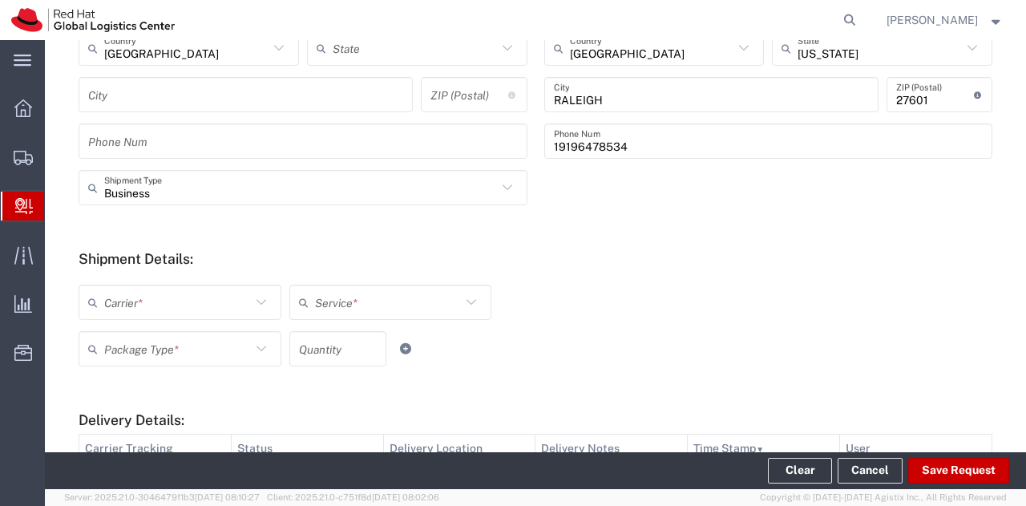
scroll to position [441, 0]
click at [237, 302] on input "text" at bounding box center [177, 301] width 147 height 28
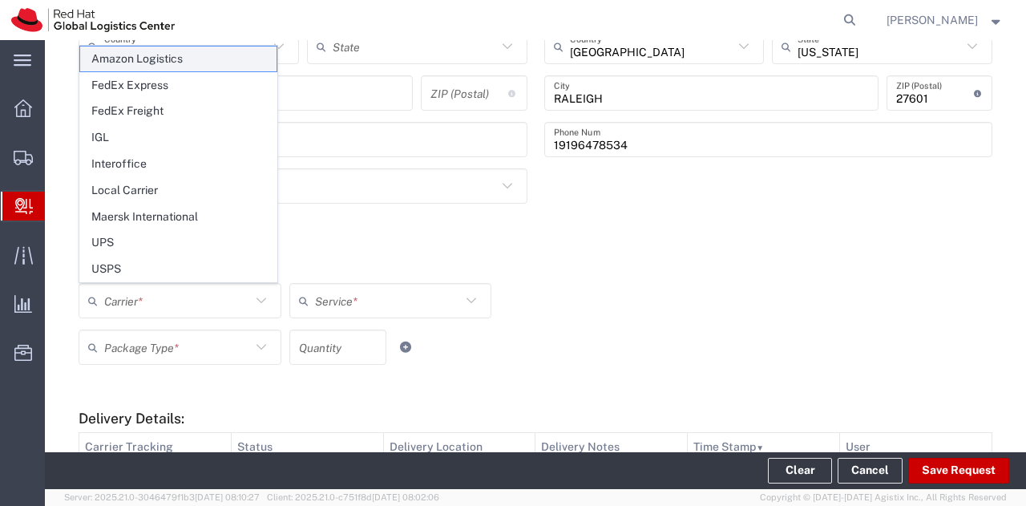
click at [123, 71] on span "Amazon Logistics" at bounding box center [178, 59] width 196 height 25
type input "Amazon Logistics"
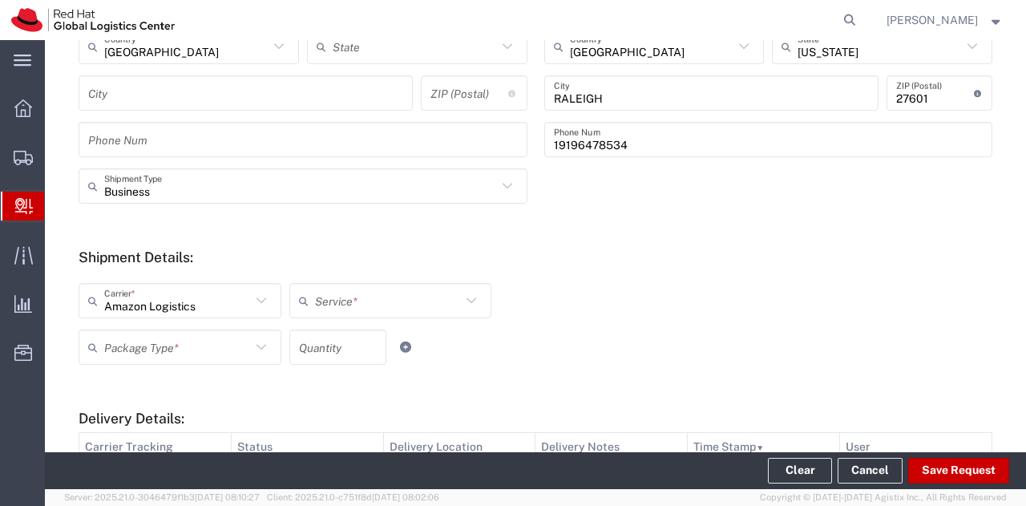
click at [393, 285] on div "Service *" at bounding box center [390, 300] width 203 height 35
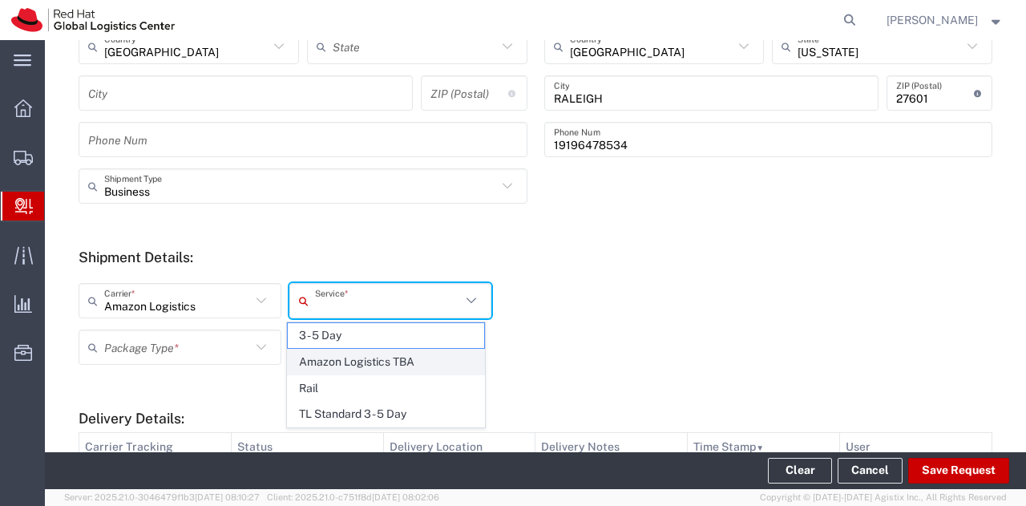
click at [350, 357] on span "Amazon Logistics TBA" at bounding box center [386, 362] width 196 height 25
type input "Amazon Logistics TBA"
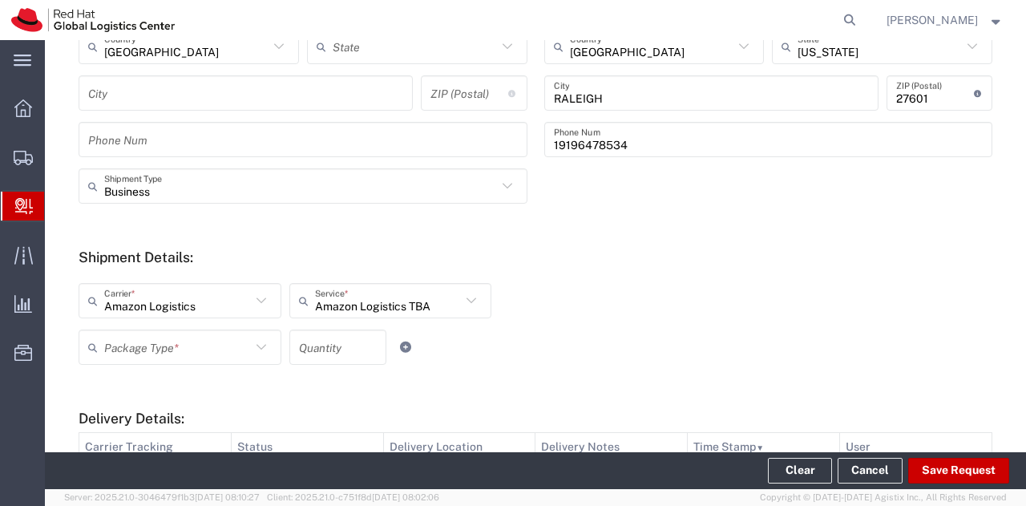
click at [258, 346] on icon at bounding box center [261, 347] width 21 height 21
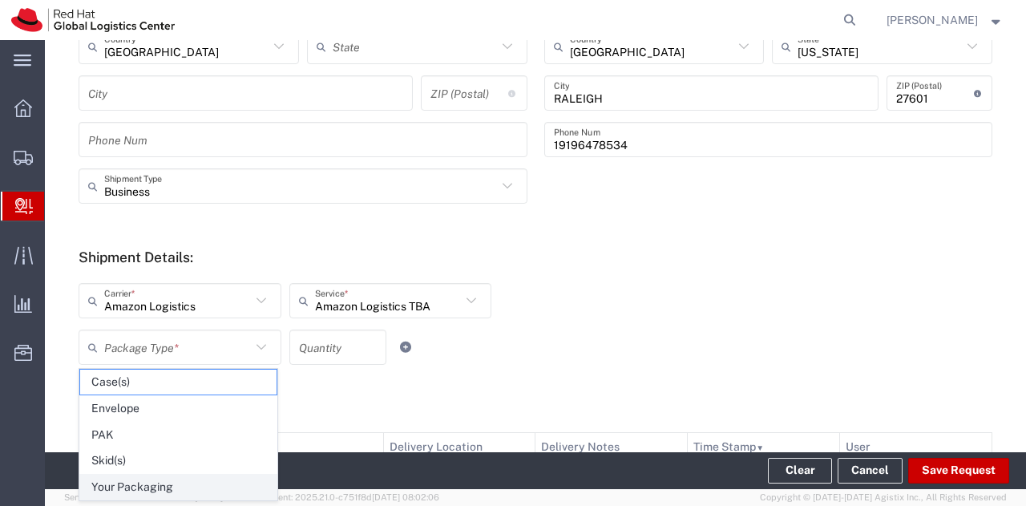
click at [152, 490] on span "Your Packaging" at bounding box center [178, 487] width 196 height 25
type input "Your Packaging"
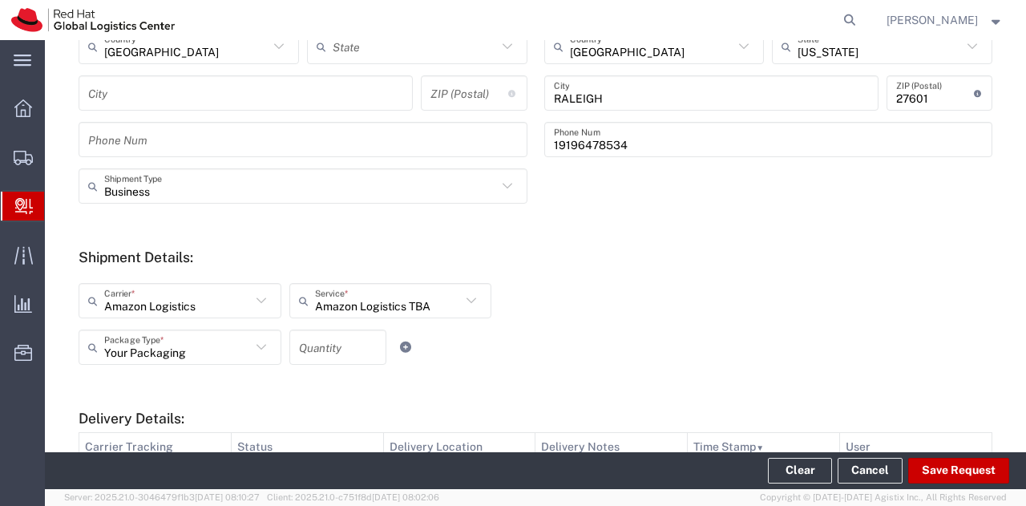
click at [332, 349] on input "number" at bounding box center [338, 348] width 78 height 28
type input "1"
click at [977, 472] on button "Save Request" at bounding box center [958, 471] width 101 height 26
type input "United States"
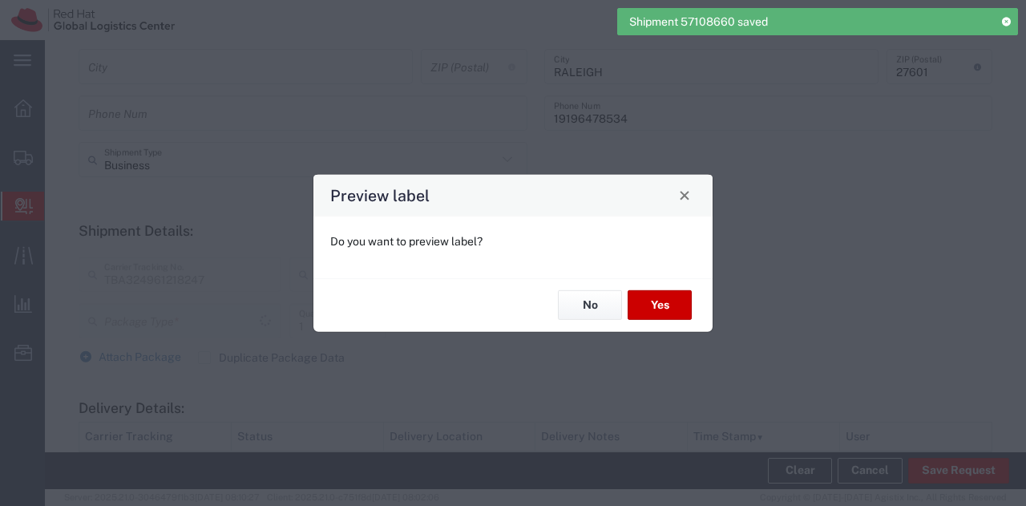
type input "Amazon Logistics TBA"
type input "Your Packaging"
click at [612, 297] on button "No" at bounding box center [590, 305] width 64 height 30
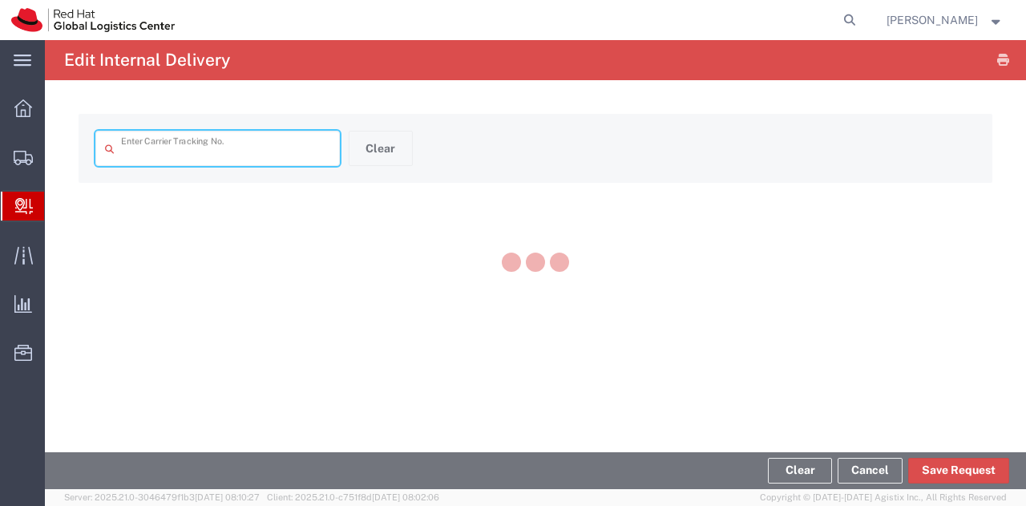
type input "TBA324961218247"
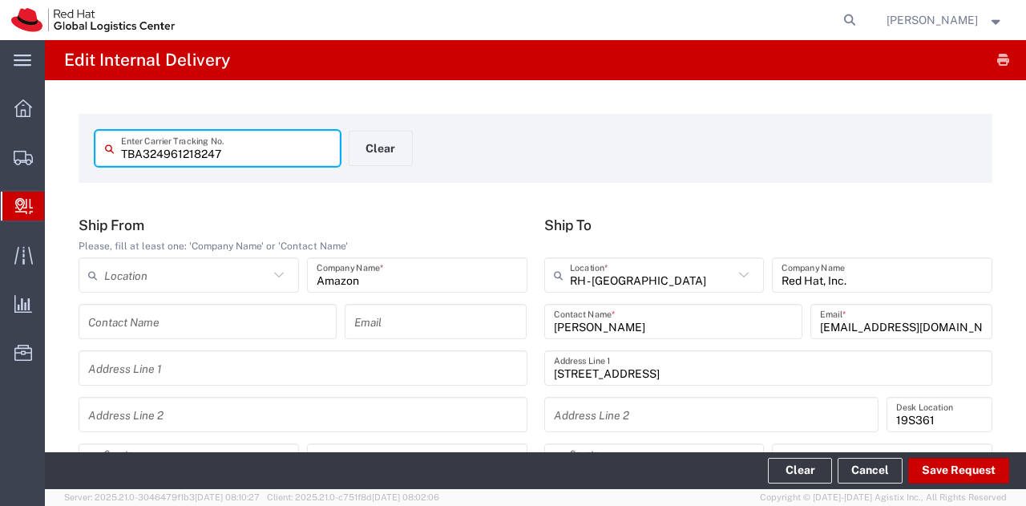
type input "Amazon Logistics TBA"
type input "North Carolina"
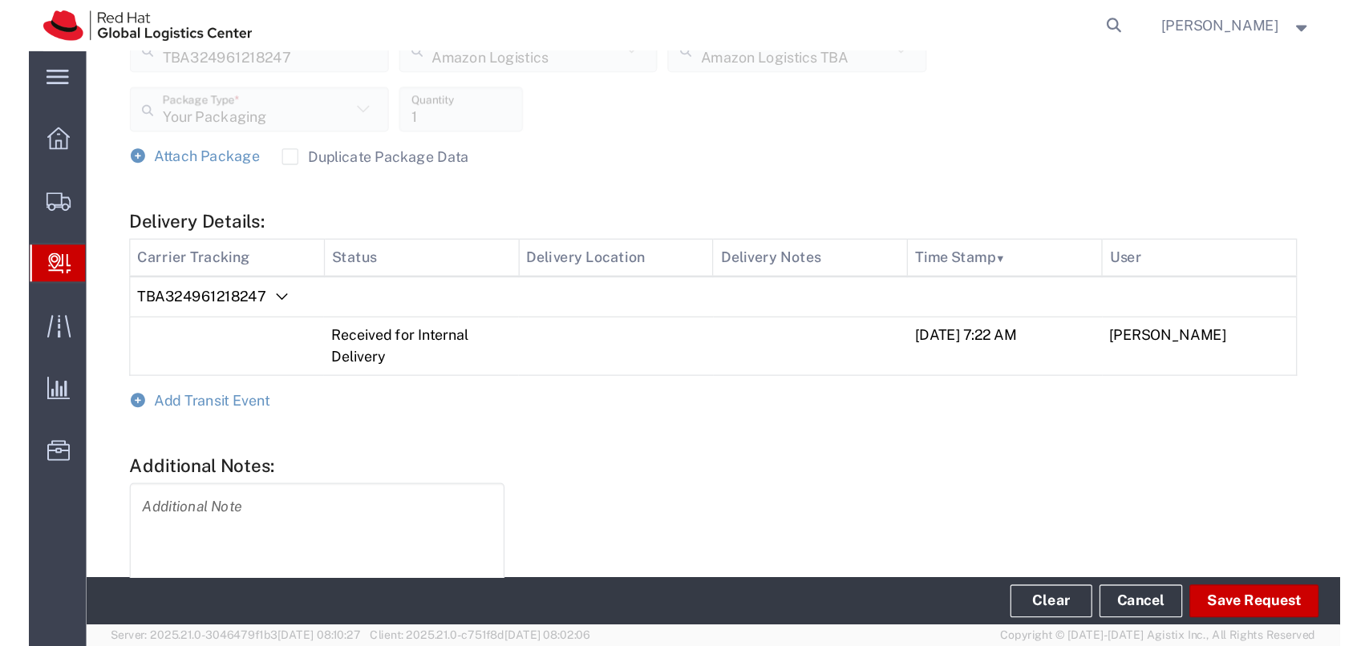
scroll to position [647, 0]
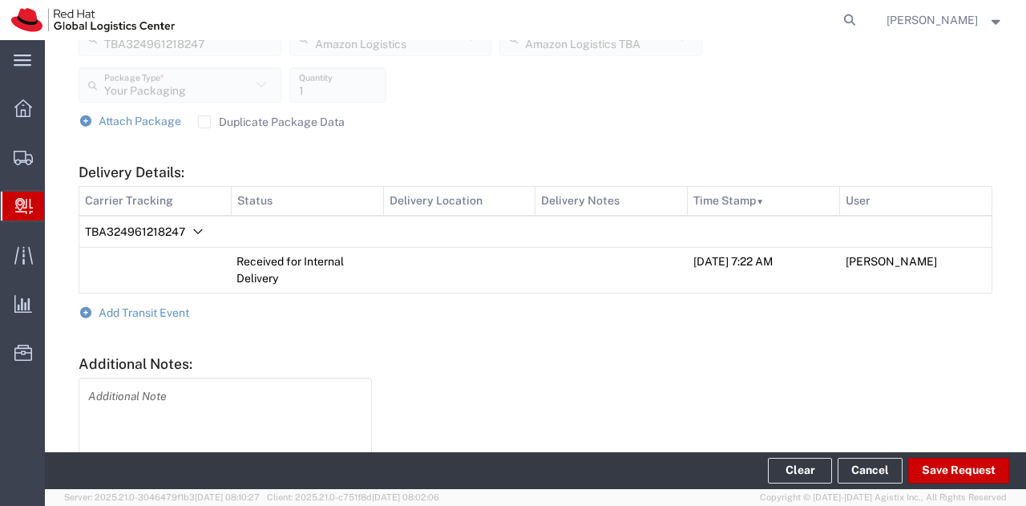
click at [160, 297] on form "Ship From Please, fill at least one: 'Company Name' or 'Contact Name' Location …" at bounding box center [536, 37] width 914 height 936
click at [160, 307] on span "Add Transit Event" at bounding box center [144, 312] width 91 height 13
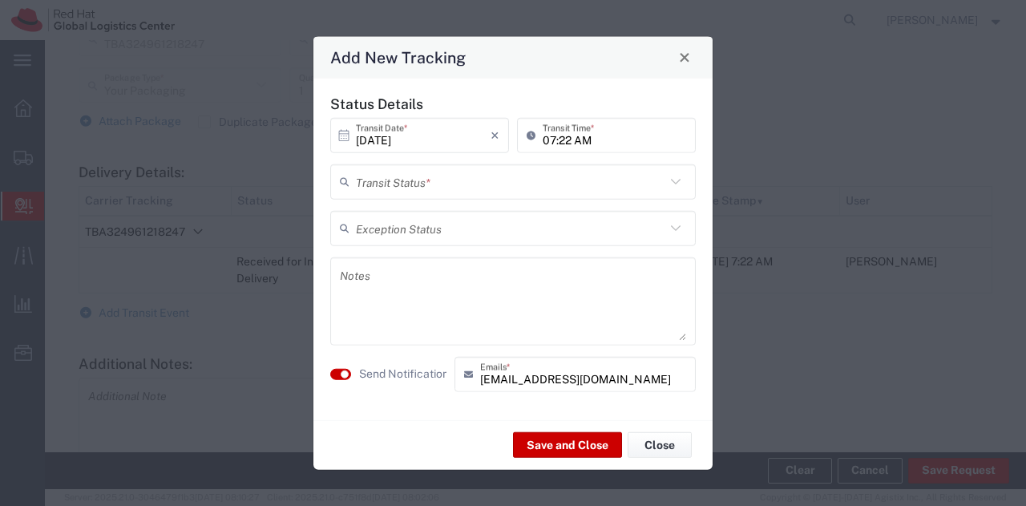
click at [443, 184] on input "text" at bounding box center [510, 182] width 309 height 28
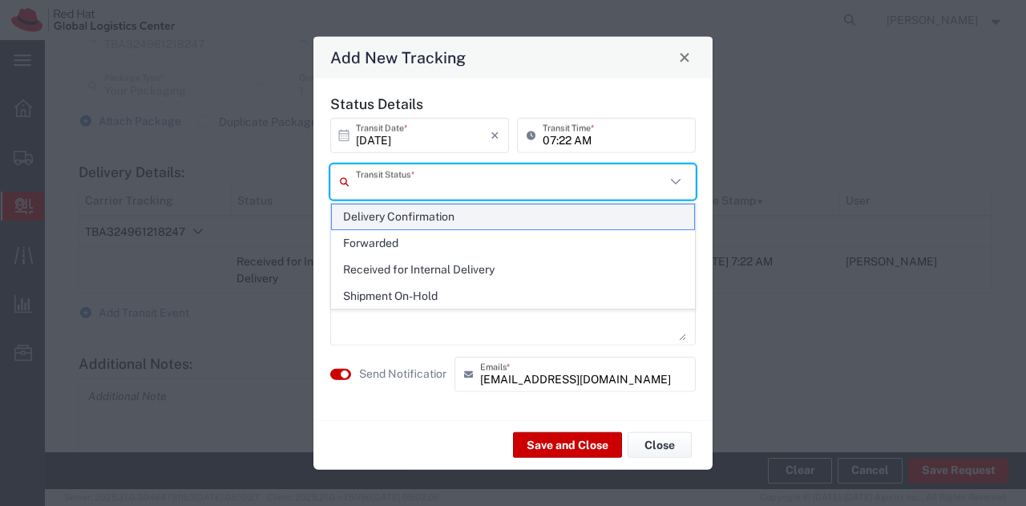
click at [448, 213] on span "Delivery Confirmation" at bounding box center [513, 216] width 363 height 25
type input "Delivery Confirmation"
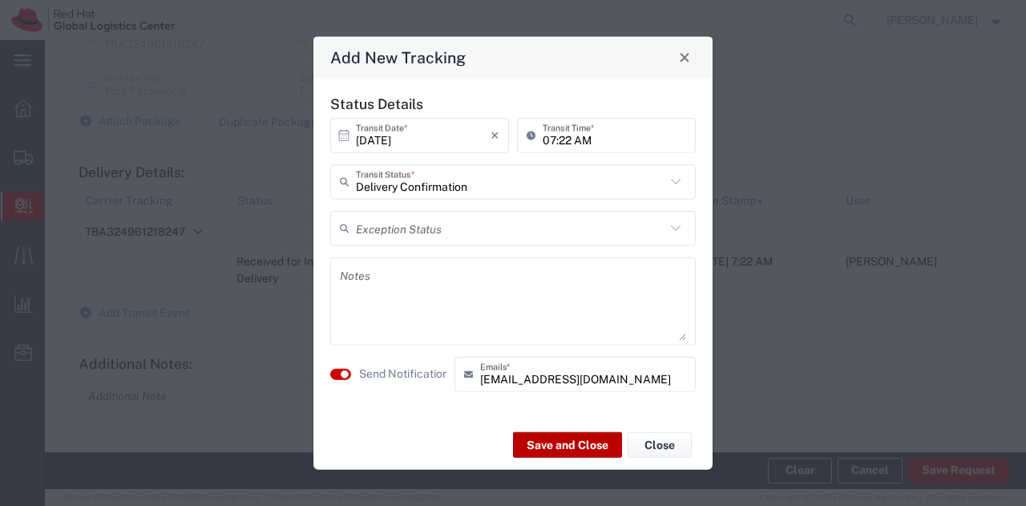
click at [555, 443] on button "Save and Close" at bounding box center [567, 445] width 109 height 26
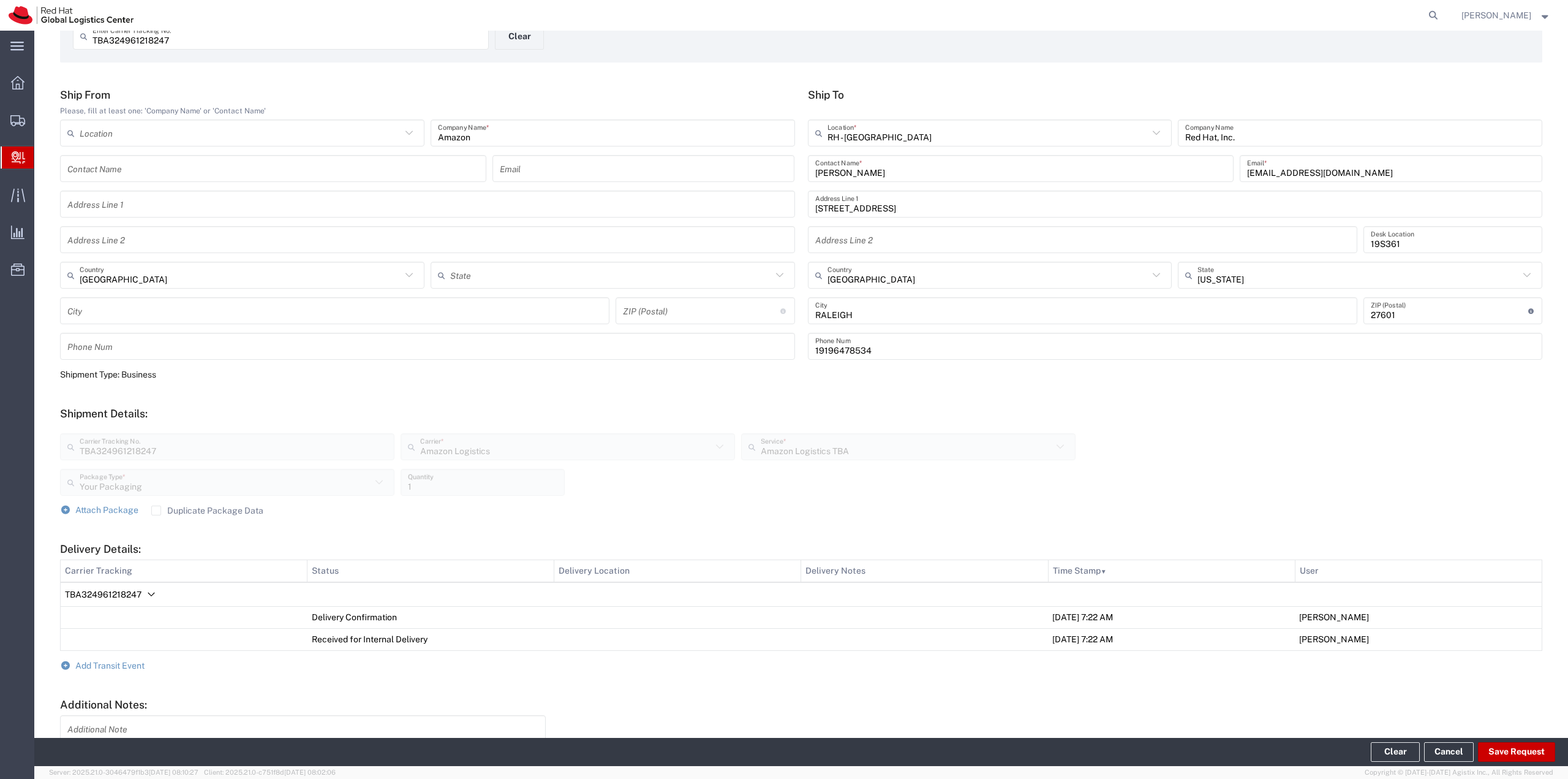
scroll to position [0, 0]
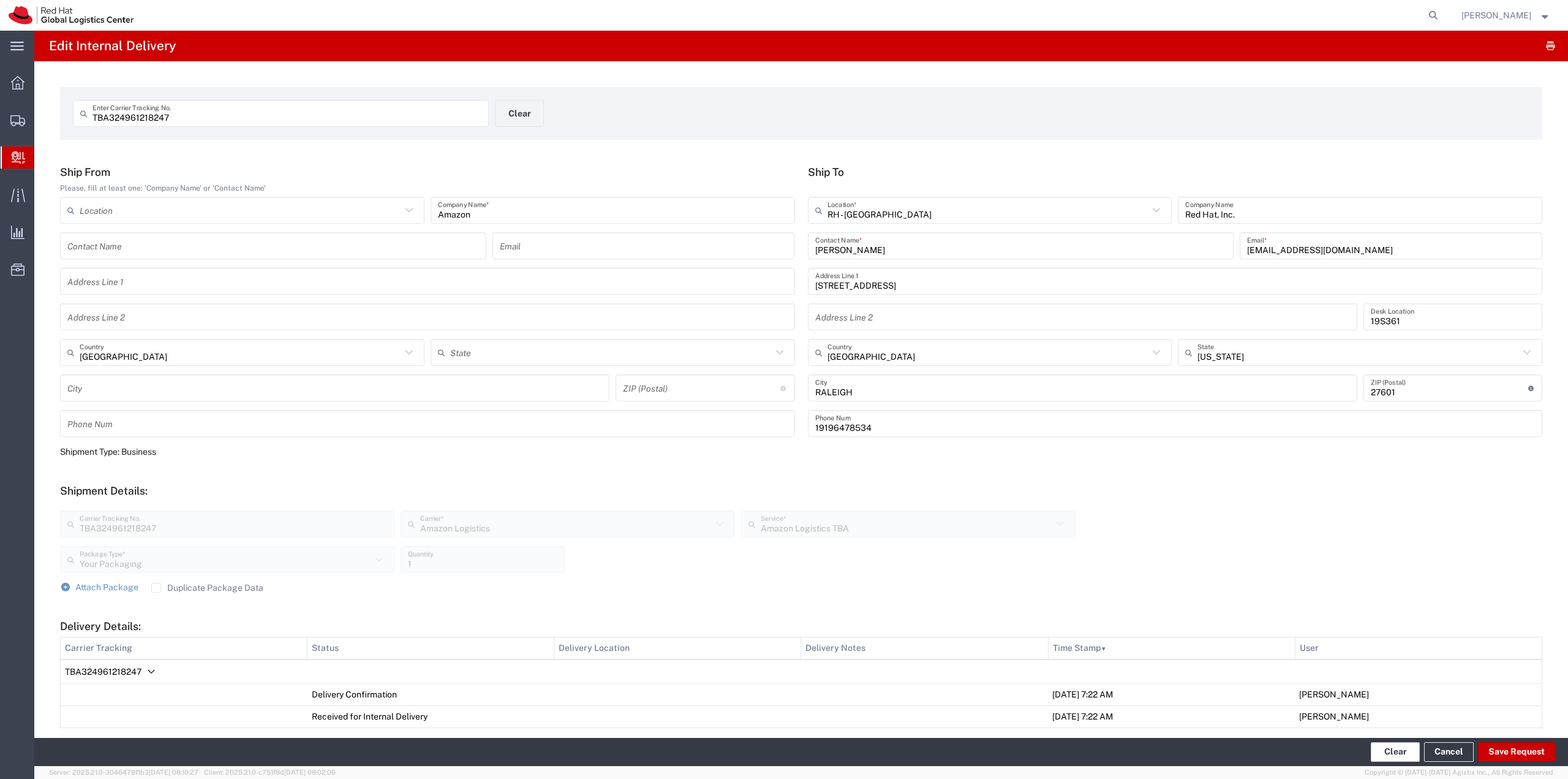
click at [782, 752] on button "Clear" at bounding box center [1395, 752] width 49 height 20
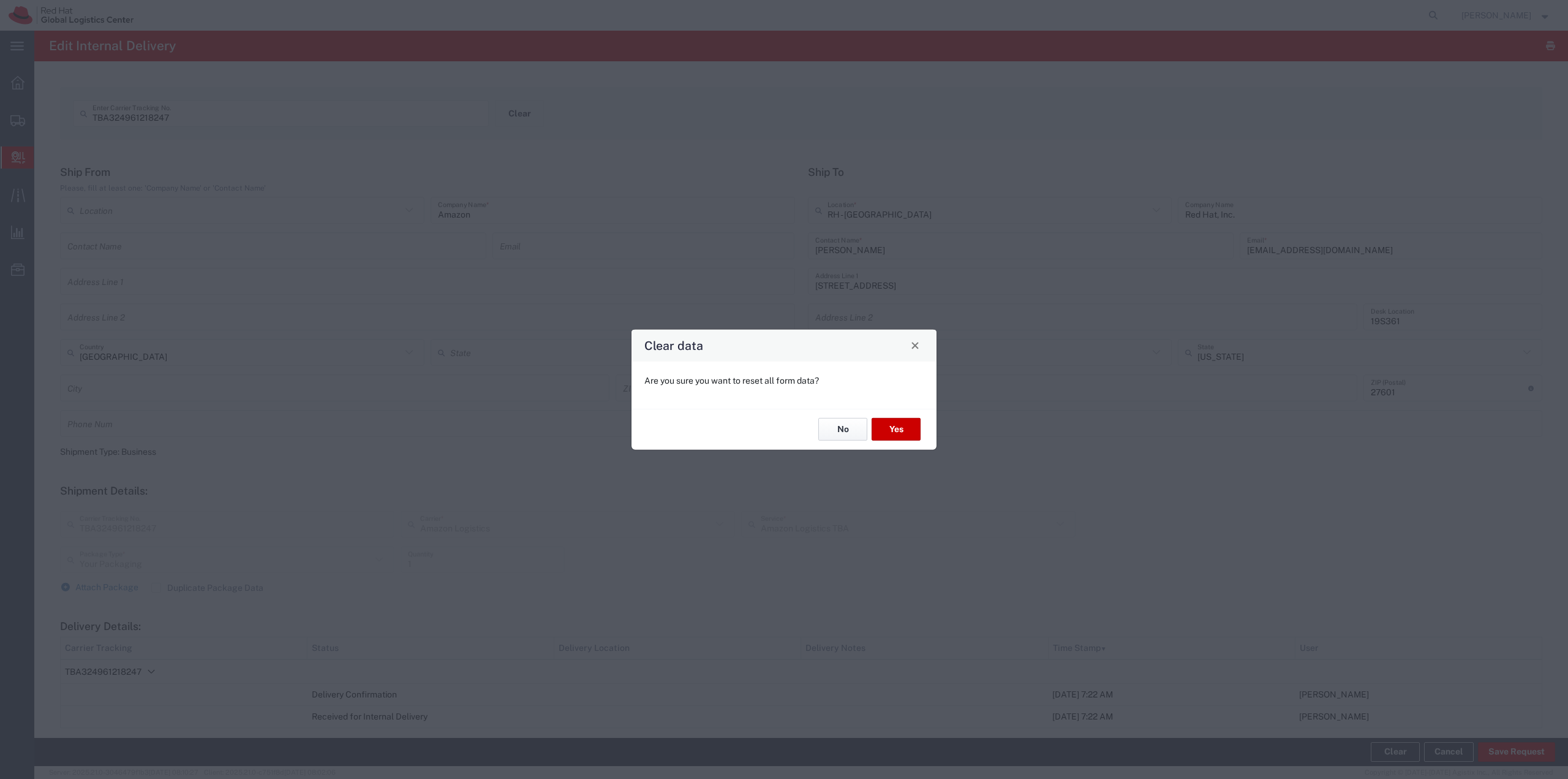
click at [782, 432] on button "No" at bounding box center [843, 430] width 49 height 23
